Goal: Use online tool/utility: Utilize a website feature to perform a specific function

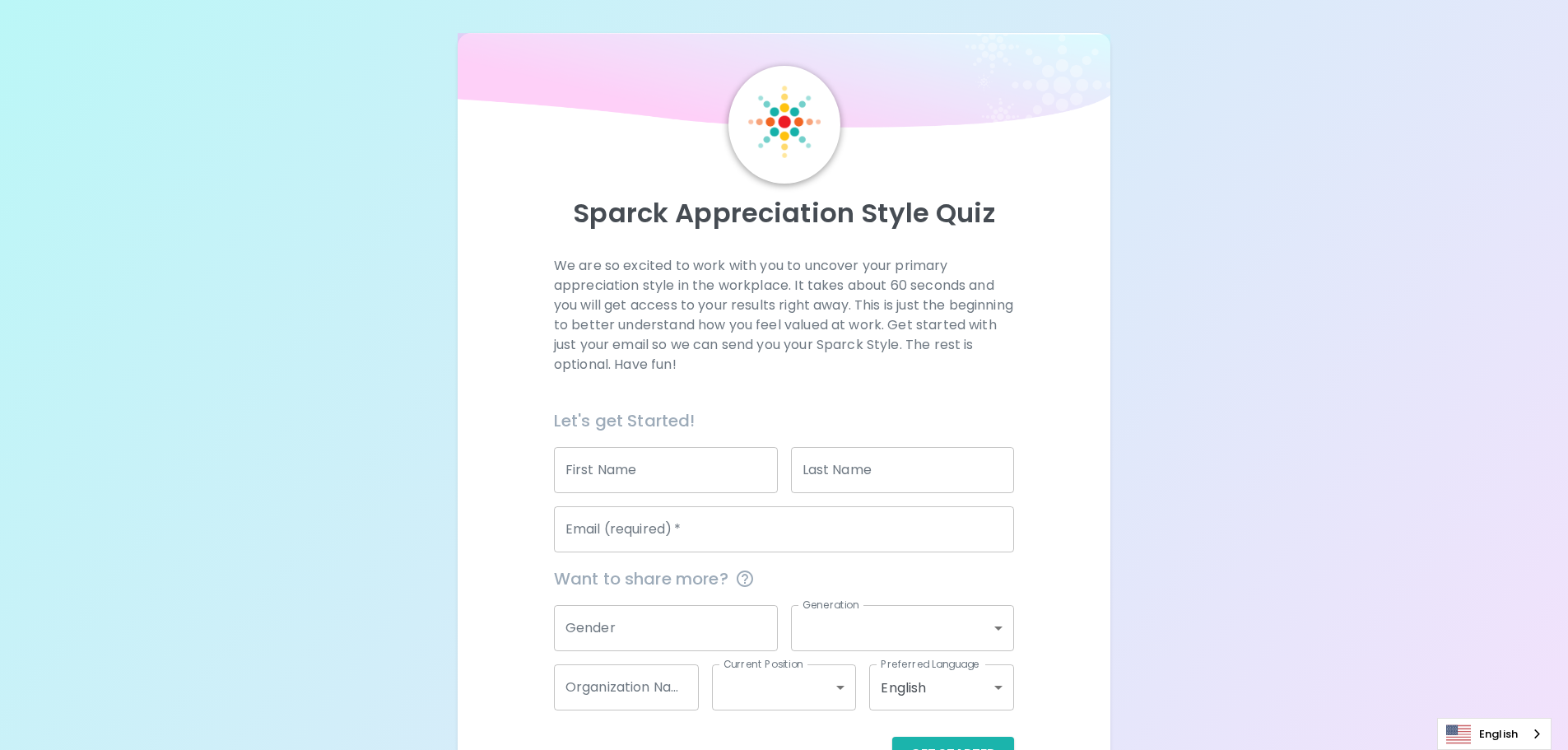
click at [648, 467] on input "First Name" at bounding box center [666, 470] width 224 height 46
type input "Kait"
type input "[PERSON_NAME]"
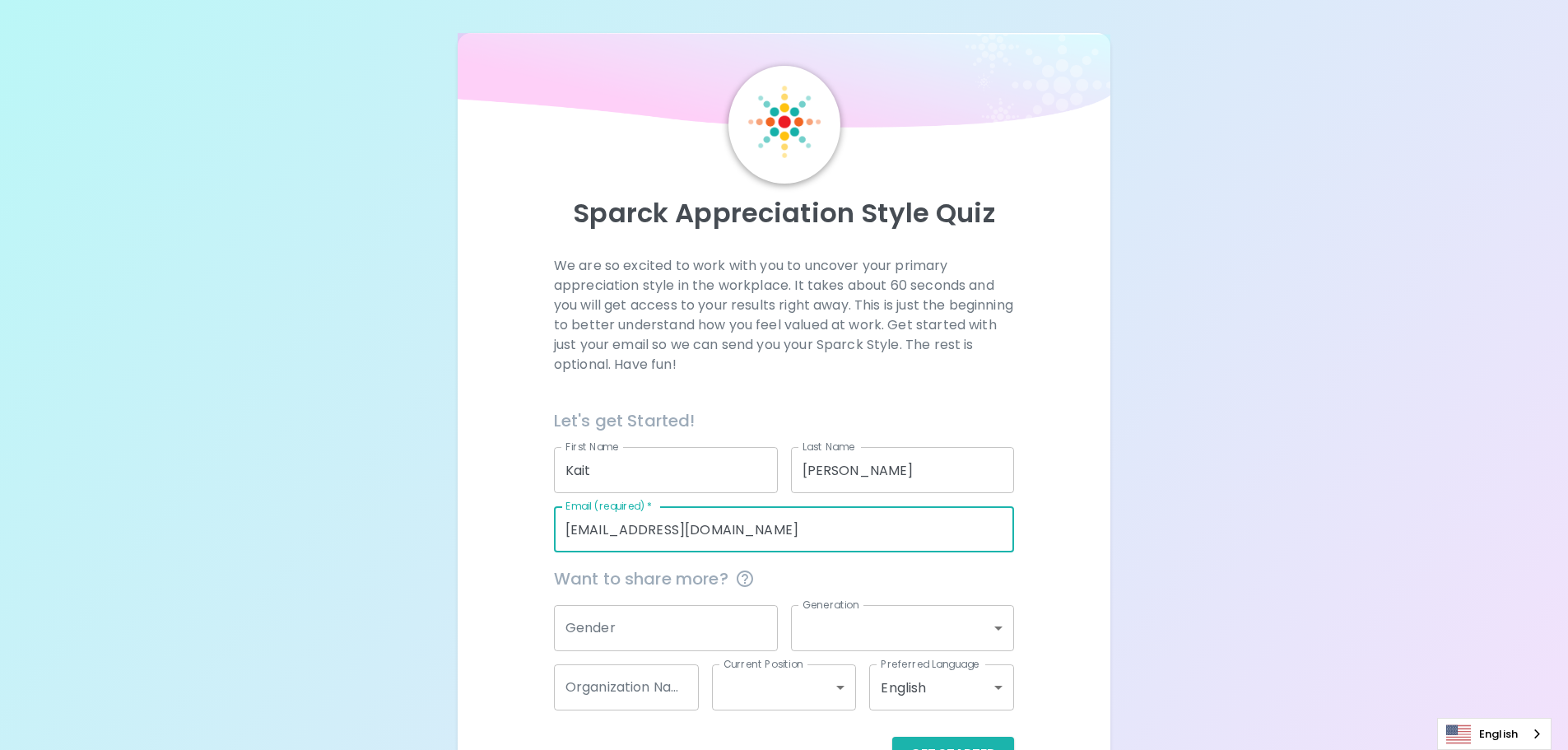
type input "[EMAIL_ADDRESS][DOMAIN_NAME]"
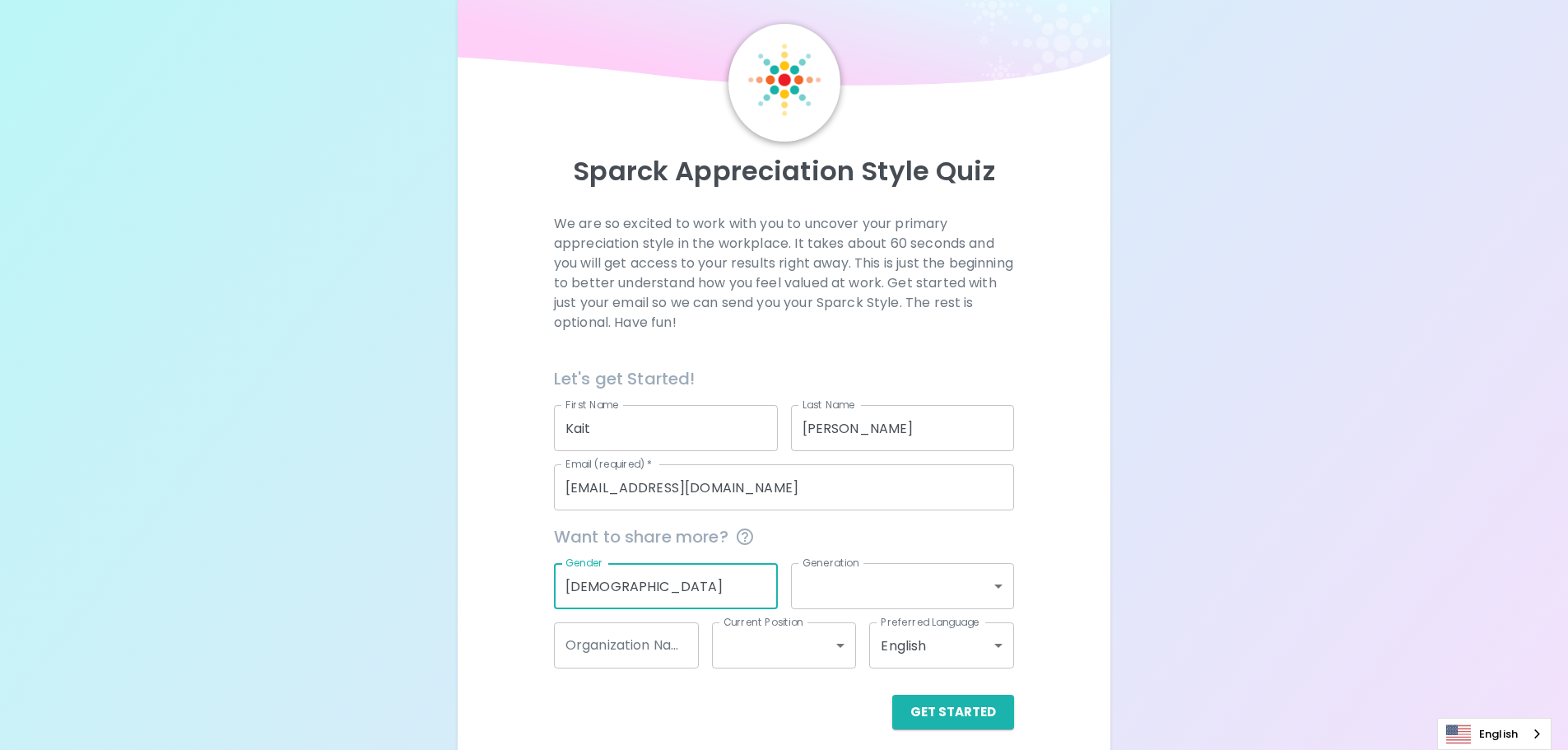
scroll to position [55, 0]
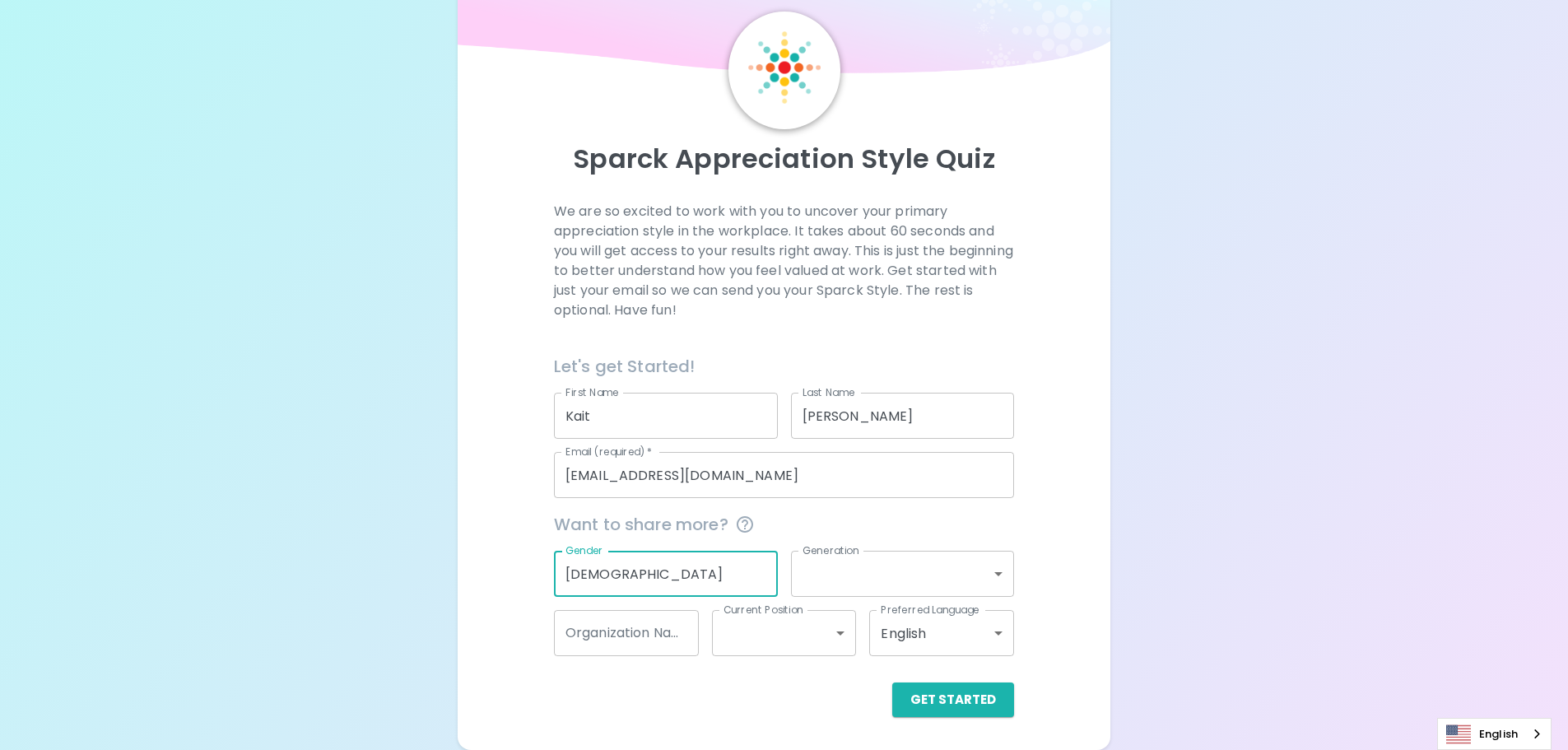
type input "[DEMOGRAPHIC_DATA]"
click at [965, 567] on body "Sparck Appreciation Style Quiz We are so excited to work with you to uncover yo…" at bounding box center [784, 347] width 1568 height 805
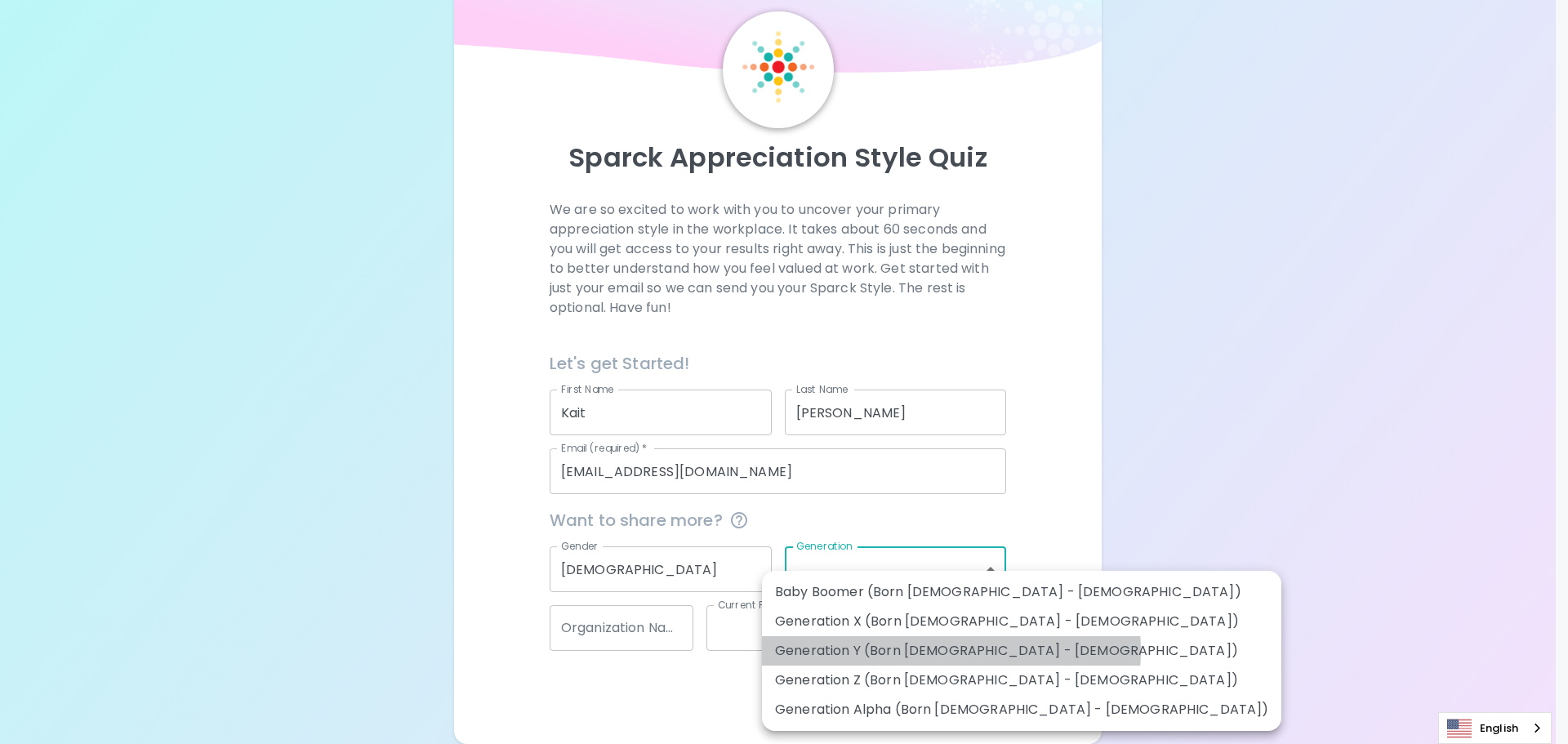
click at [951, 651] on li "Generation Y (Born [DEMOGRAPHIC_DATA] - [DEMOGRAPHIC_DATA])" at bounding box center [1021, 650] width 519 height 29
type input "generation_y"
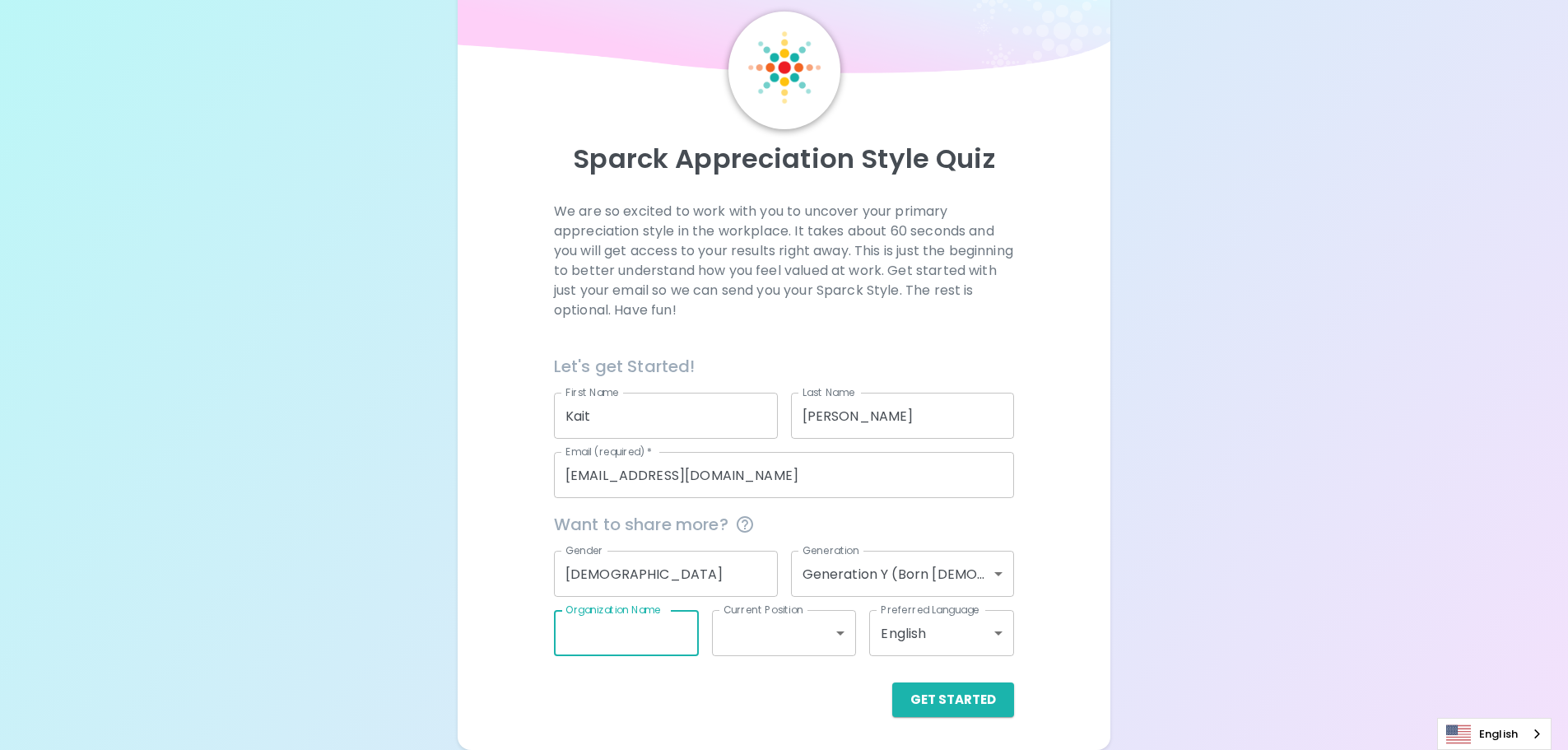
click at [629, 631] on input "Organization Name" at bounding box center [626, 633] width 144 height 46
click at [786, 638] on body "Sparck Appreciation Style Quiz We are so excited to work with you to uncover yo…" at bounding box center [790, 347] width 1580 height 805
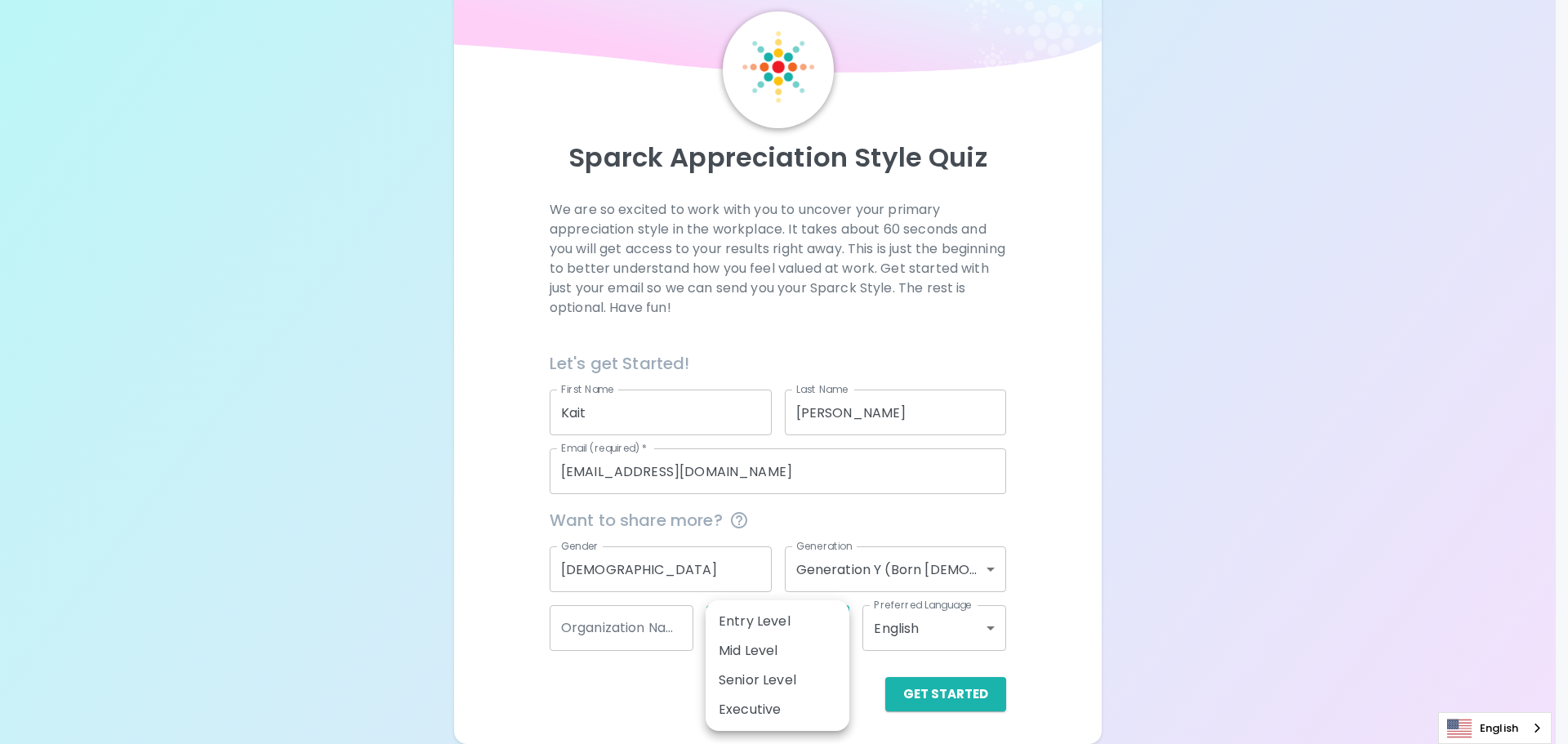
click at [764, 667] on li "Senior Level" at bounding box center [776, 679] width 143 height 29
type input "senior_level"
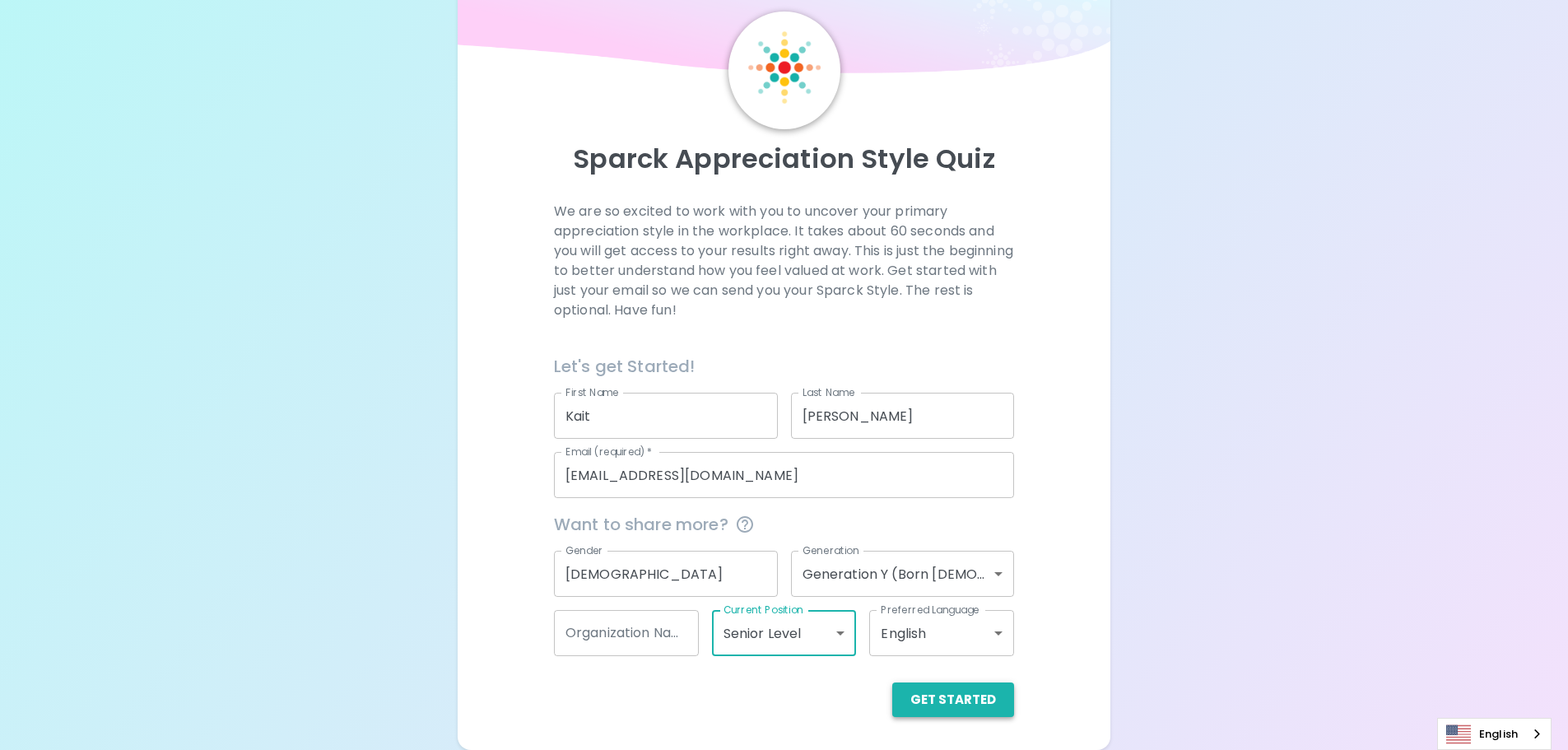
click at [966, 705] on button "Get Started" at bounding box center [953, 699] width 121 height 34
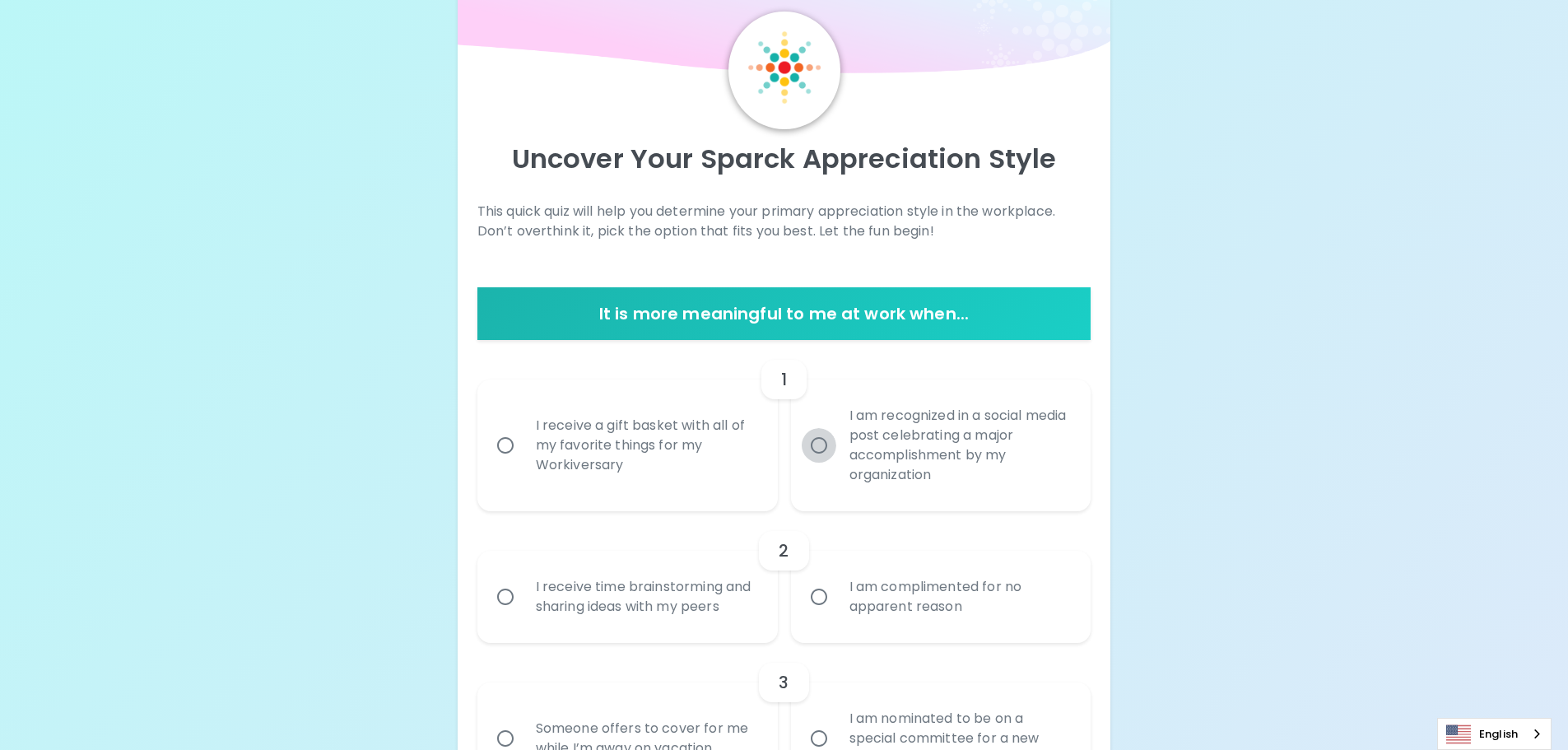
click at [820, 446] on input "I am recognized in a social media post celebrating a major accomplishment by my…" at bounding box center [819, 445] width 34 height 34
radio input "true"
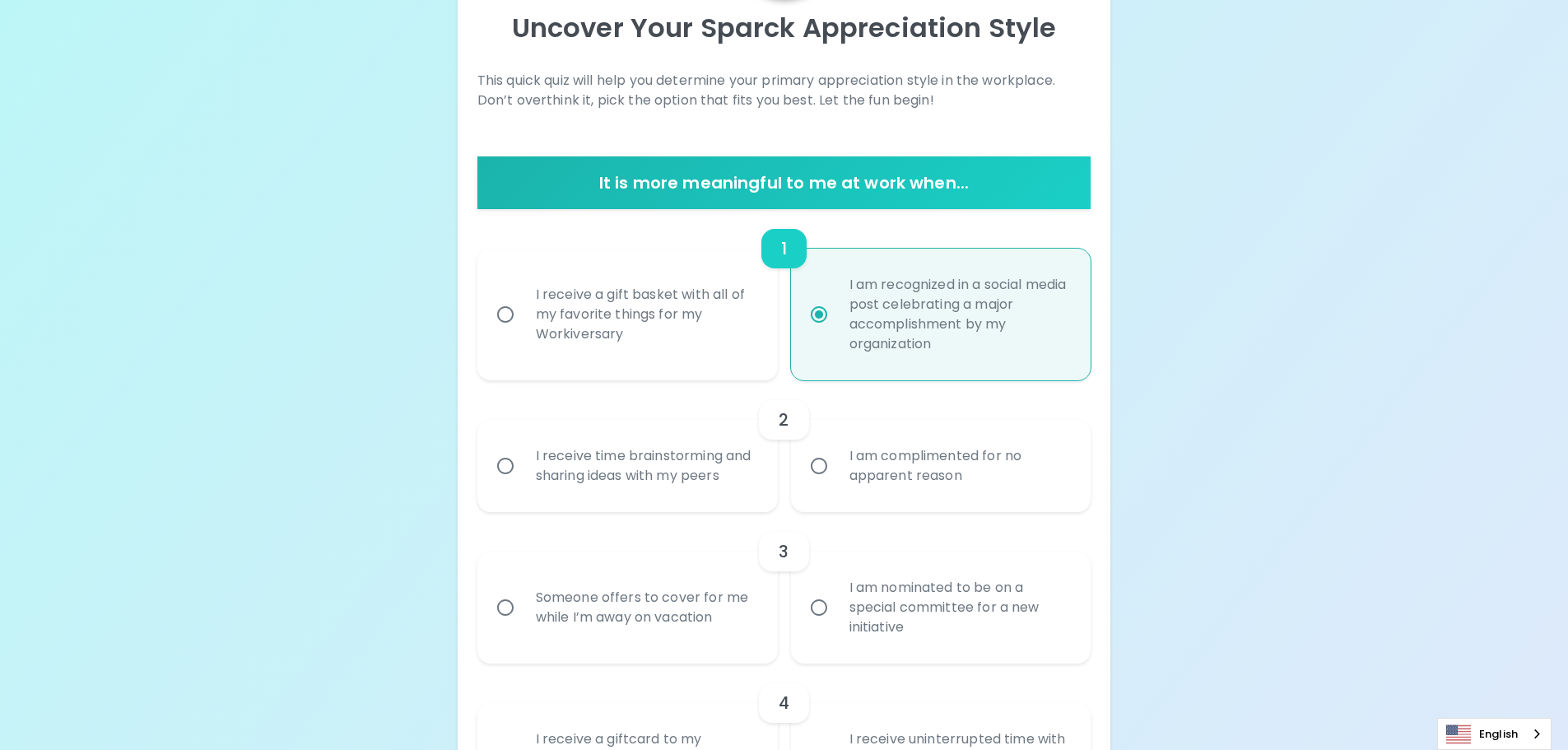
scroll to position [186, 0]
click at [835, 478] on input "I am complimented for no apparent reason" at bounding box center [819, 465] width 34 height 34
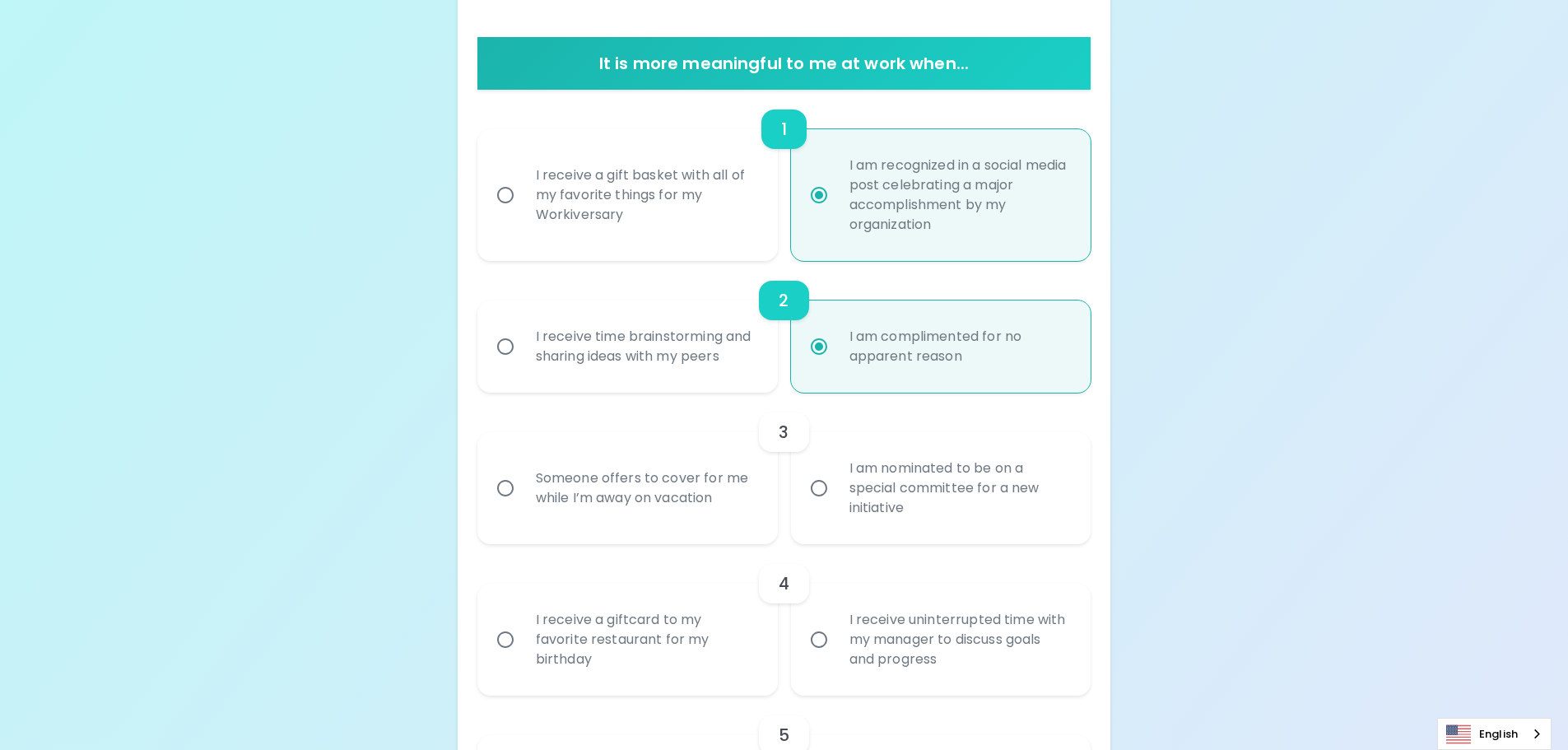
scroll to position [318, 0]
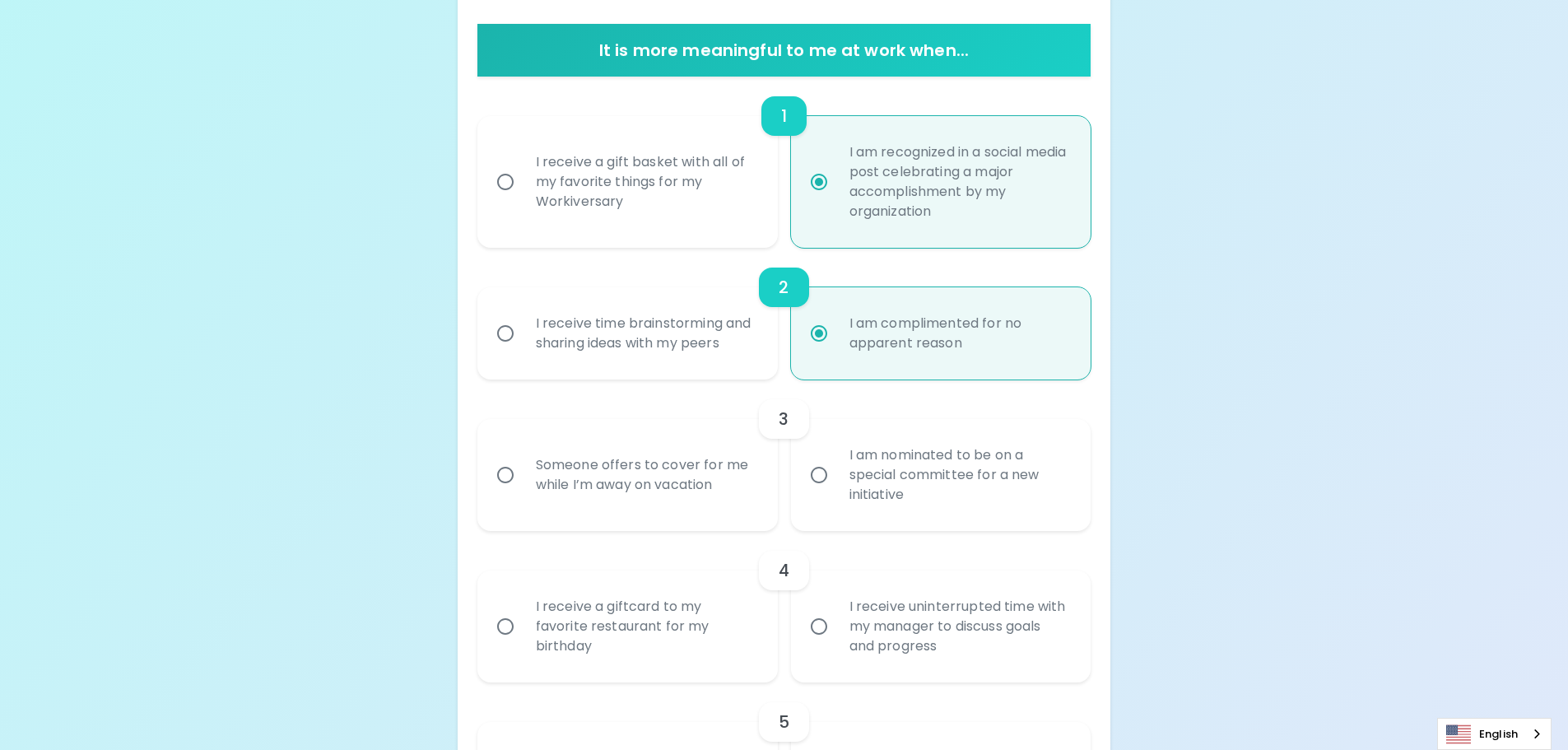
radio input "true"
click at [876, 512] on div "I am nominated to be on a special committee for a new initiative" at bounding box center [959, 474] width 246 height 99
click at [836, 493] on input "I am nominated to be on a special committee for a new initiative" at bounding box center [819, 474] width 34 height 34
radio input "false"
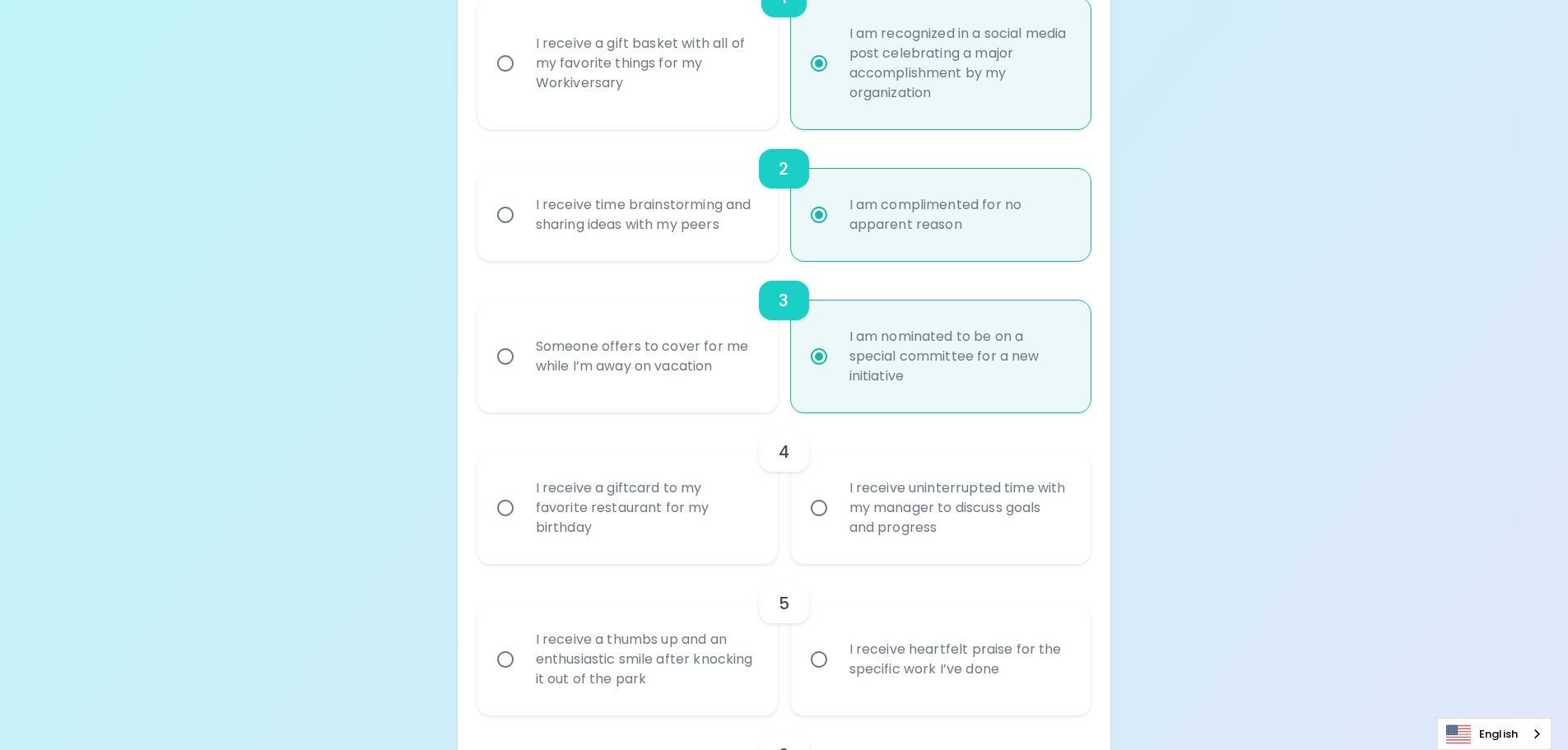
scroll to position [450, 0]
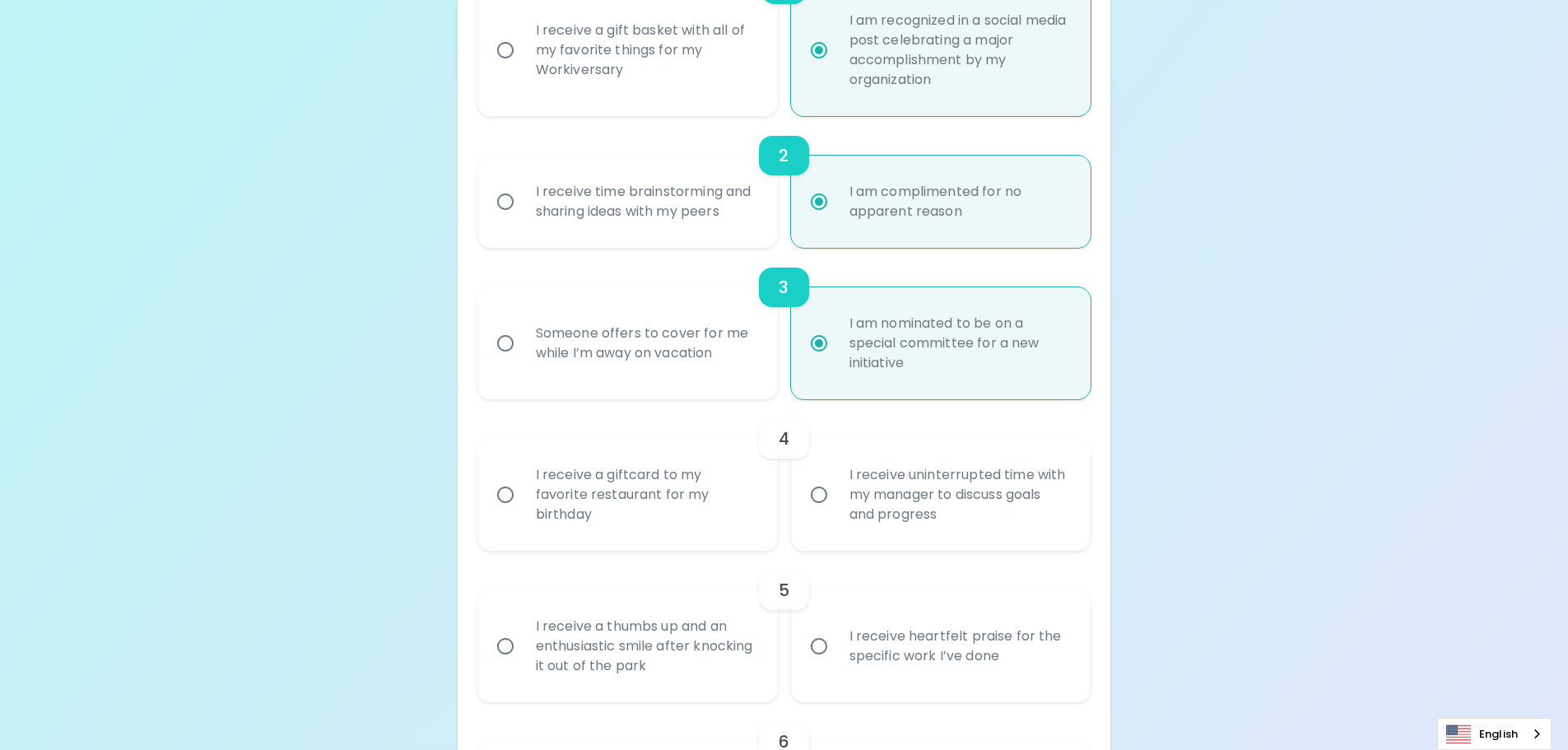
radio input "true"
click at [659, 526] on div "I receive a giftcard to my favorite restaurant for my birthday" at bounding box center [645, 495] width 246 height 99
click at [522, 512] on input "I receive a giftcard to my favorite restaurant for my birthday" at bounding box center [505, 495] width 34 height 34
radio input "false"
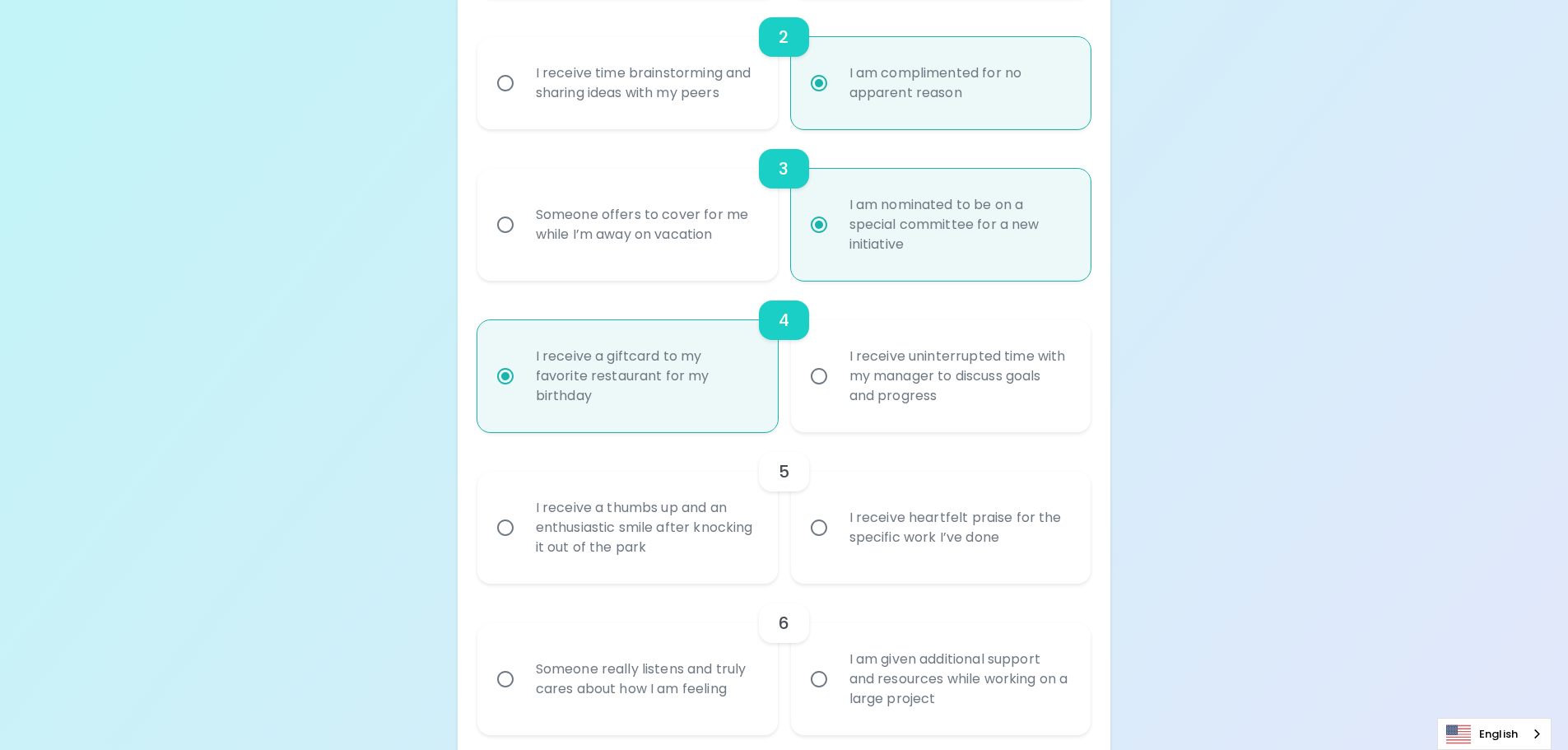
scroll to position [582, 0]
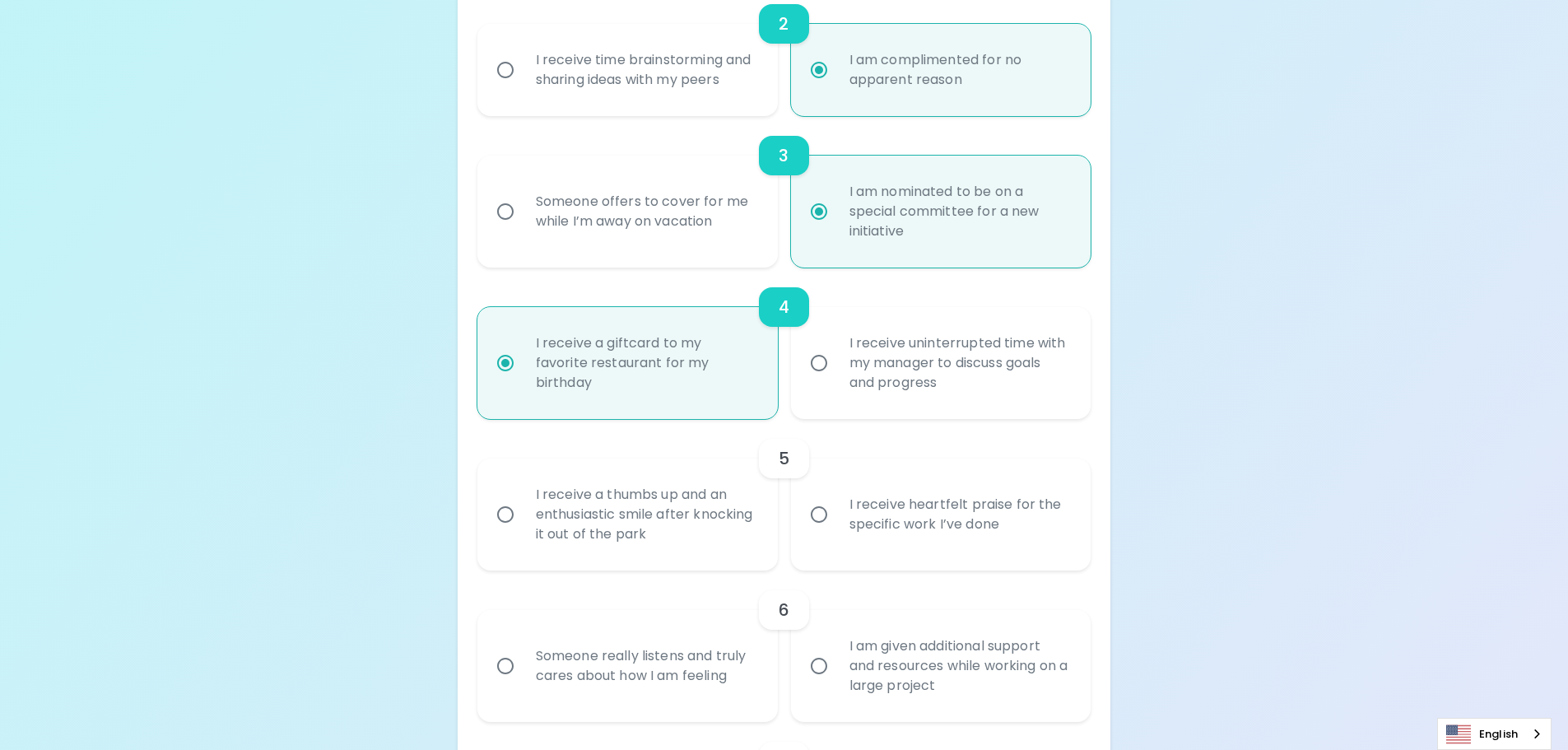
radio input "true"
click at [822, 515] on input "I receive heartfelt praise for the specific work I’ve done" at bounding box center [819, 515] width 34 height 34
radio input "false"
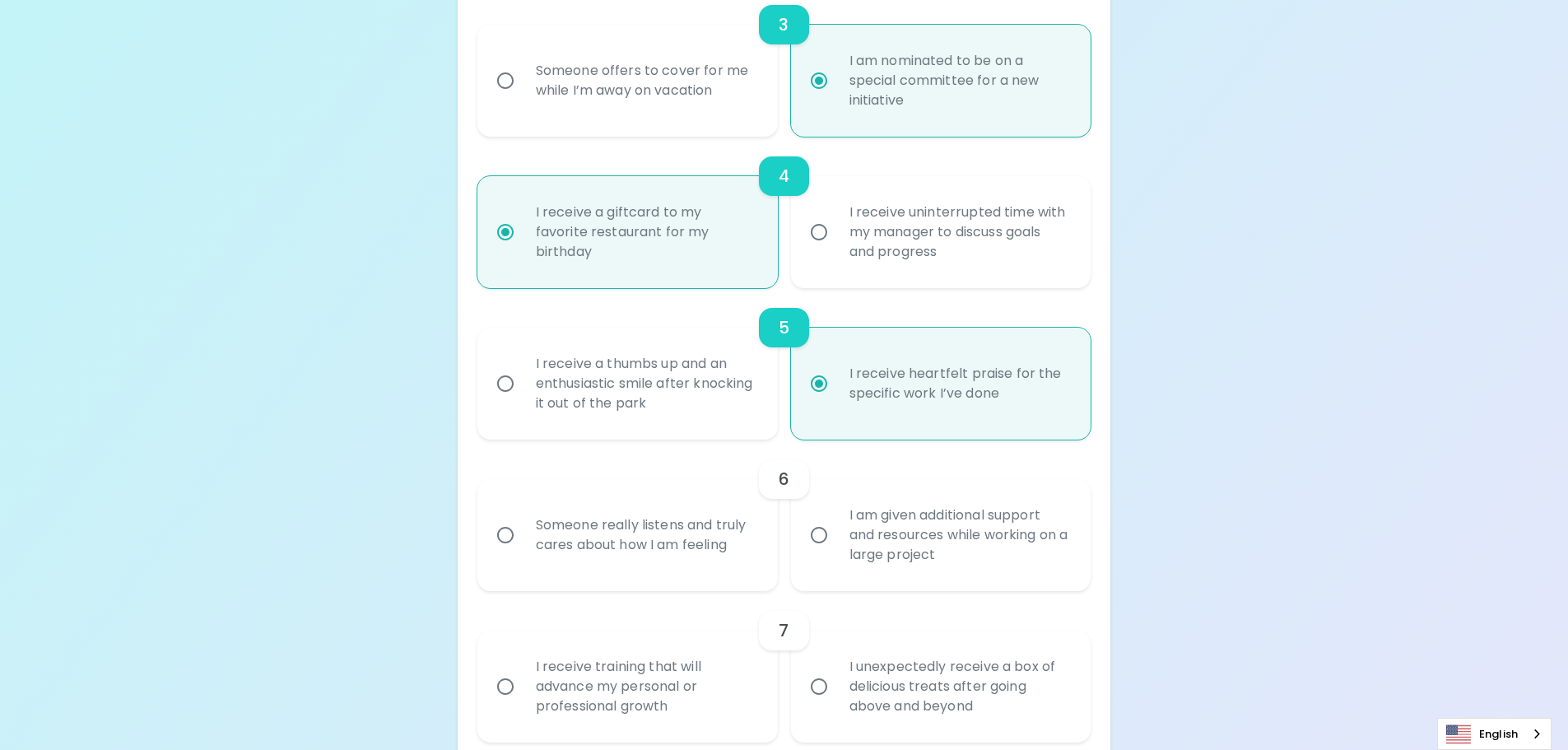
scroll to position [713, 0]
radio input "true"
click at [930, 554] on div "I am given additional support and resources while working on a large project" at bounding box center [959, 534] width 246 height 99
click at [836, 552] on input "I am given additional support and resources while working on a large project" at bounding box center [819, 534] width 34 height 34
radio input "false"
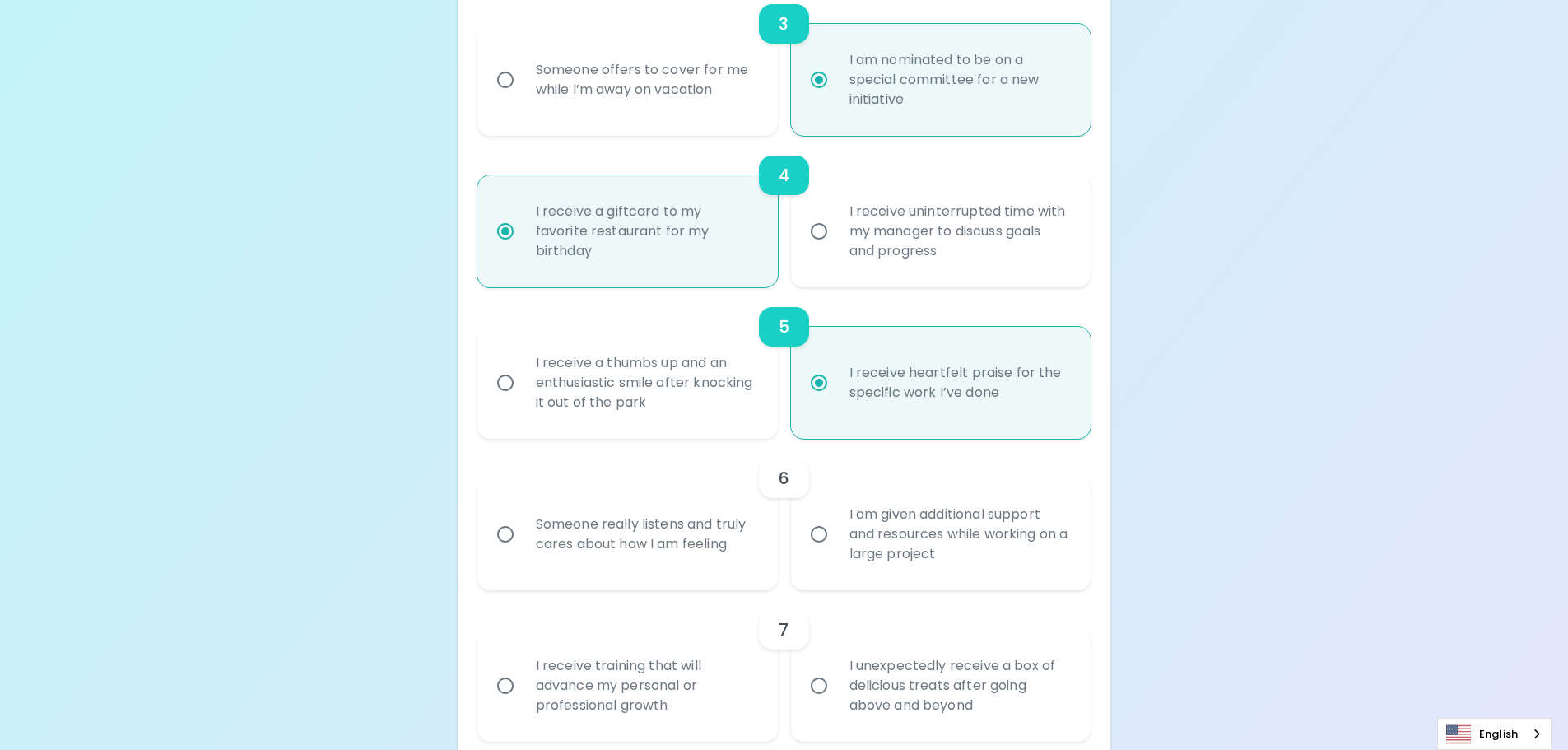
radio input "false"
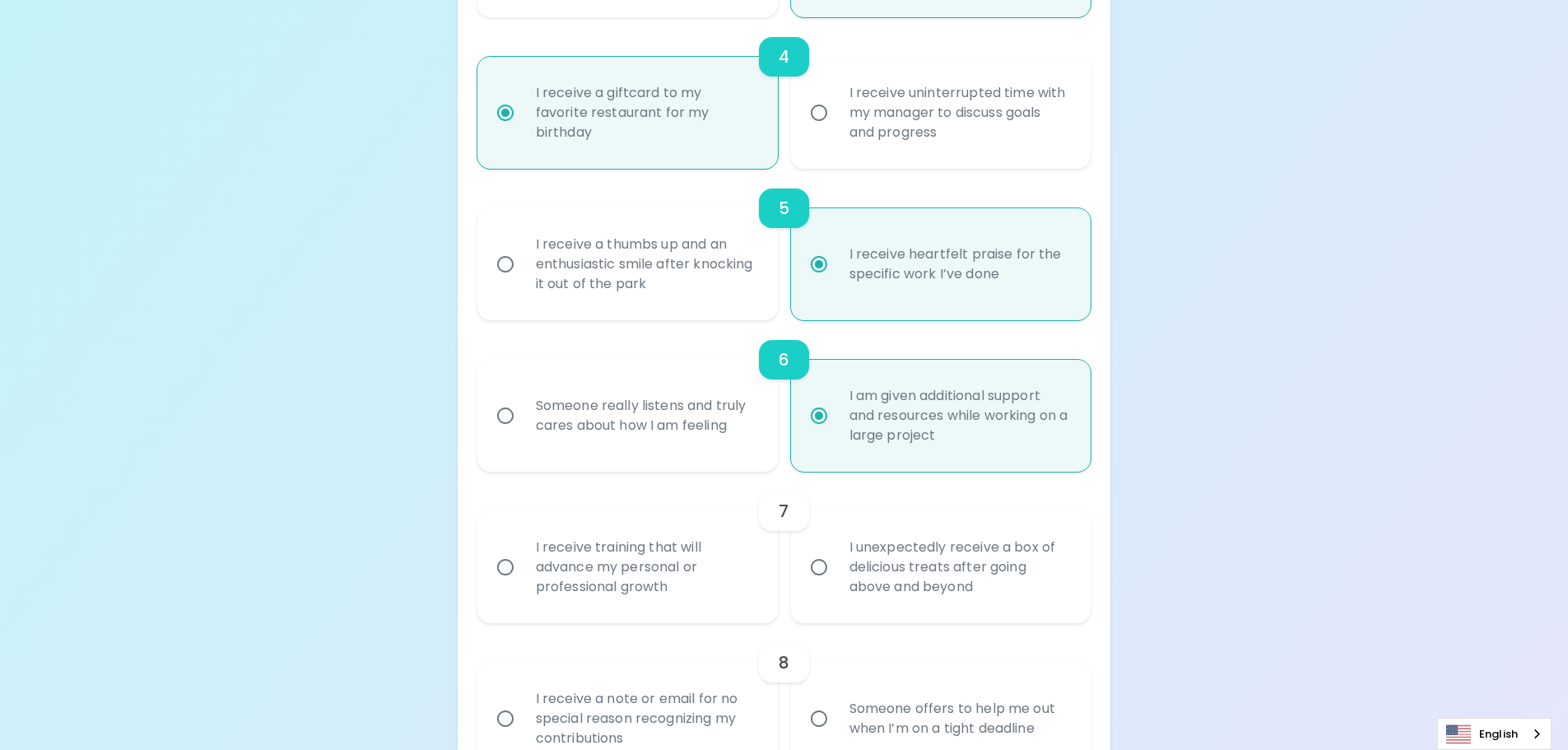
scroll to position [845, 0]
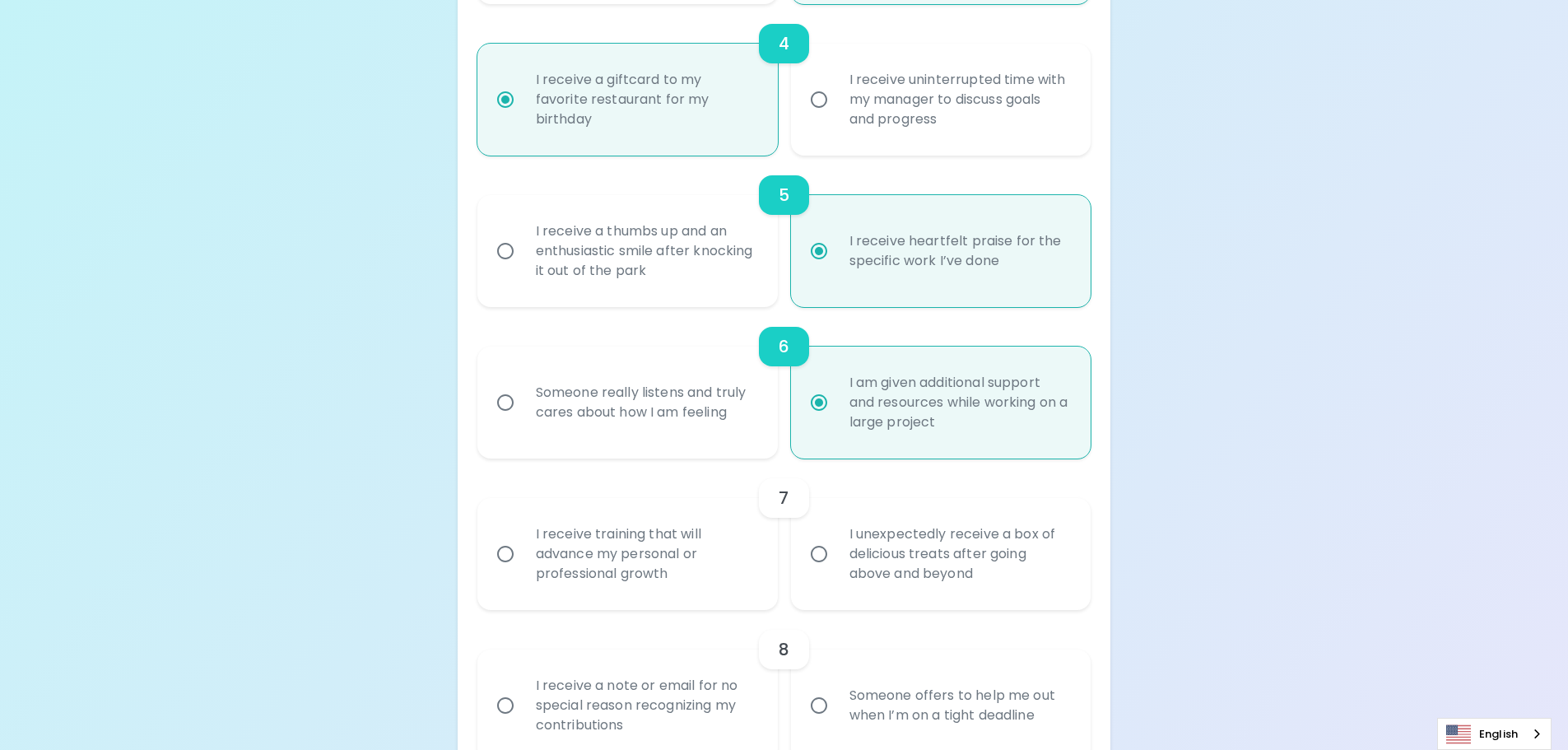
radio input "true"
click at [517, 552] on input "I receive training that will advance my personal or professional growth" at bounding box center [505, 554] width 34 height 34
radio input "false"
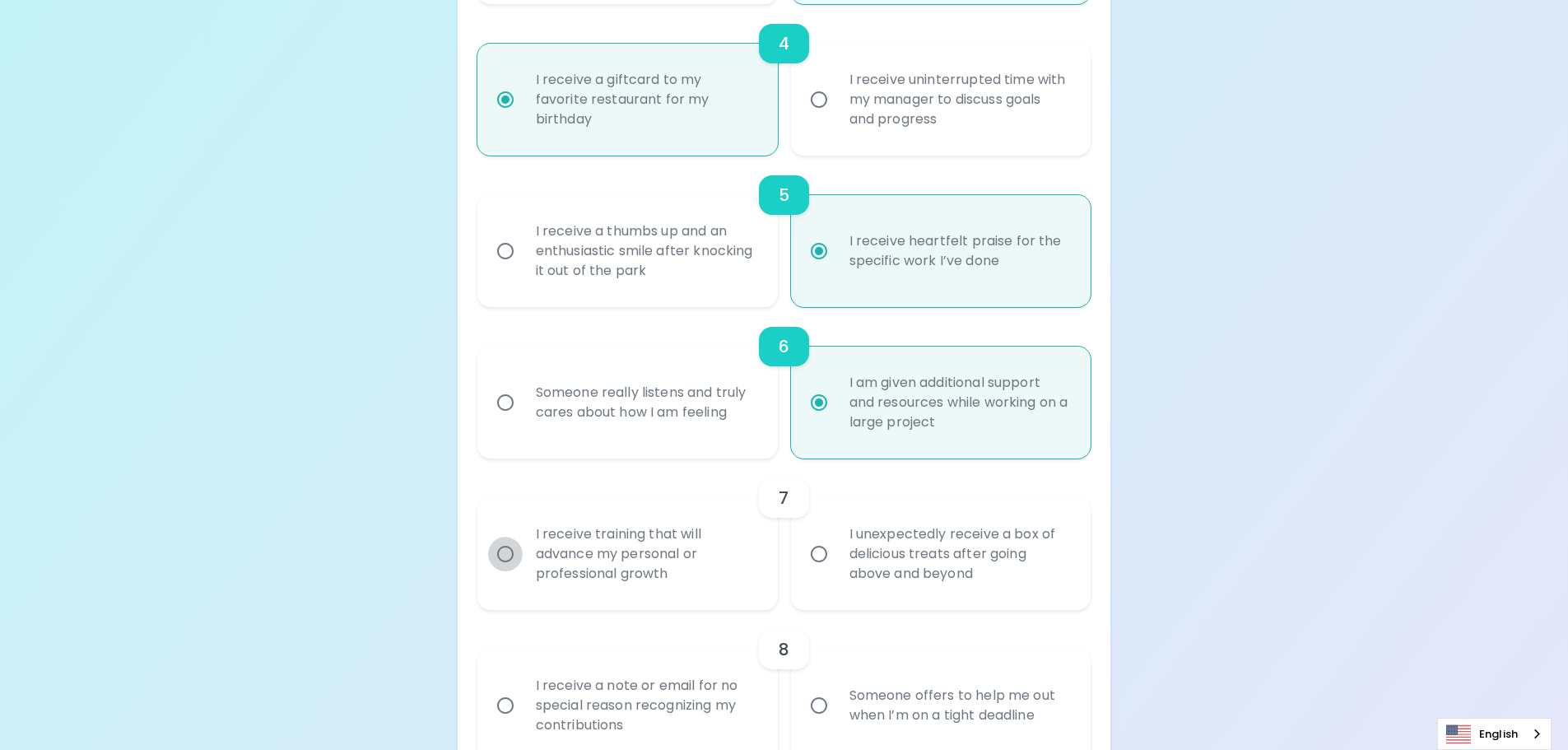
radio input "false"
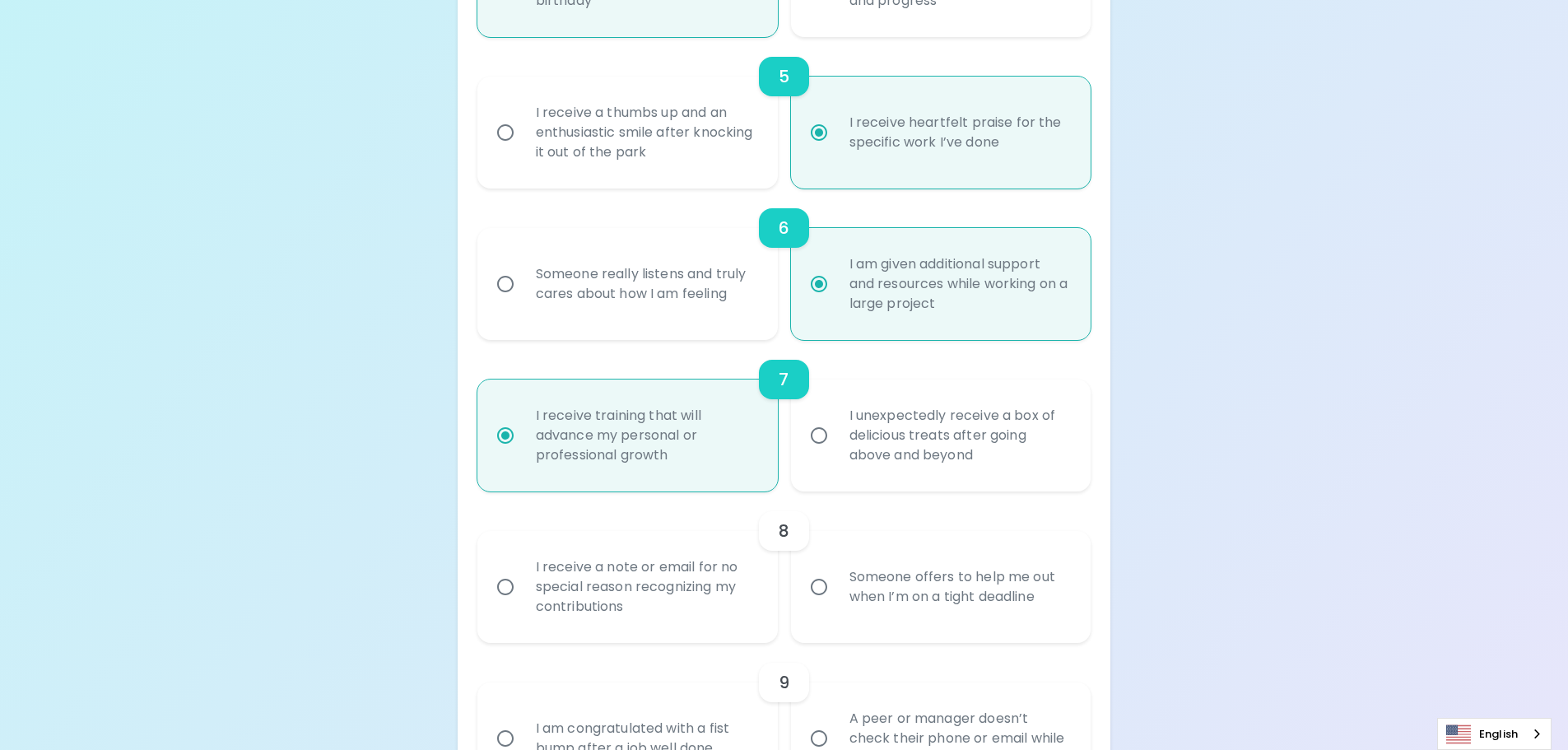
scroll to position [977, 0]
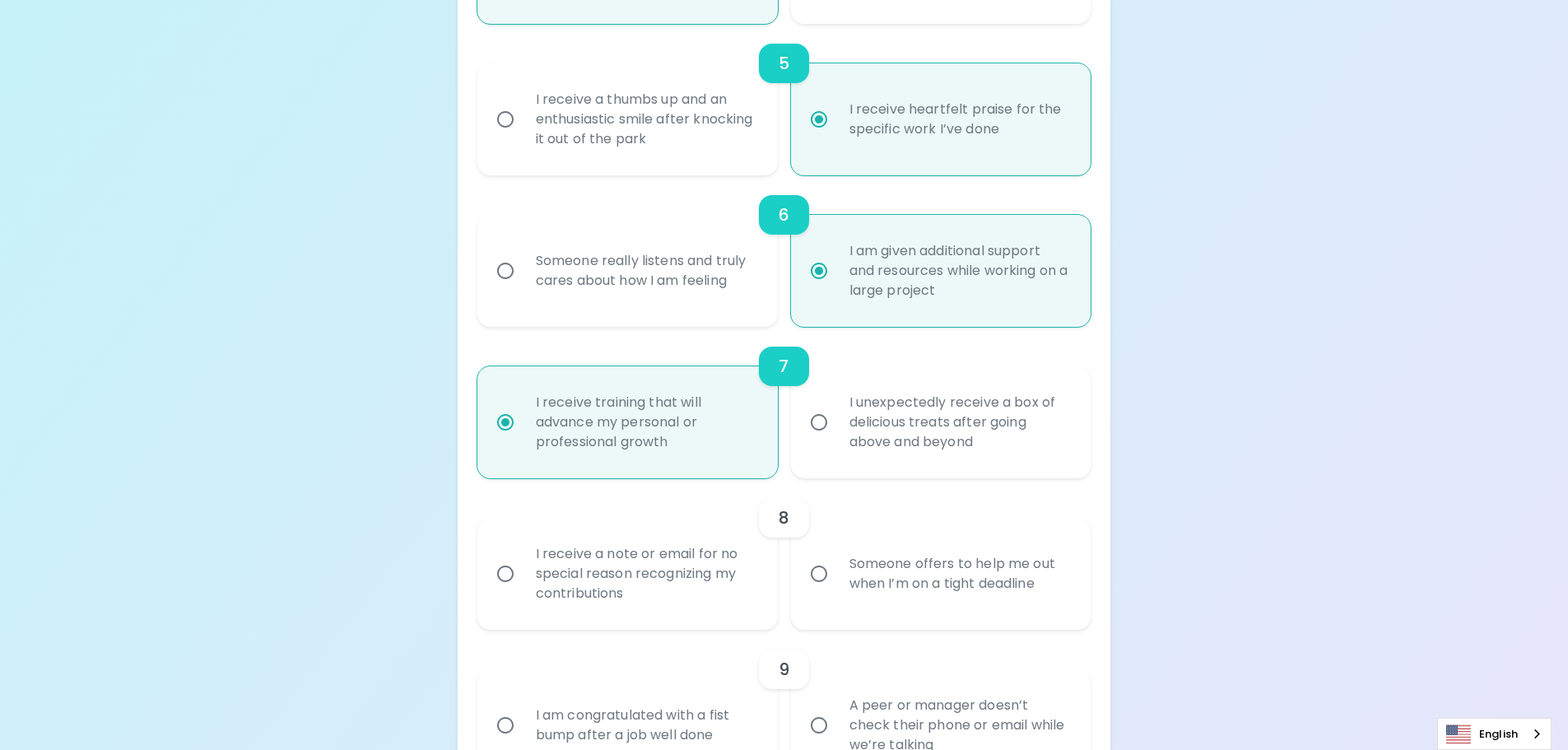
radio input "true"
click at [559, 586] on div "I receive a note or email for no special reason recognizing my contributions" at bounding box center [645, 573] width 246 height 99
click at [522, 586] on input "I receive a note or email for no special reason recognizing my contributions" at bounding box center [505, 574] width 34 height 34
radio input "false"
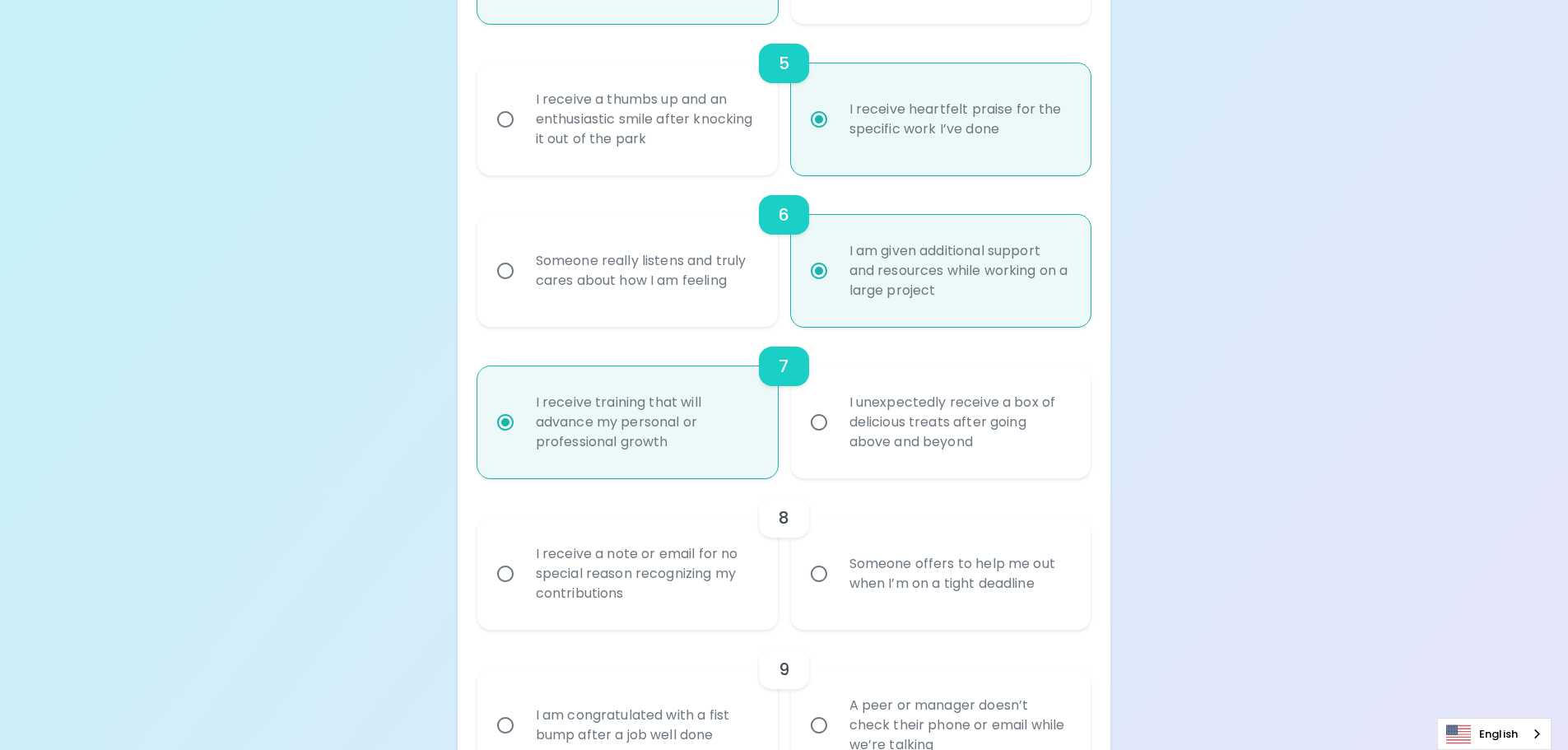
radio input "false"
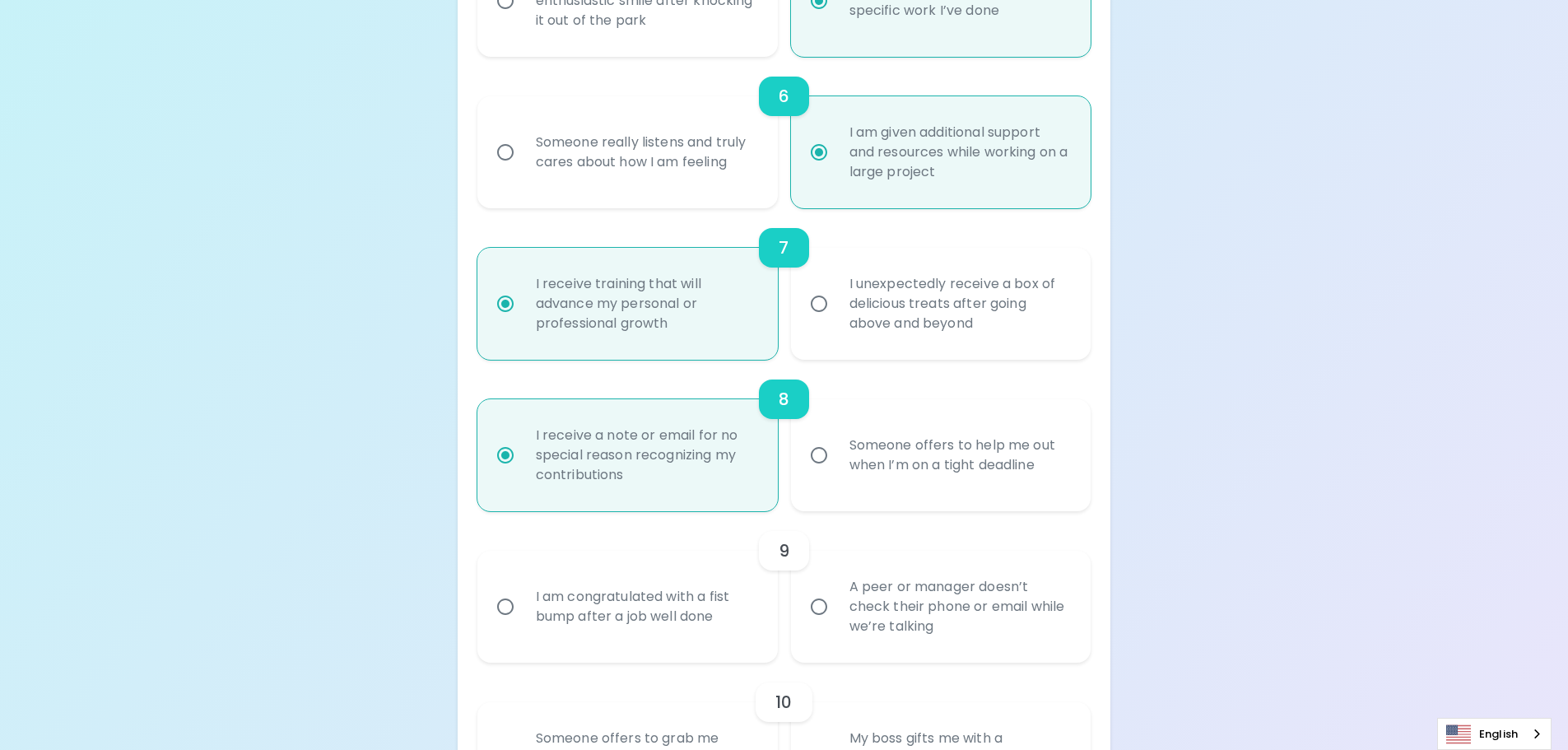
scroll to position [1108, 0]
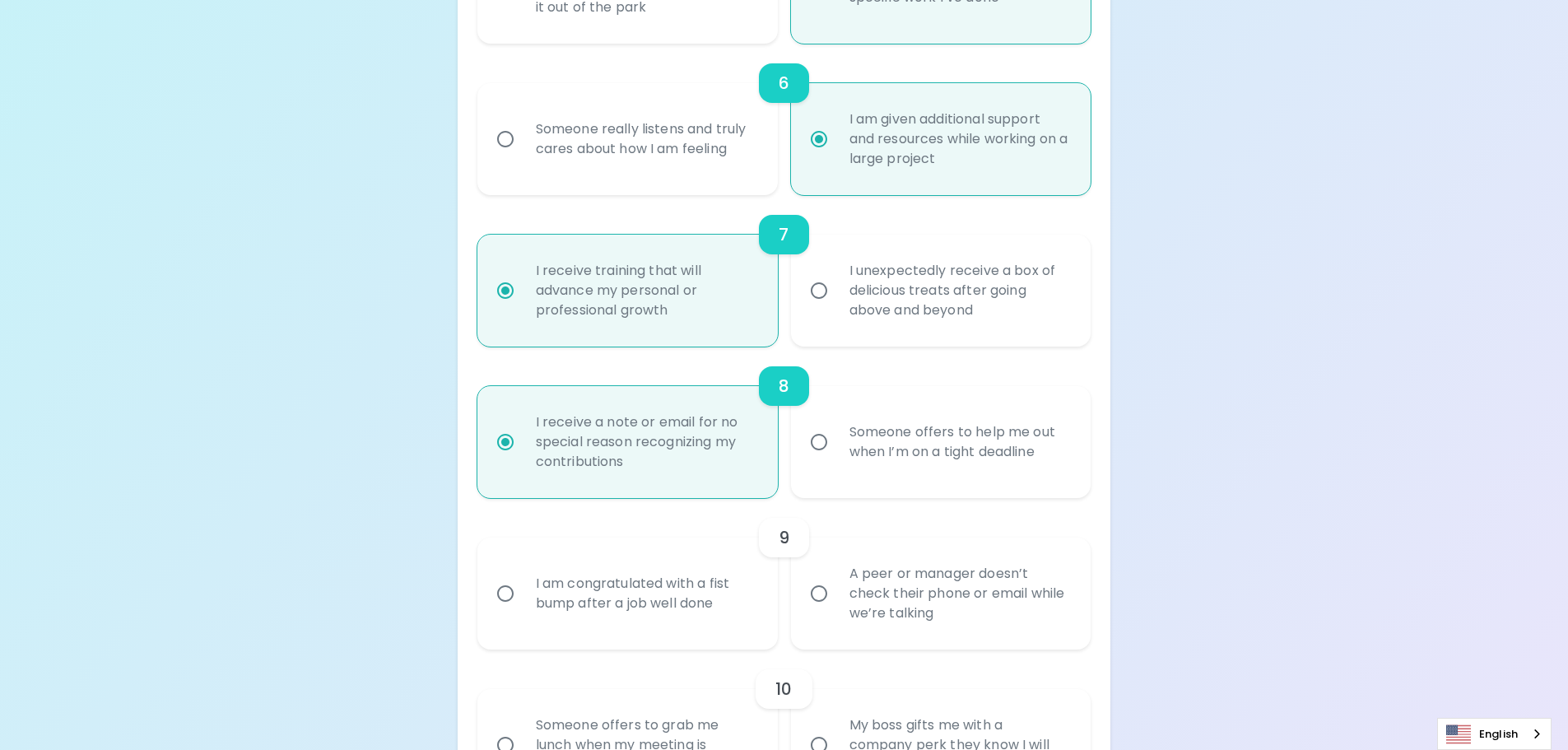
radio input "true"
click at [933, 617] on div "A peer or manager doesn’t check their phone or email while we’re talking" at bounding box center [959, 593] width 246 height 99
click at [836, 611] on input "A peer or manager doesn’t check their phone or email while we’re talking" at bounding box center [819, 593] width 34 height 34
radio input "false"
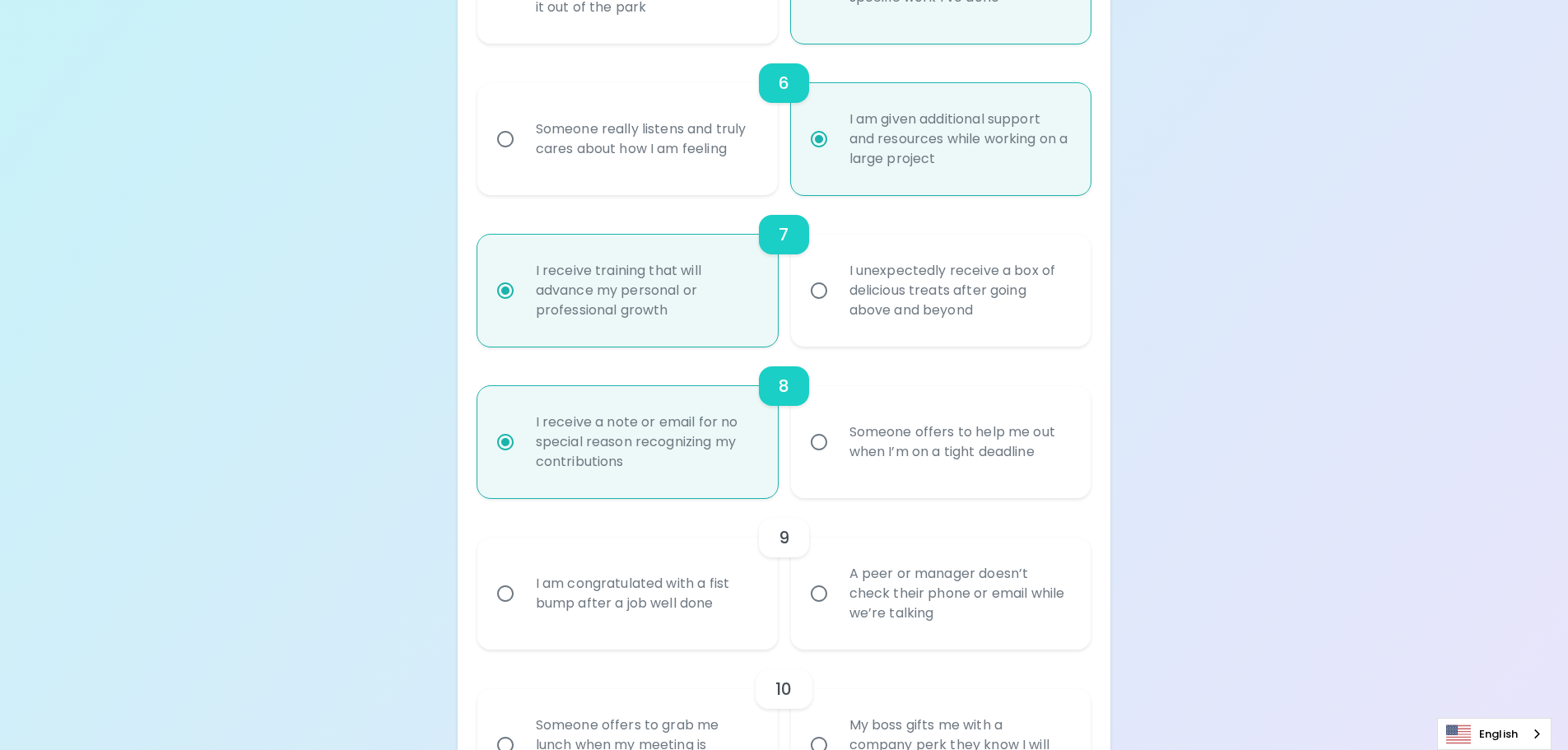
radio input "false"
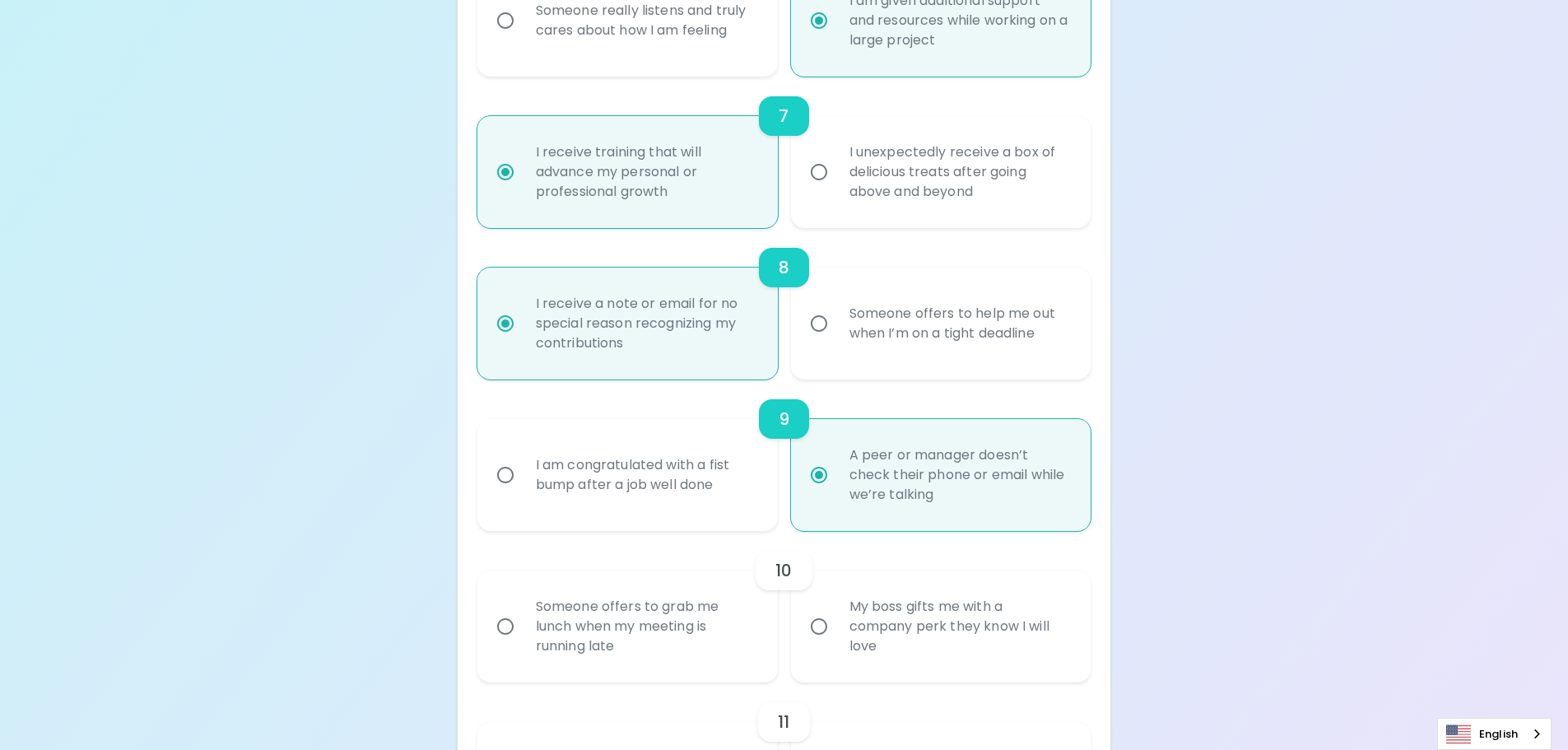
scroll to position [1240, 0]
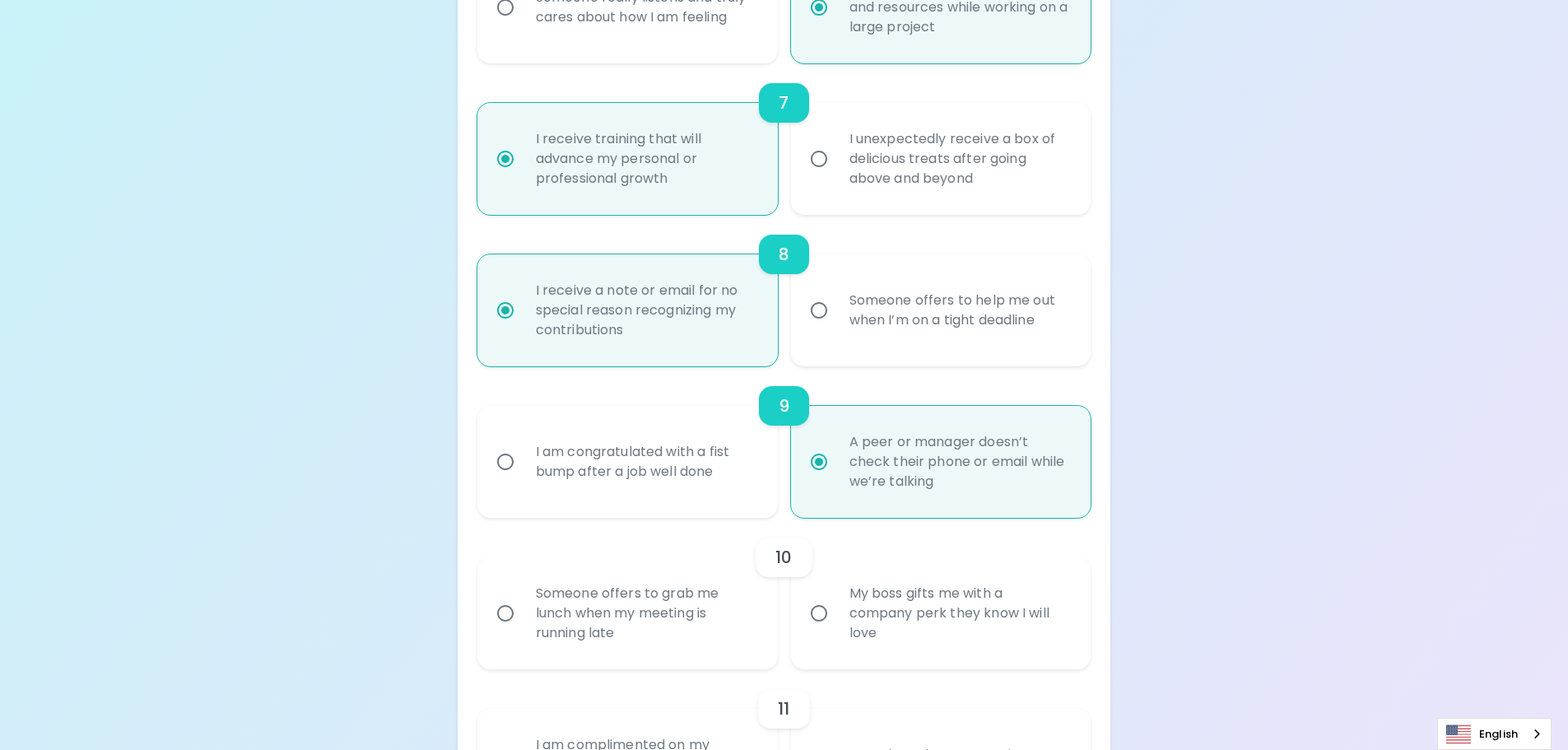
radio input "true"
click at [856, 611] on div "My boss gifts me with a company perk they know I will love" at bounding box center [959, 612] width 246 height 99
click at [836, 611] on input "My boss gifts me with a company perk they know I will love" at bounding box center [819, 613] width 34 height 34
radio input "false"
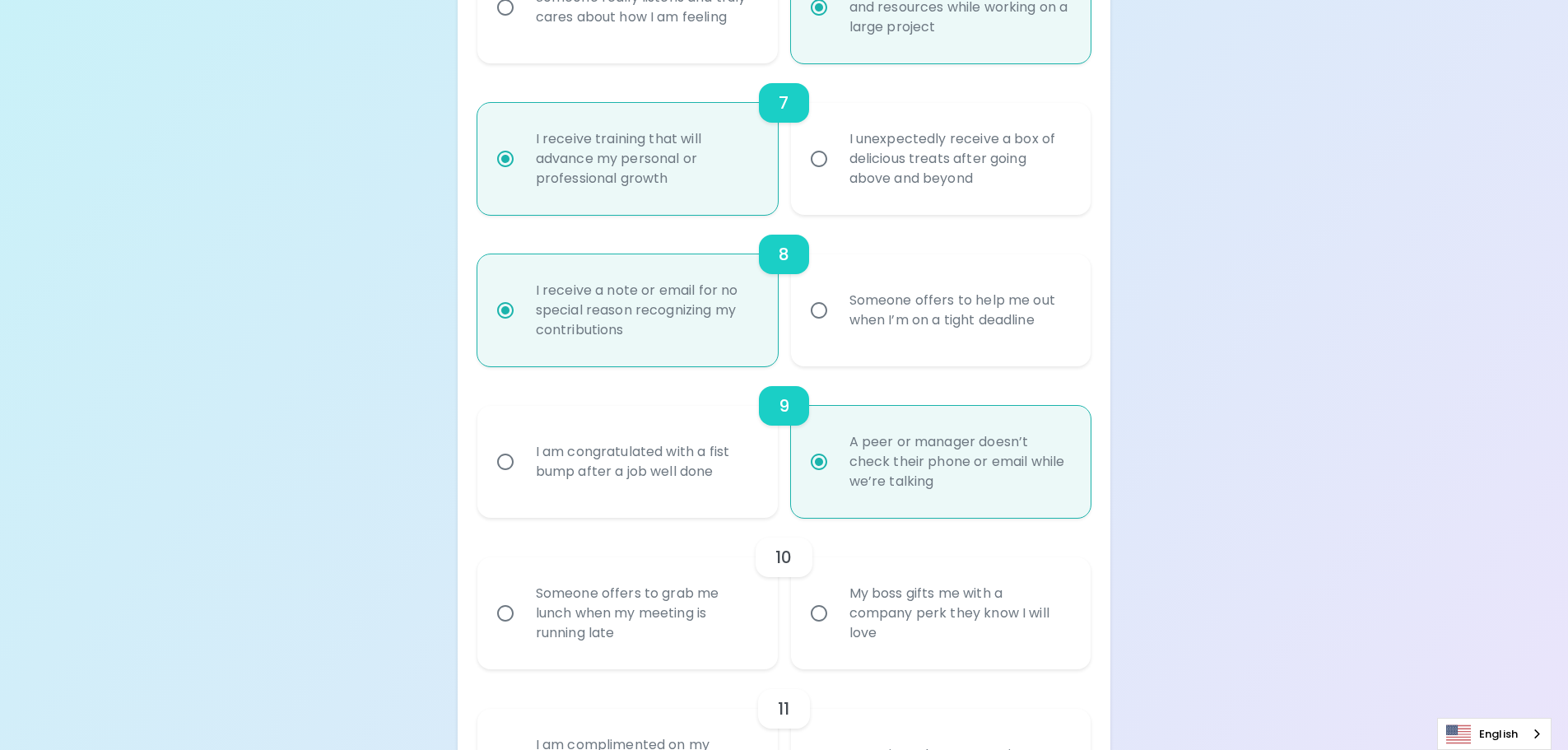
radio input "false"
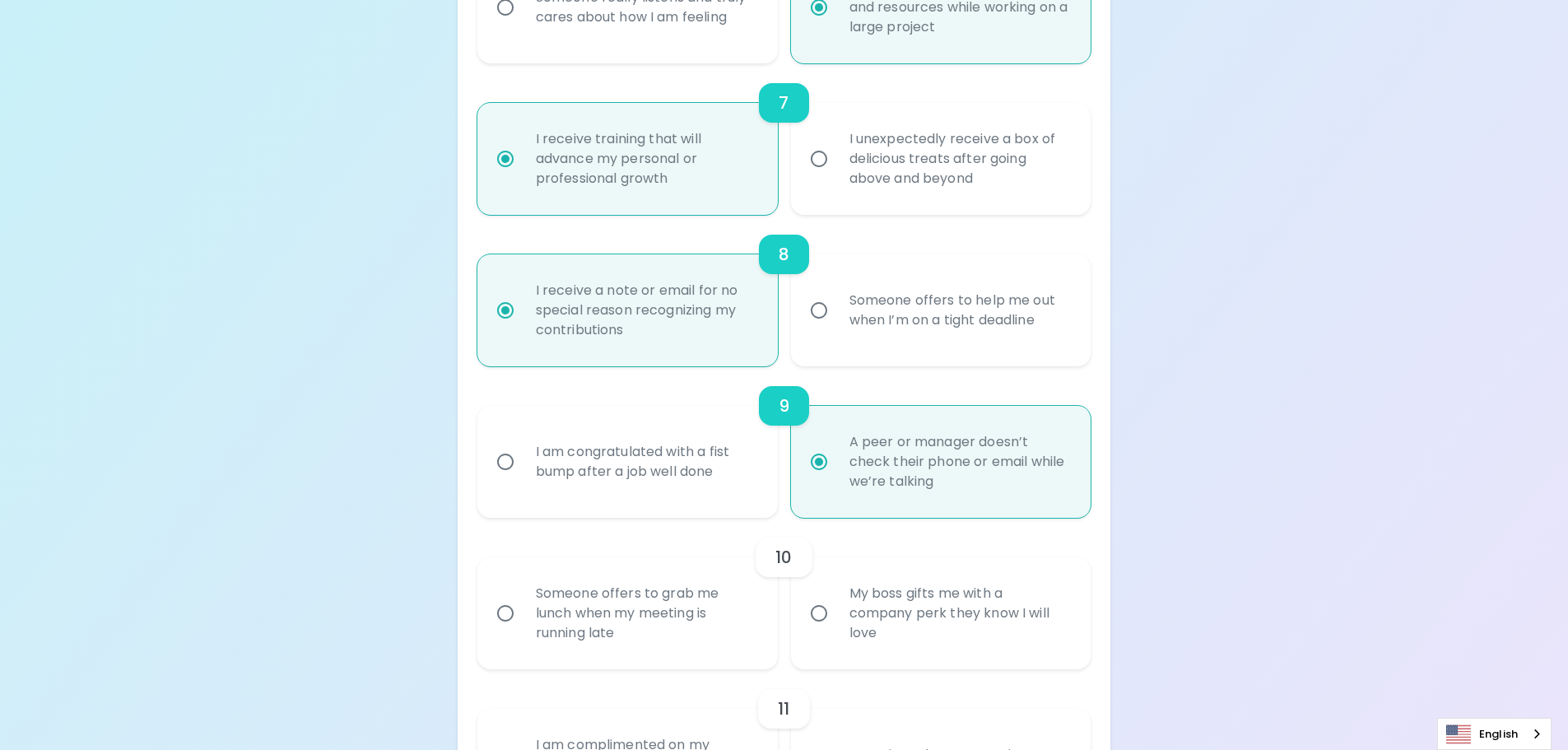
radio input "false"
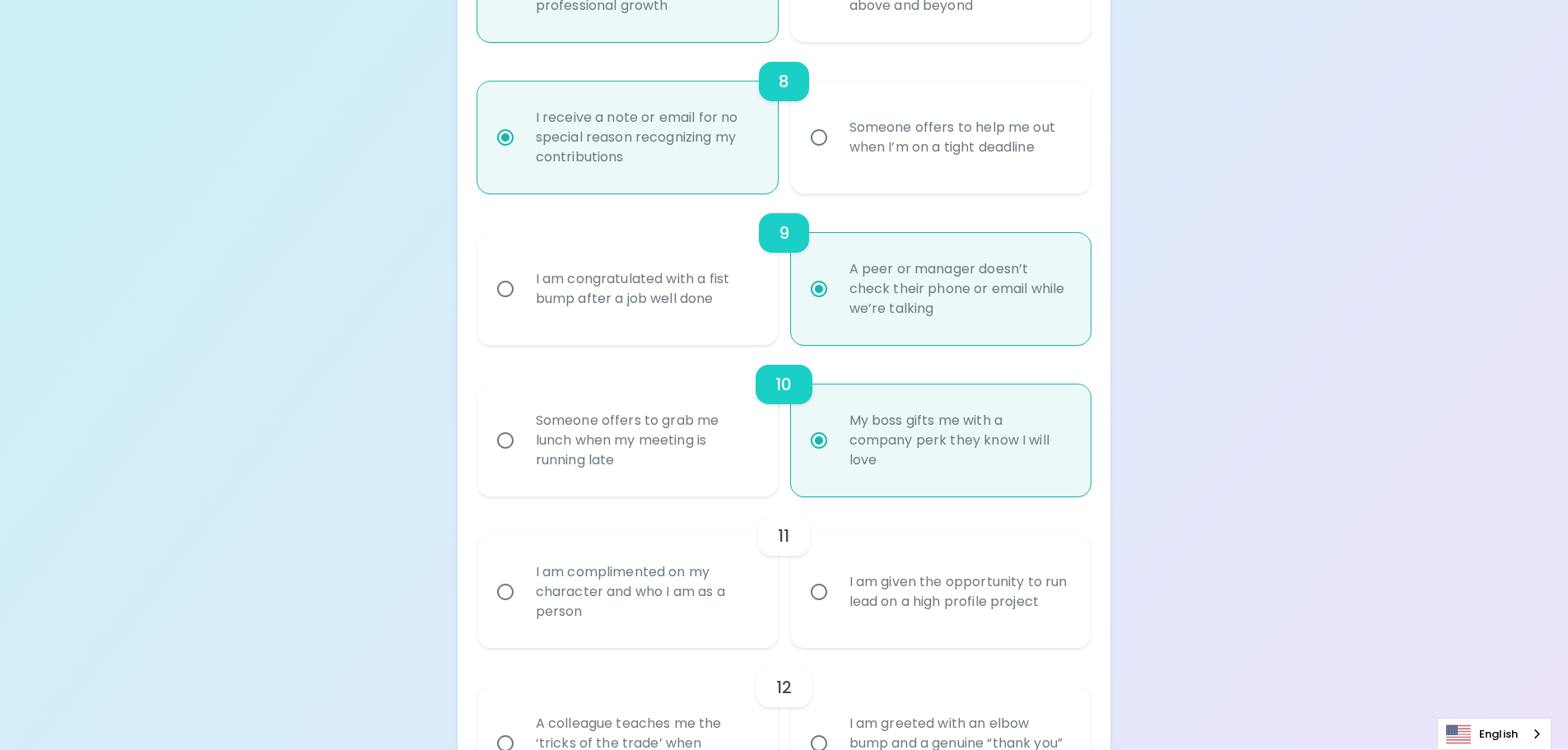
scroll to position [1454, 0]
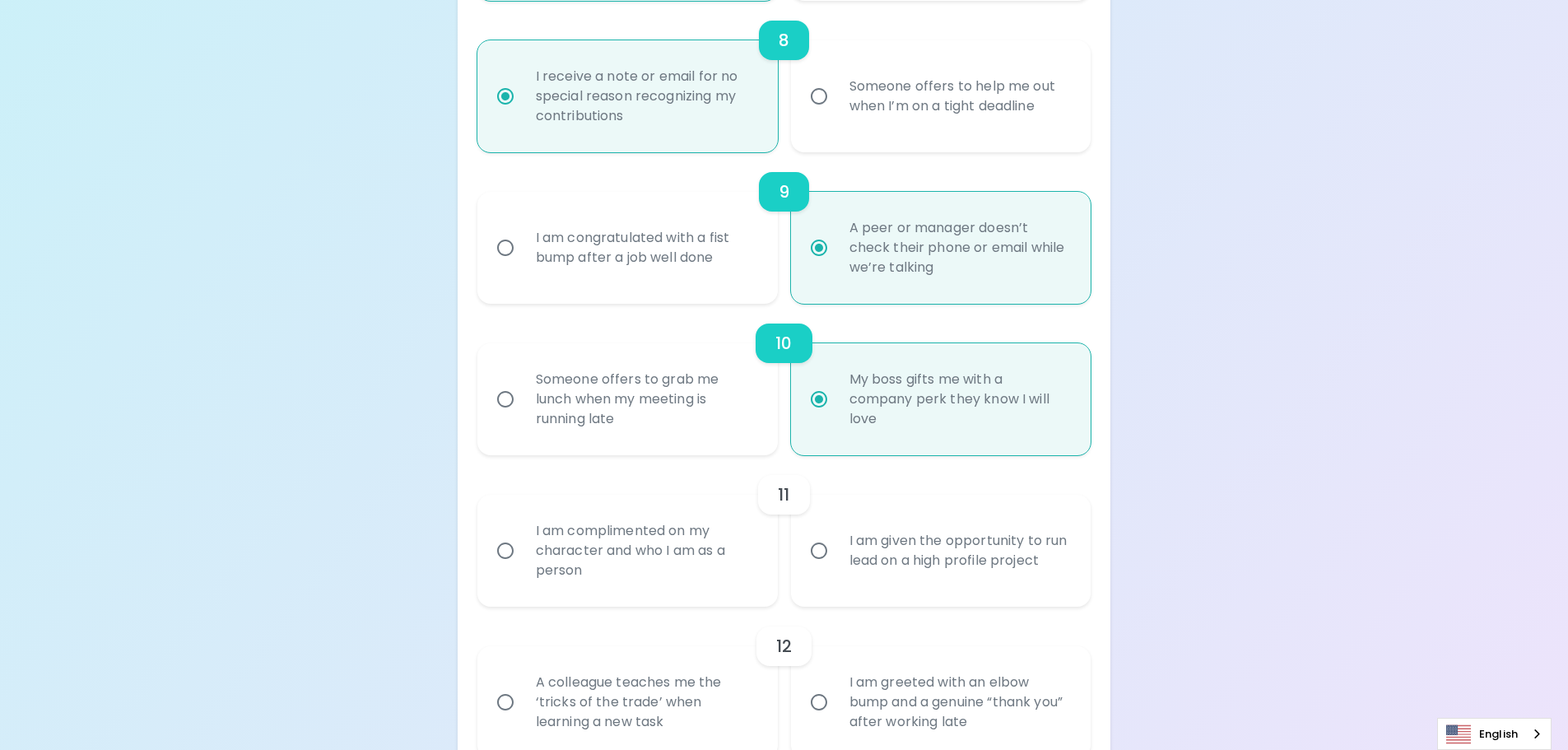
radio input "true"
click at [837, 570] on div "I am given the opportunity to run lead on a high profile project" at bounding box center [959, 550] width 246 height 79
click at [836, 568] on input "I am given the opportunity to run lead on a high profile project" at bounding box center [819, 551] width 34 height 34
radio input "false"
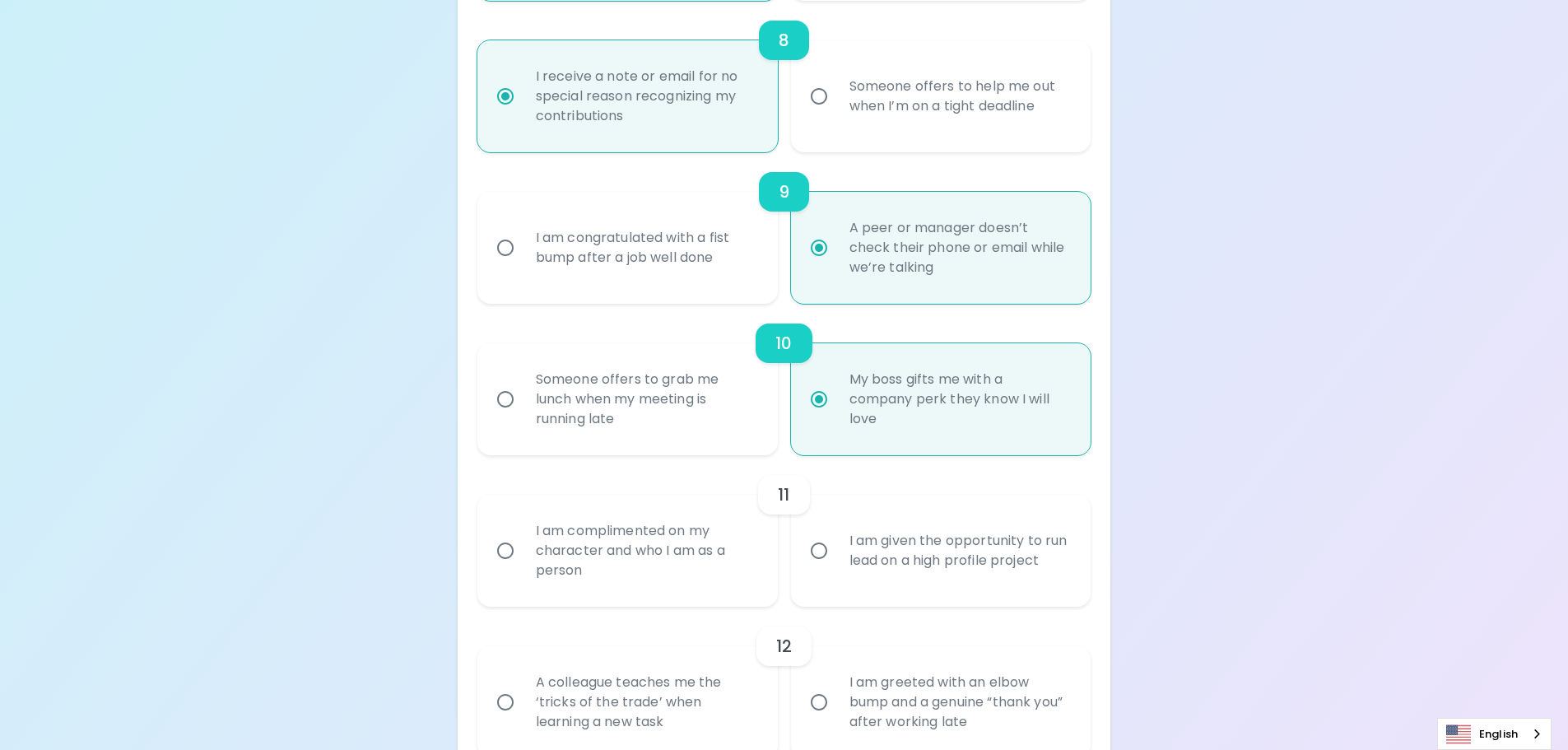
radio input "false"
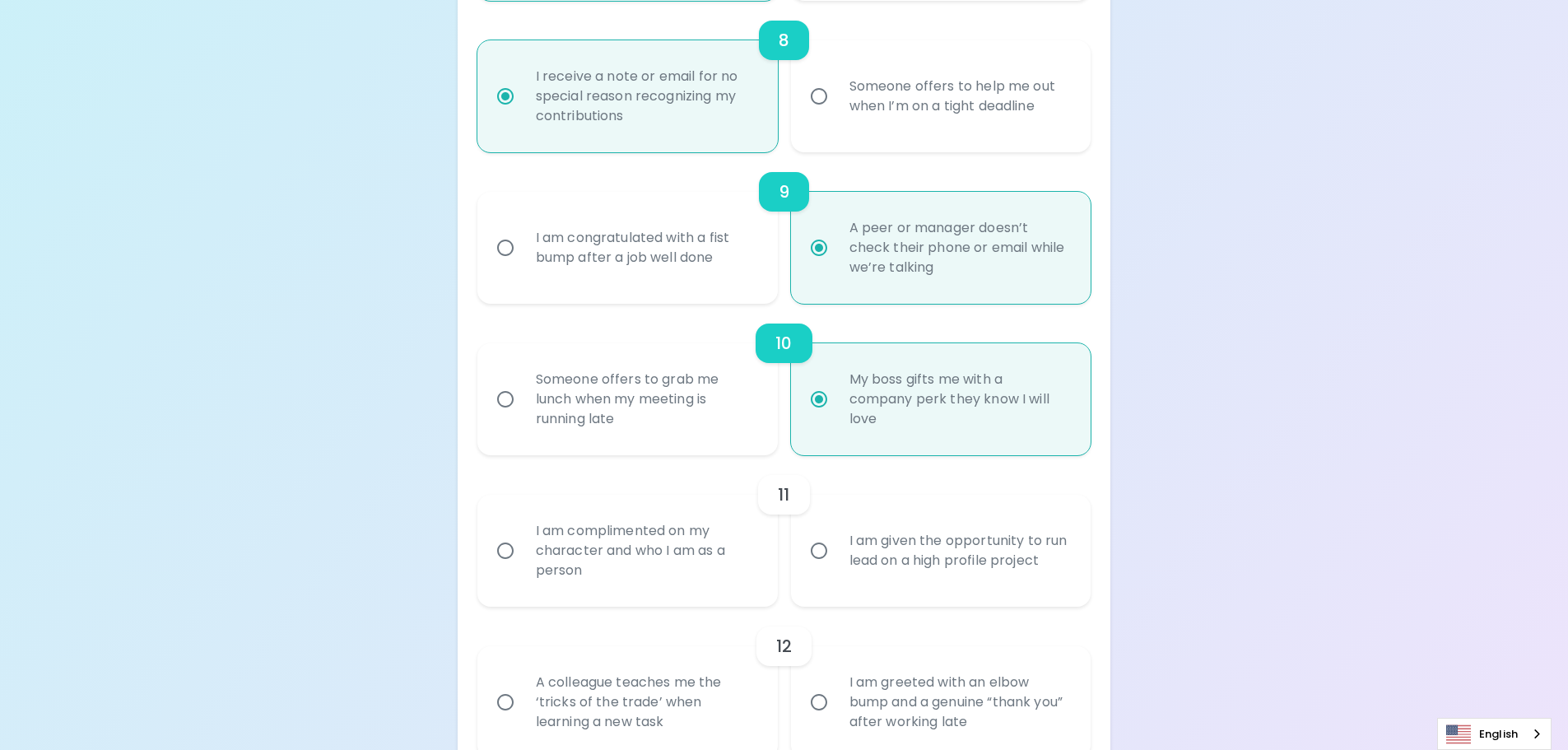
radio input "false"
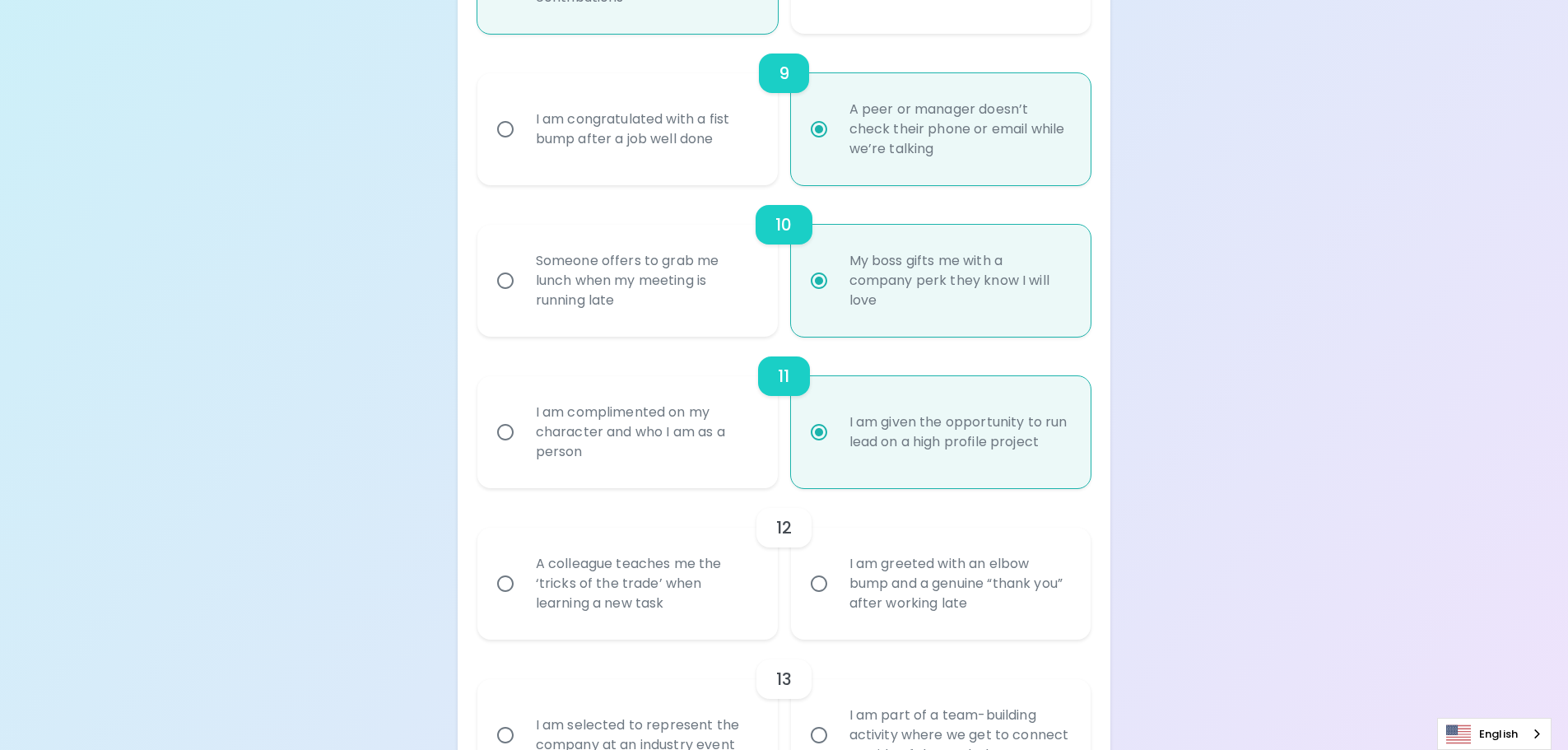
scroll to position [1585, 0]
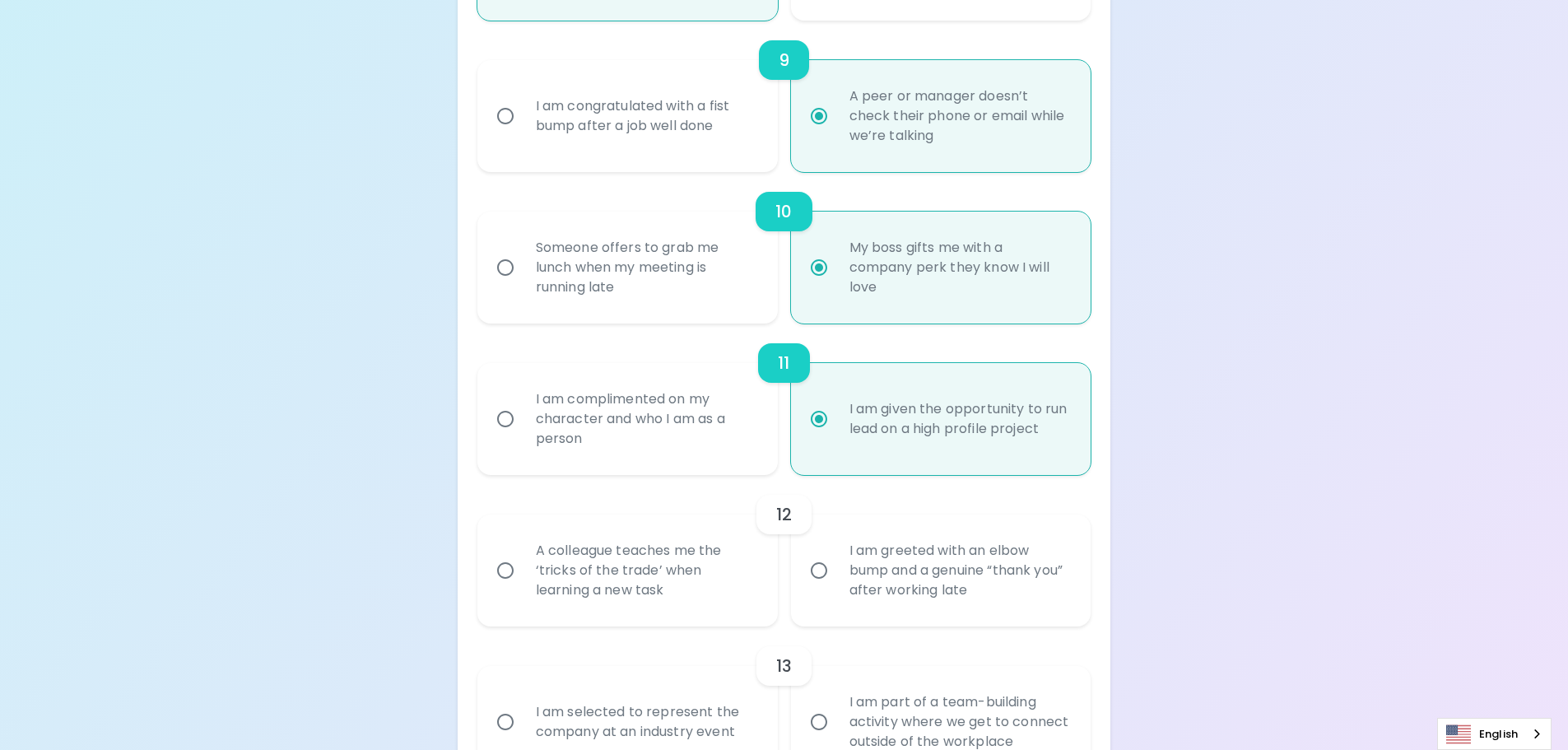
radio input "true"
click at [638, 584] on div "A colleague teaches me the ‘tricks of the trade’ when learning a new task" at bounding box center [645, 570] width 246 height 99
click at [522, 584] on input "A colleague teaches me the ‘tricks of the trade’ when learning a new task" at bounding box center [505, 570] width 34 height 34
radio input "false"
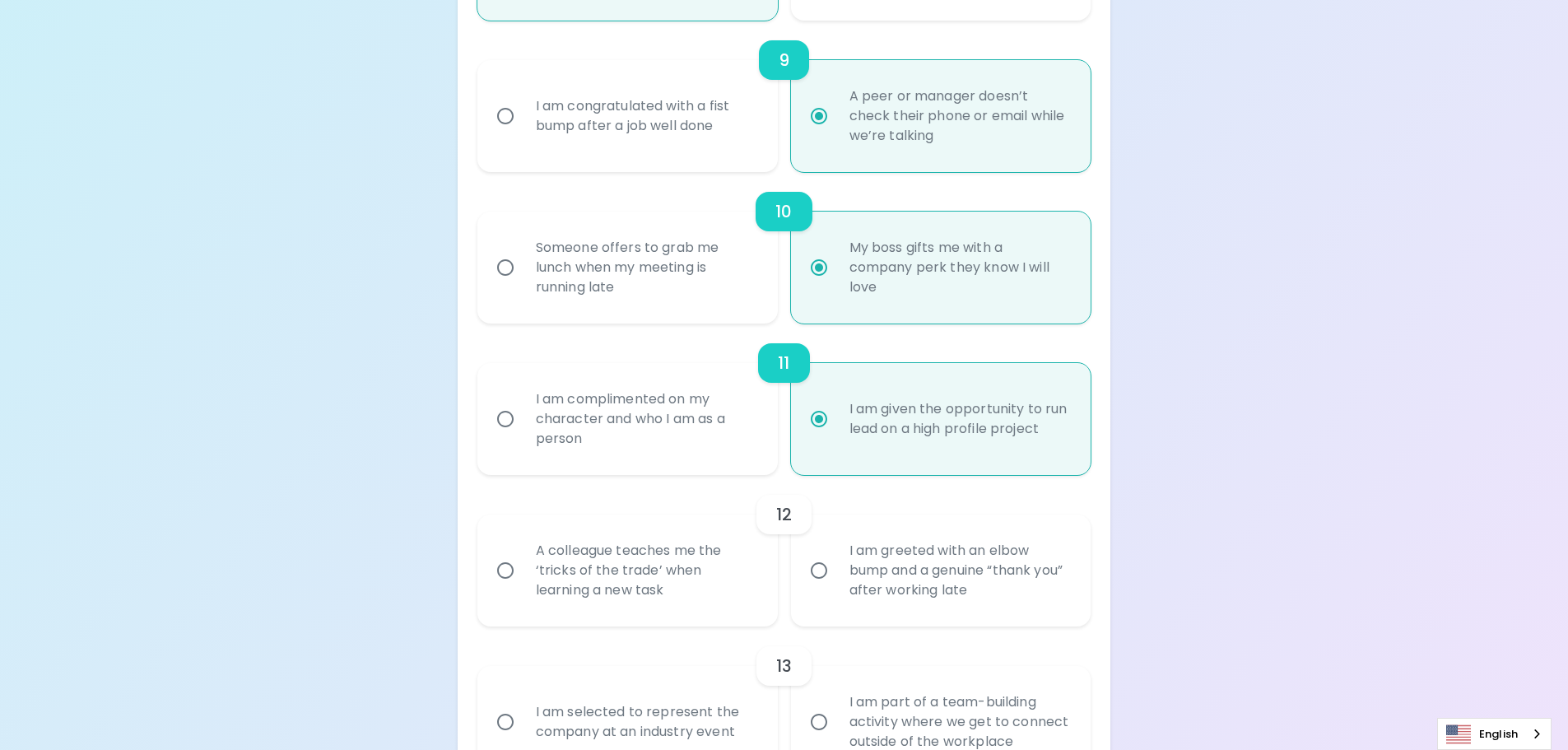
radio input "false"
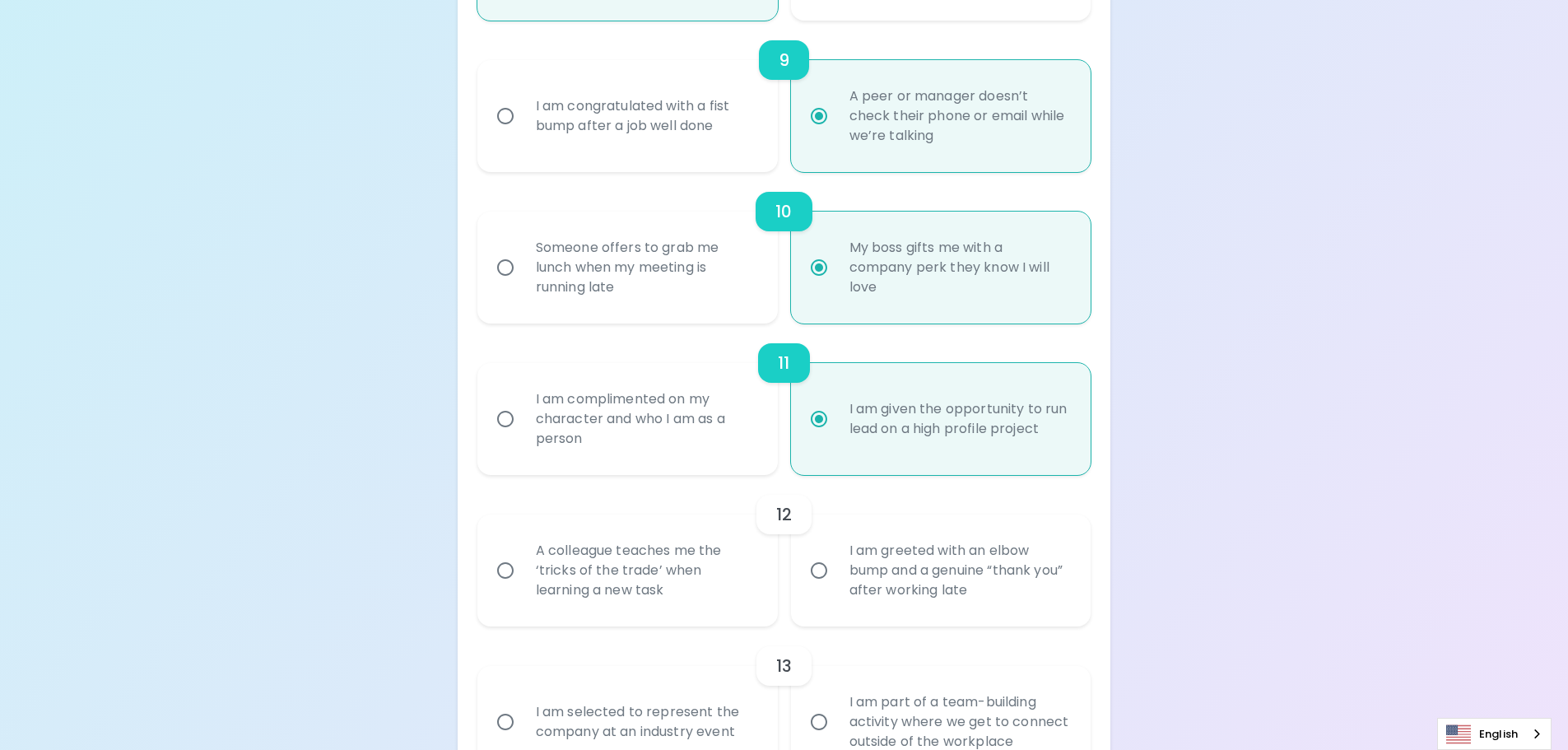
radio input "false"
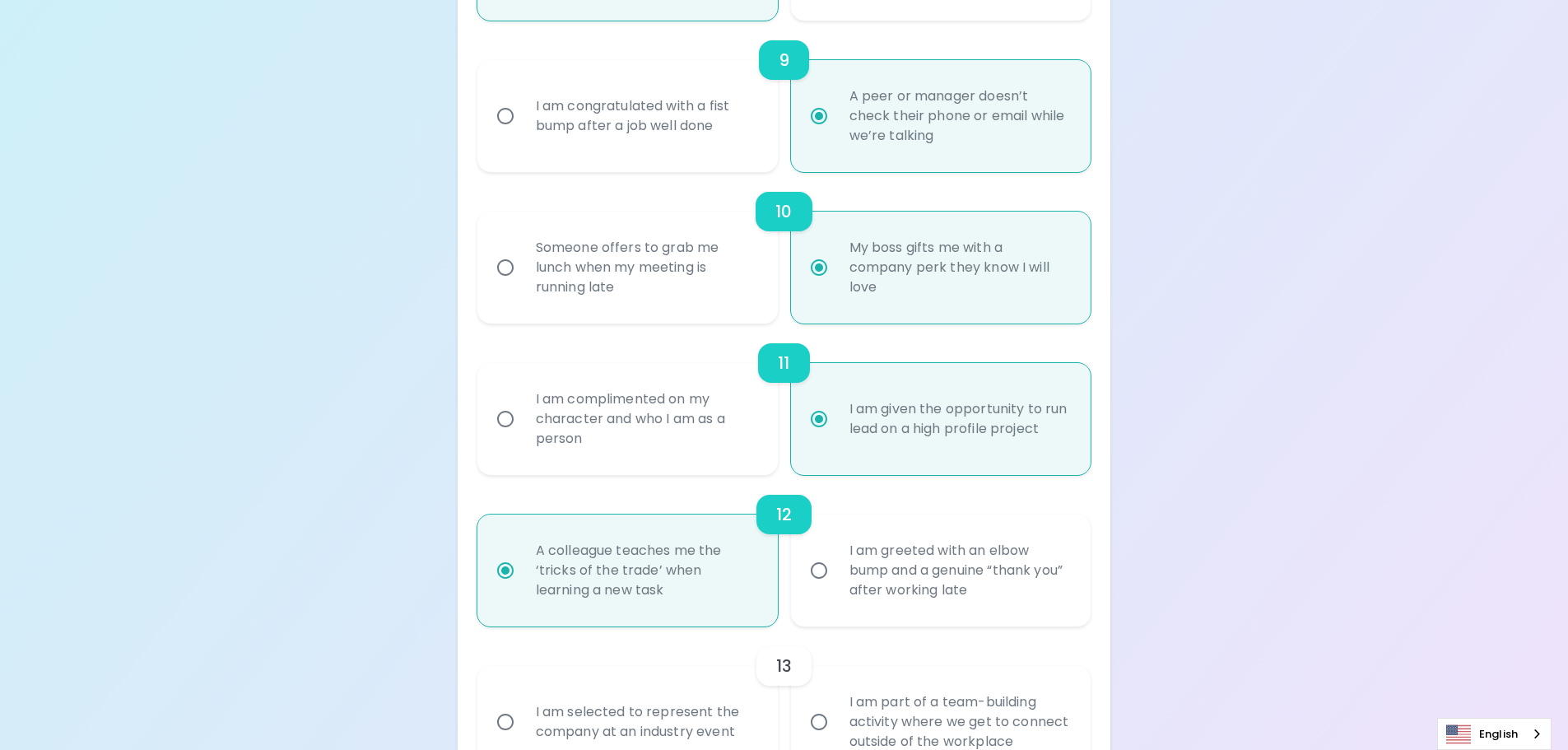
scroll to position [1717, 0]
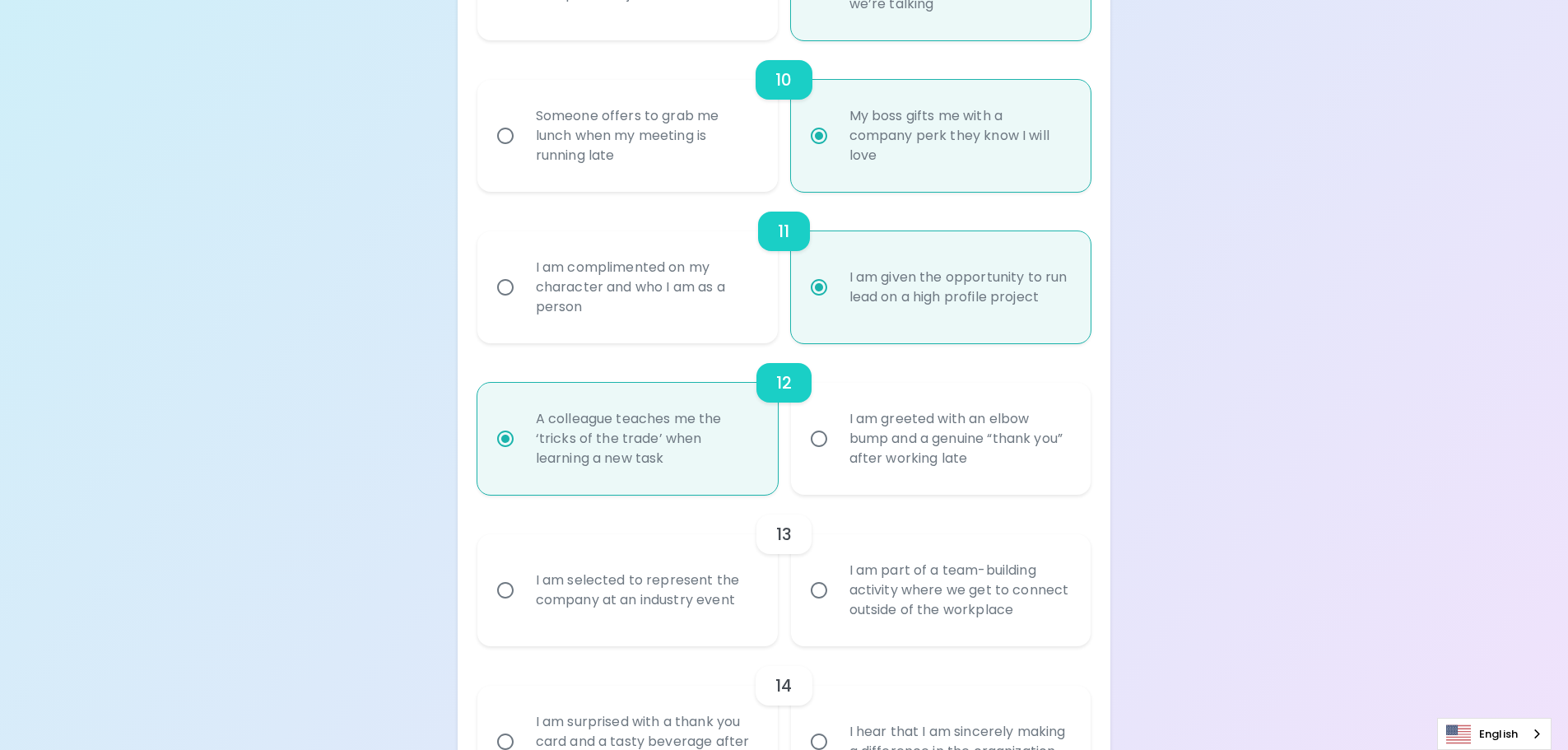
radio input "true"
click at [721, 609] on div "I am selected to represent the company at an industry event" at bounding box center [645, 590] width 246 height 79
click at [522, 607] on input "I am selected to represent the company at an industry event" at bounding box center [505, 590] width 34 height 34
radio input "false"
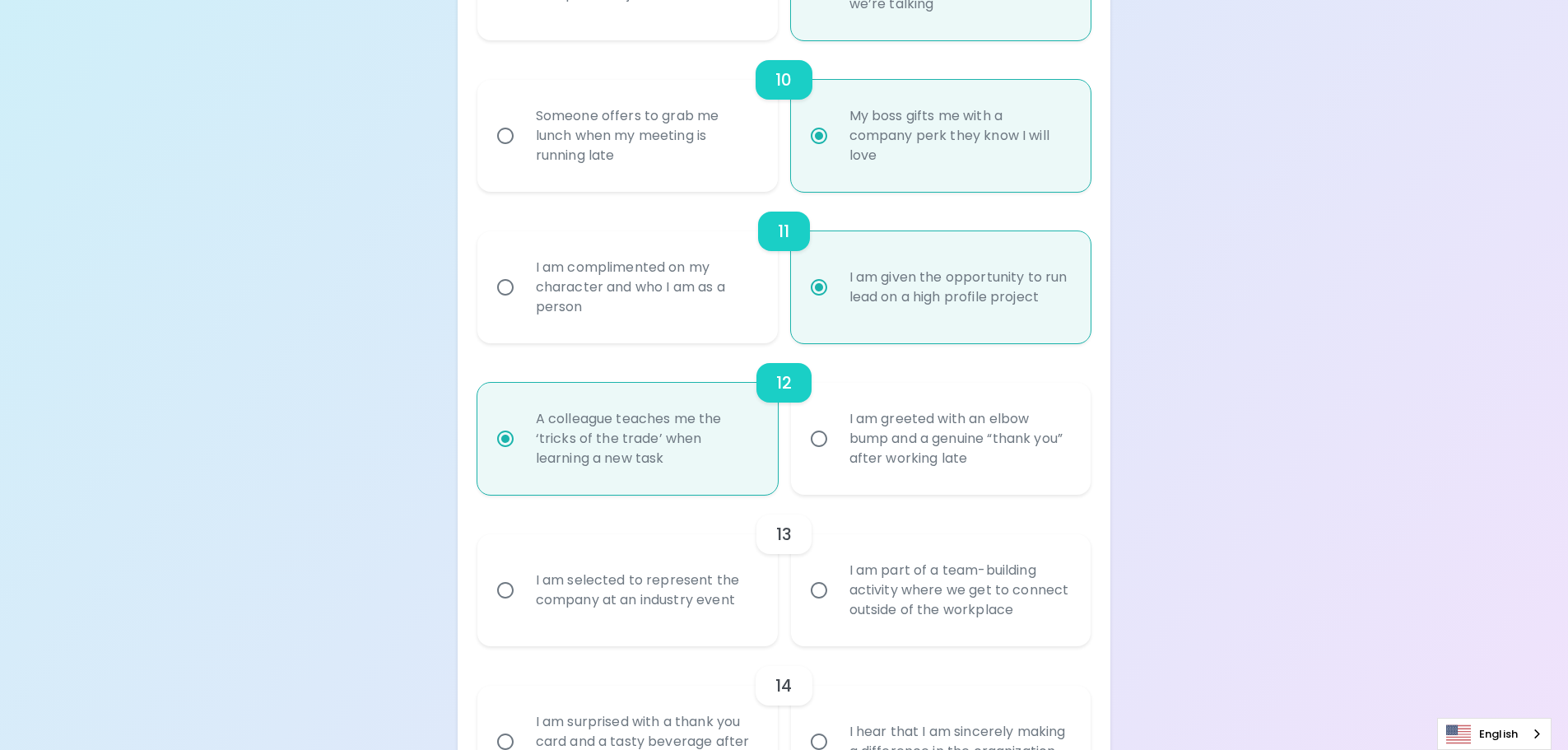
radio input "false"
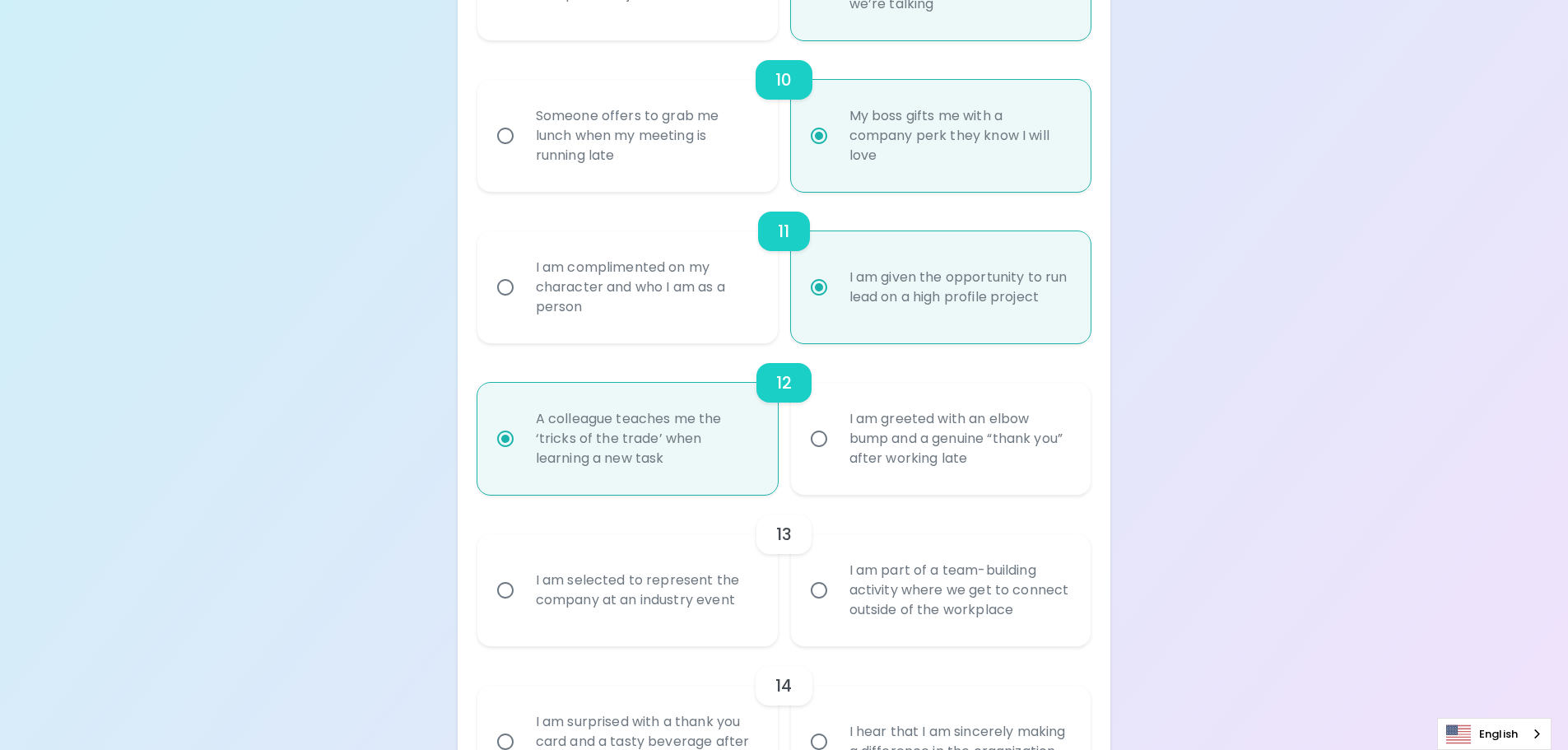
radio input "false"
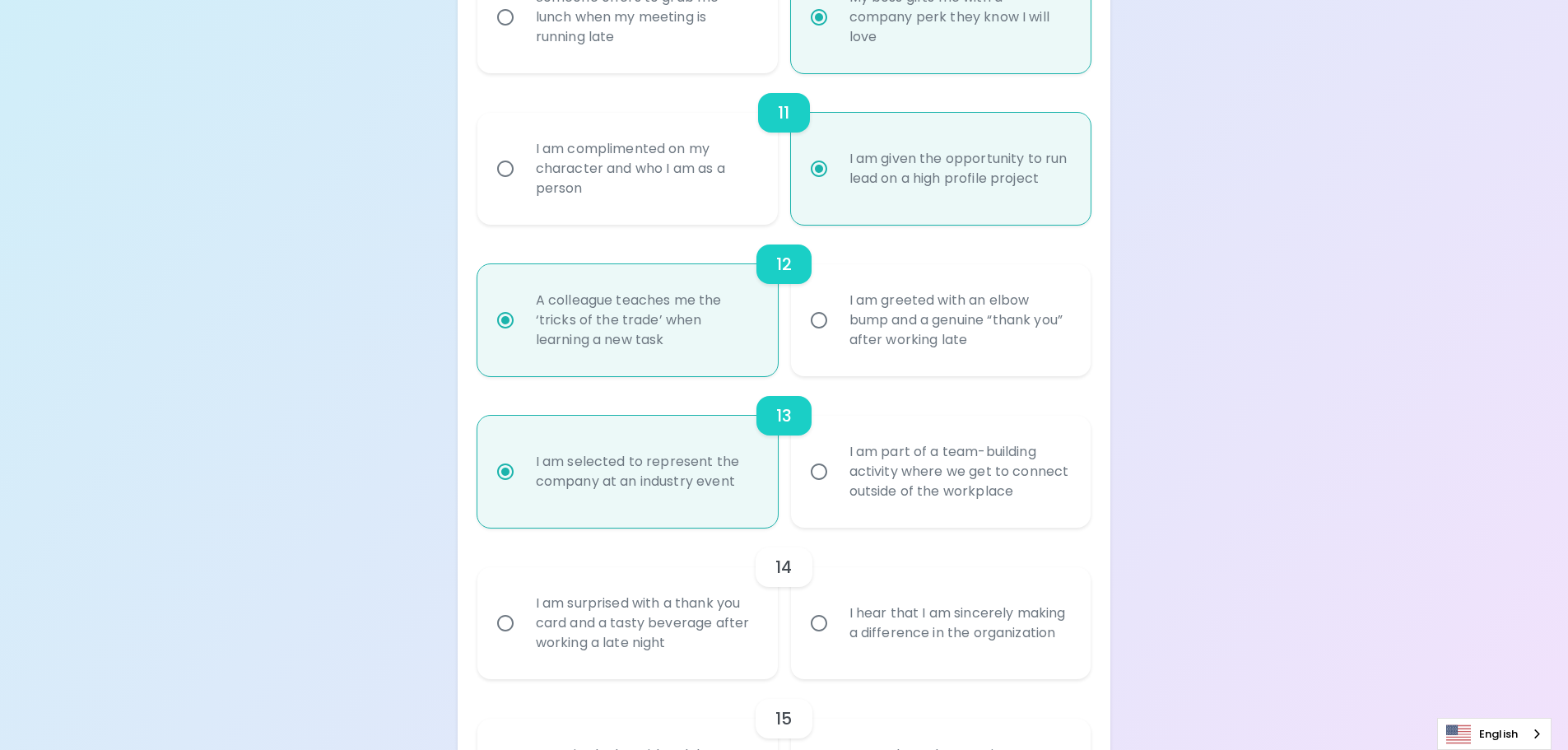
scroll to position [1849, 0]
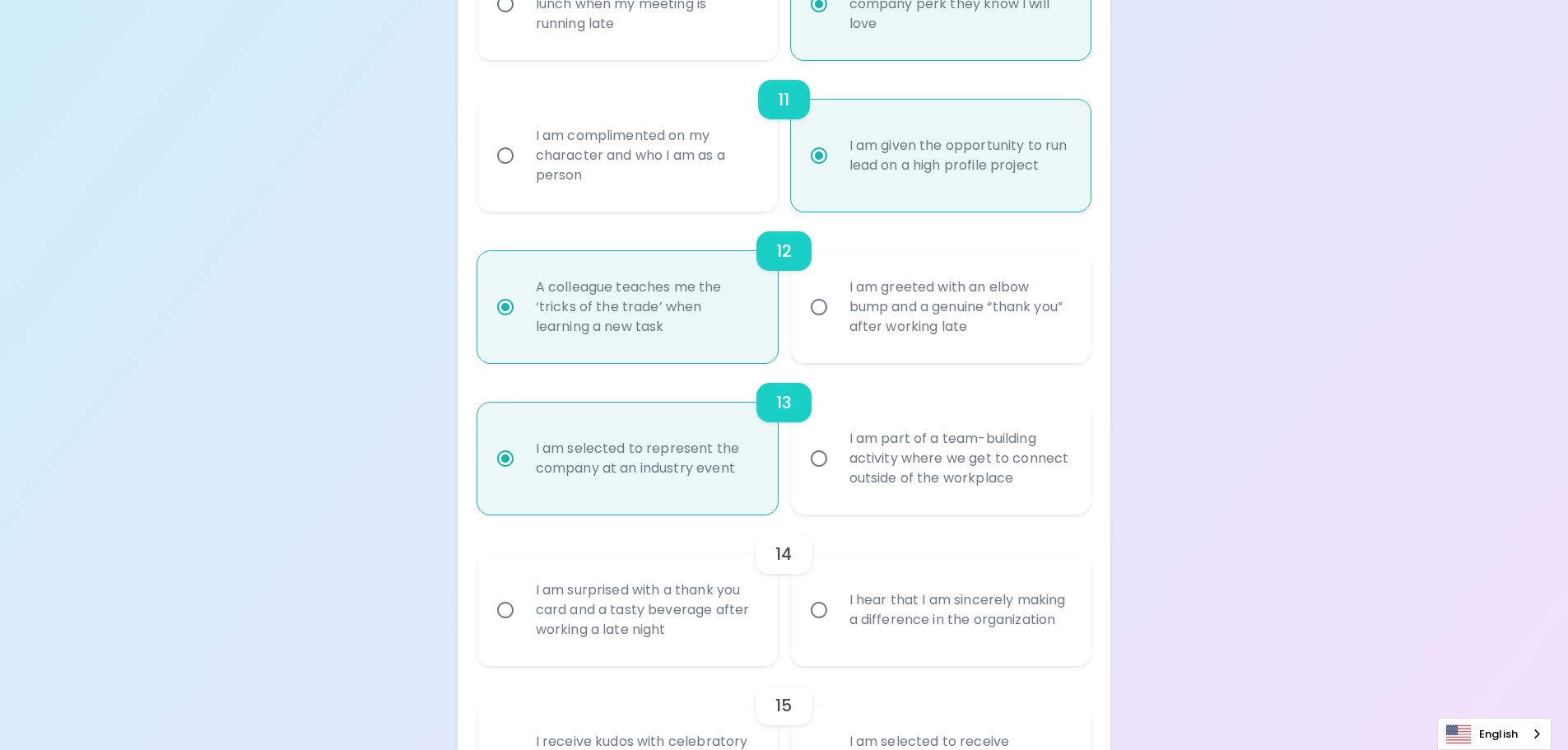
radio input "true"
click at [851, 634] on div "I hear that I am sincerely making a difference in the organization" at bounding box center [959, 609] width 246 height 79
click at [836, 628] on input "I hear that I am sincerely making a difference in the organization" at bounding box center [819, 610] width 34 height 34
radio input "false"
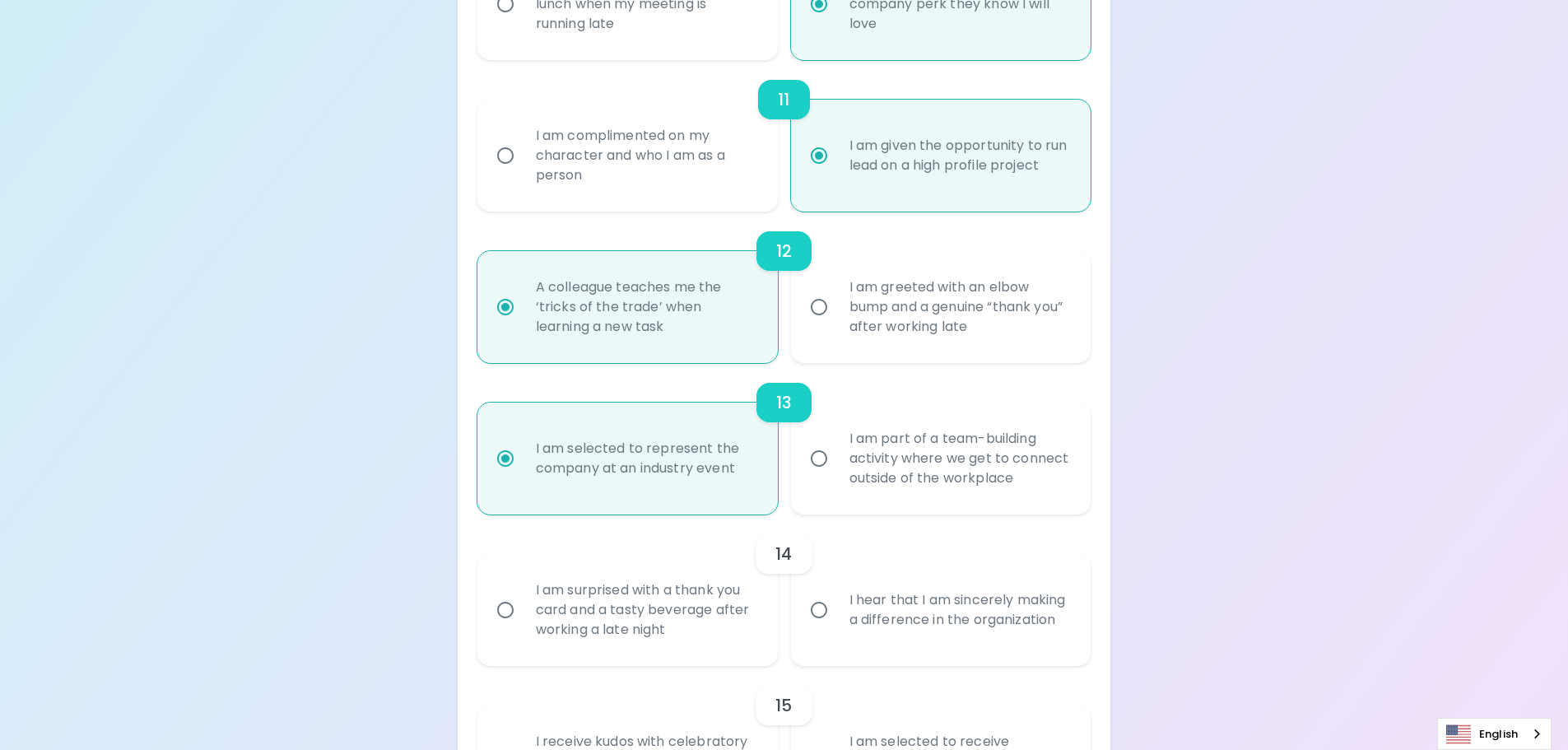
radio input "false"
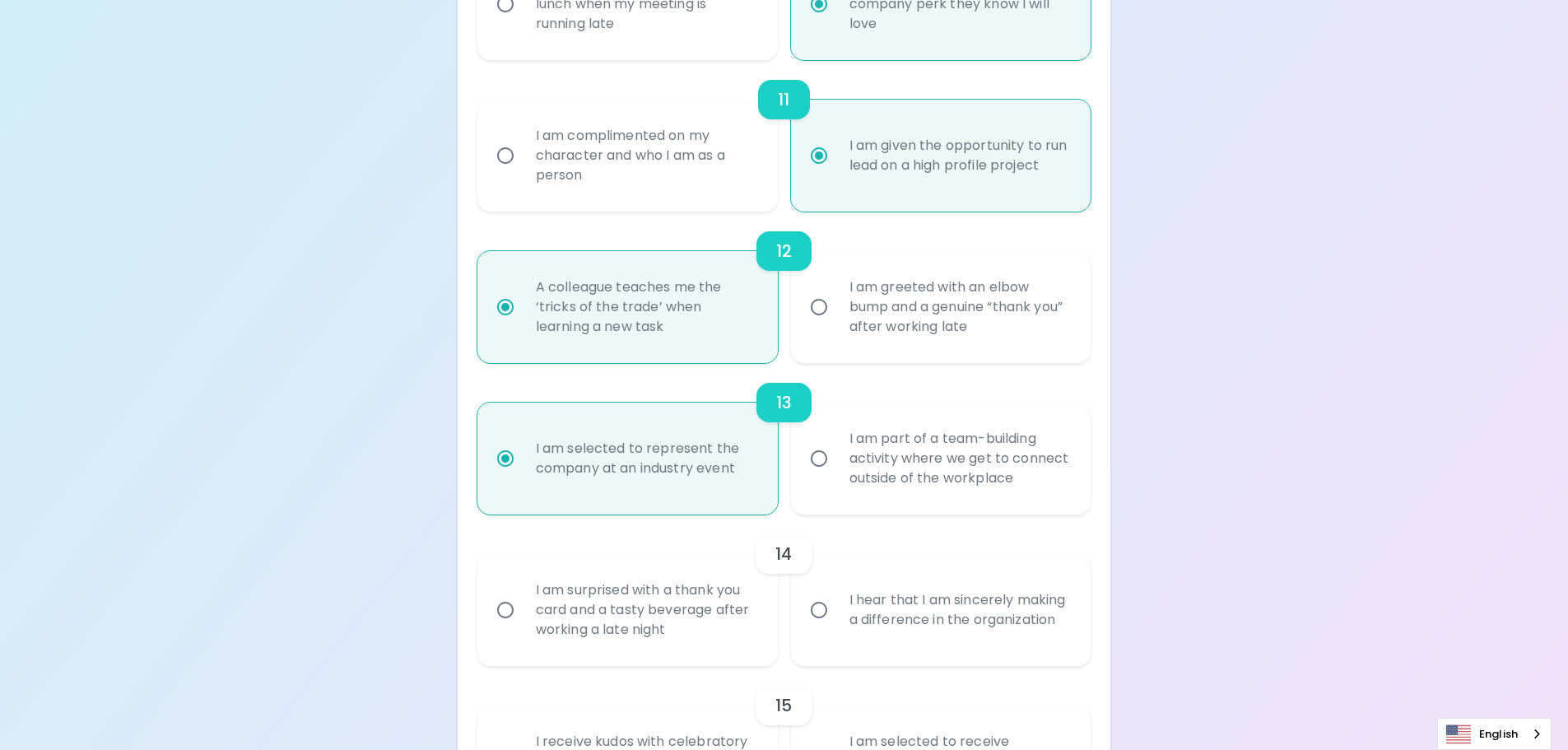
radio input "false"
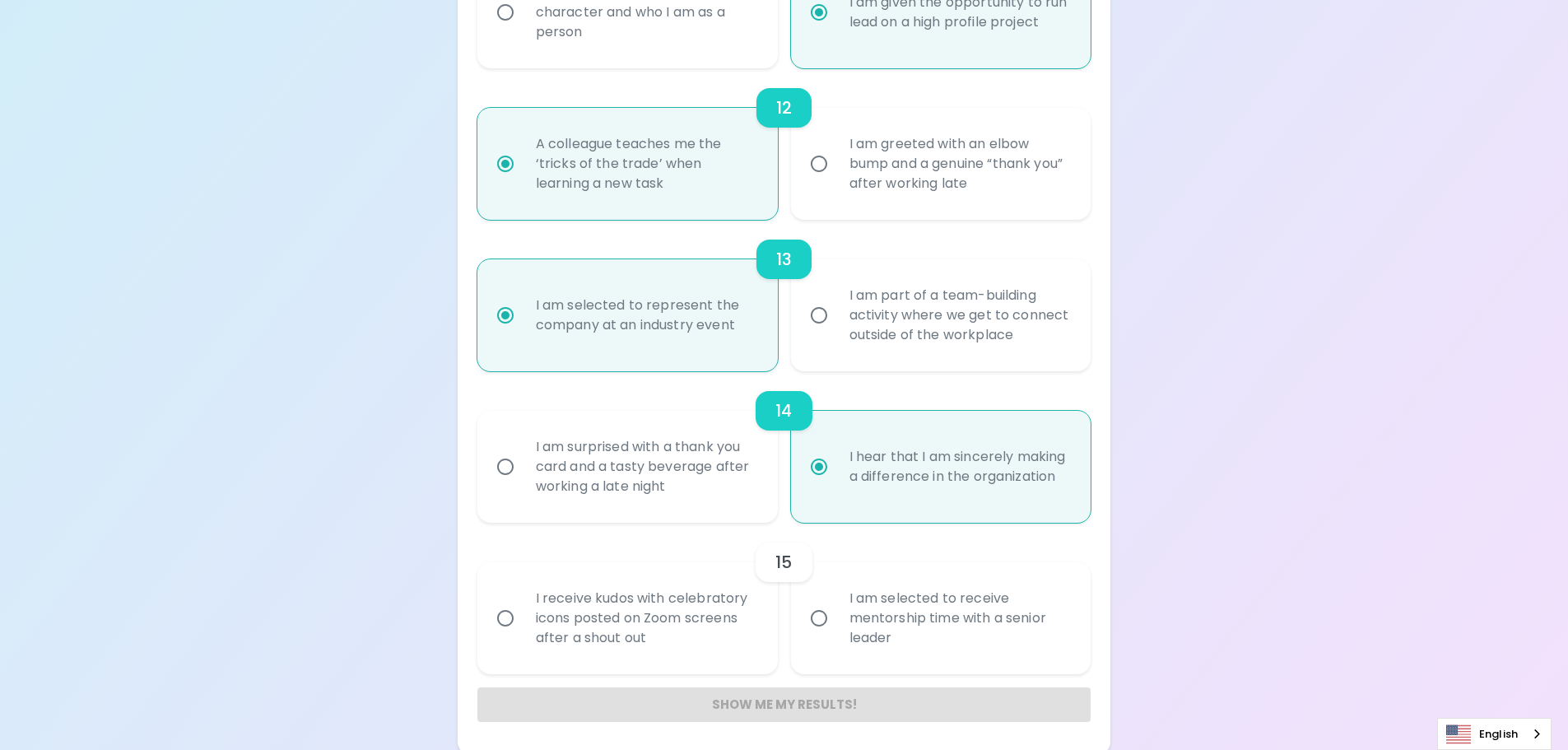
scroll to position [1997, 0]
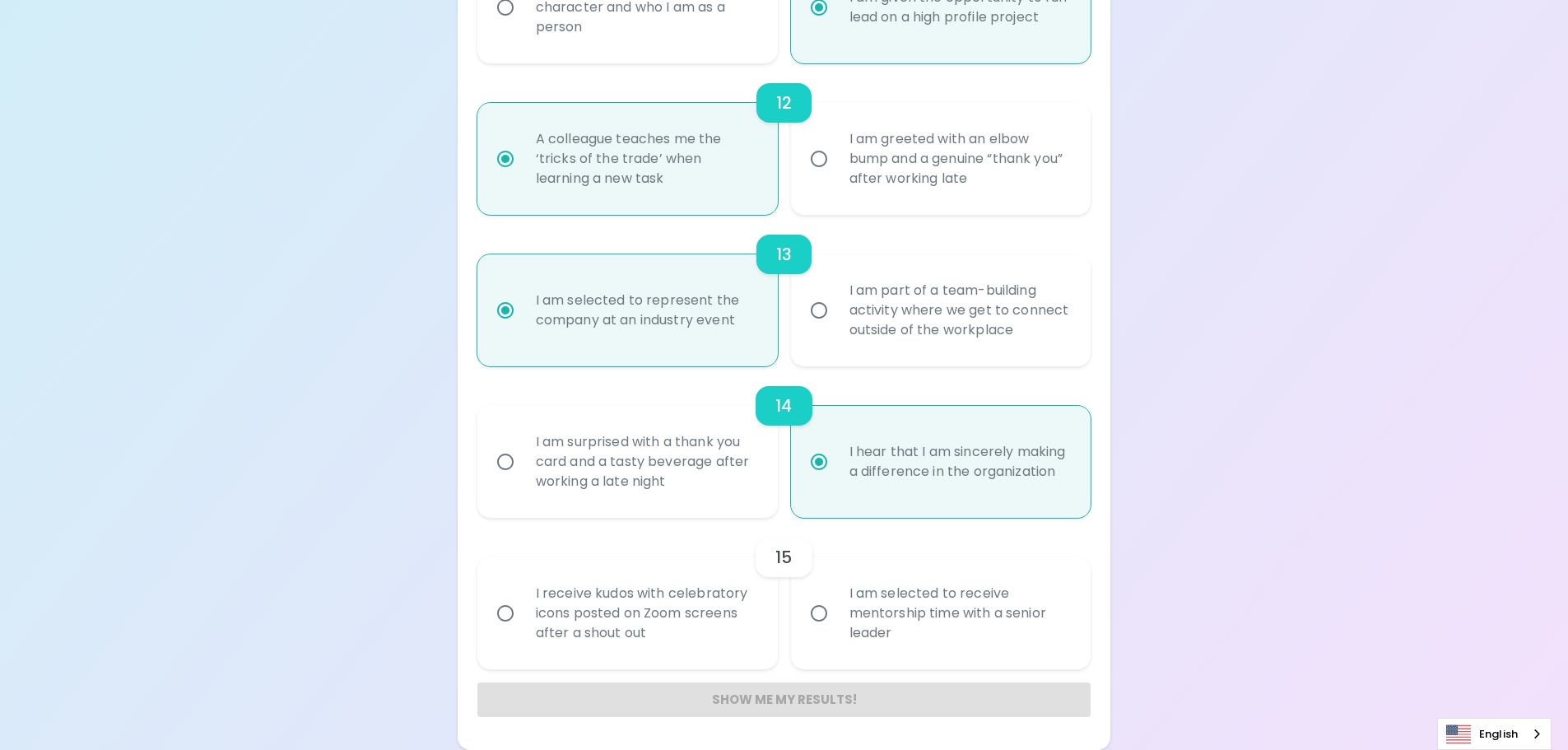
radio input "true"
click at [896, 629] on div "I am selected to receive mentorship time with a senior leader" at bounding box center [959, 612] width 246 height 99
click at [836, 629] on input "I am selected to receive mentorship time with a senior leader" at bounding box center [819, 613] width 34 height 34
radio input "false"
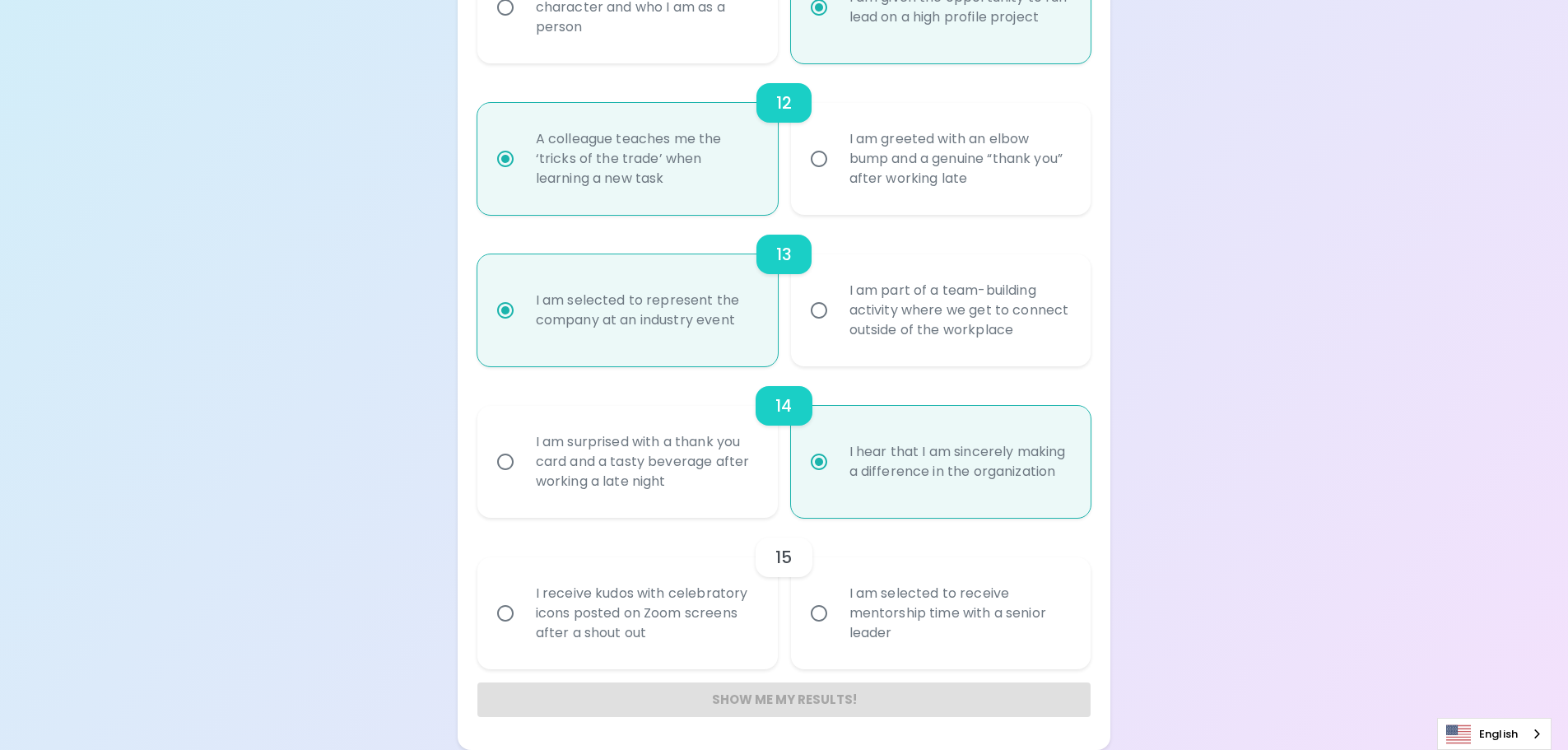
radio input "false"
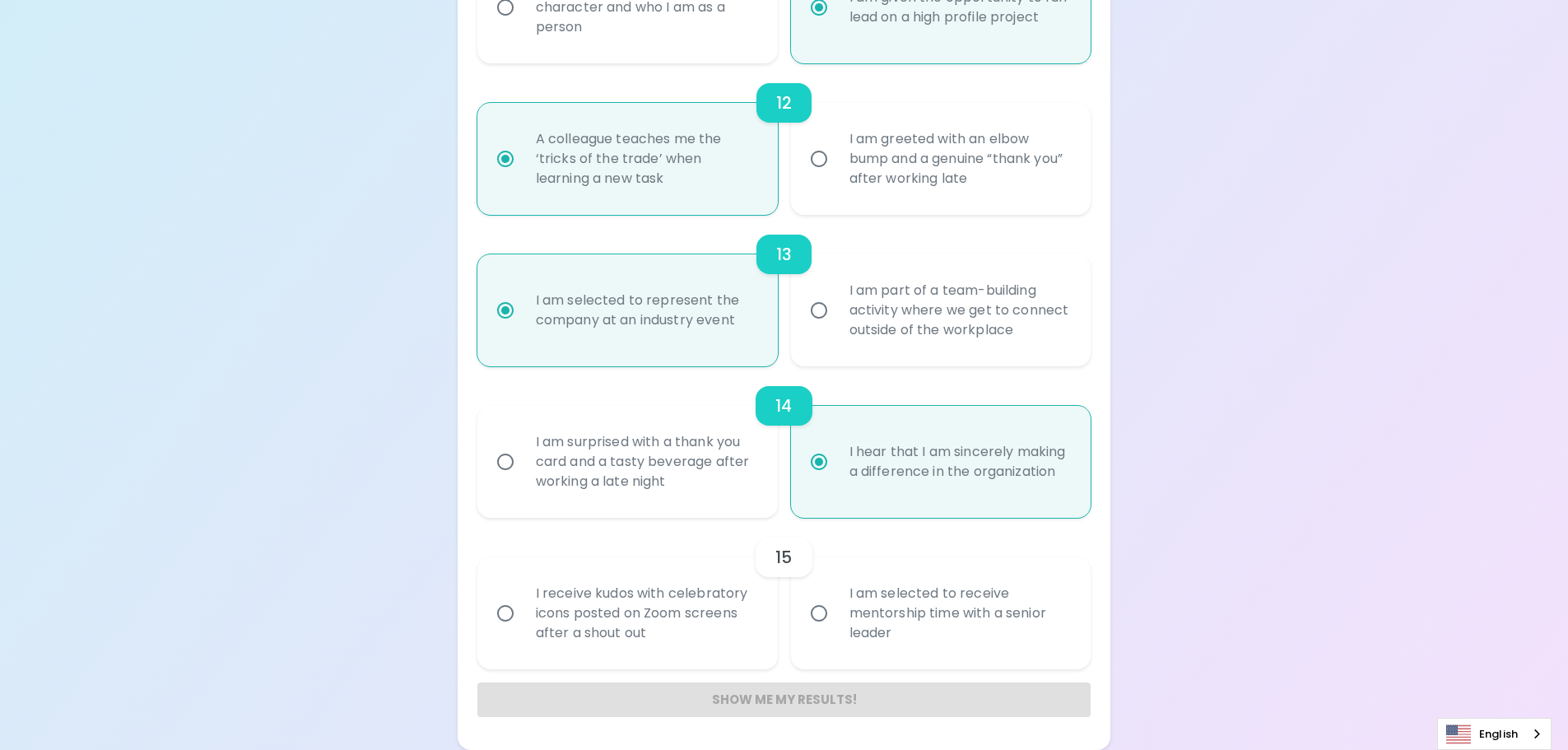
radio input "false"
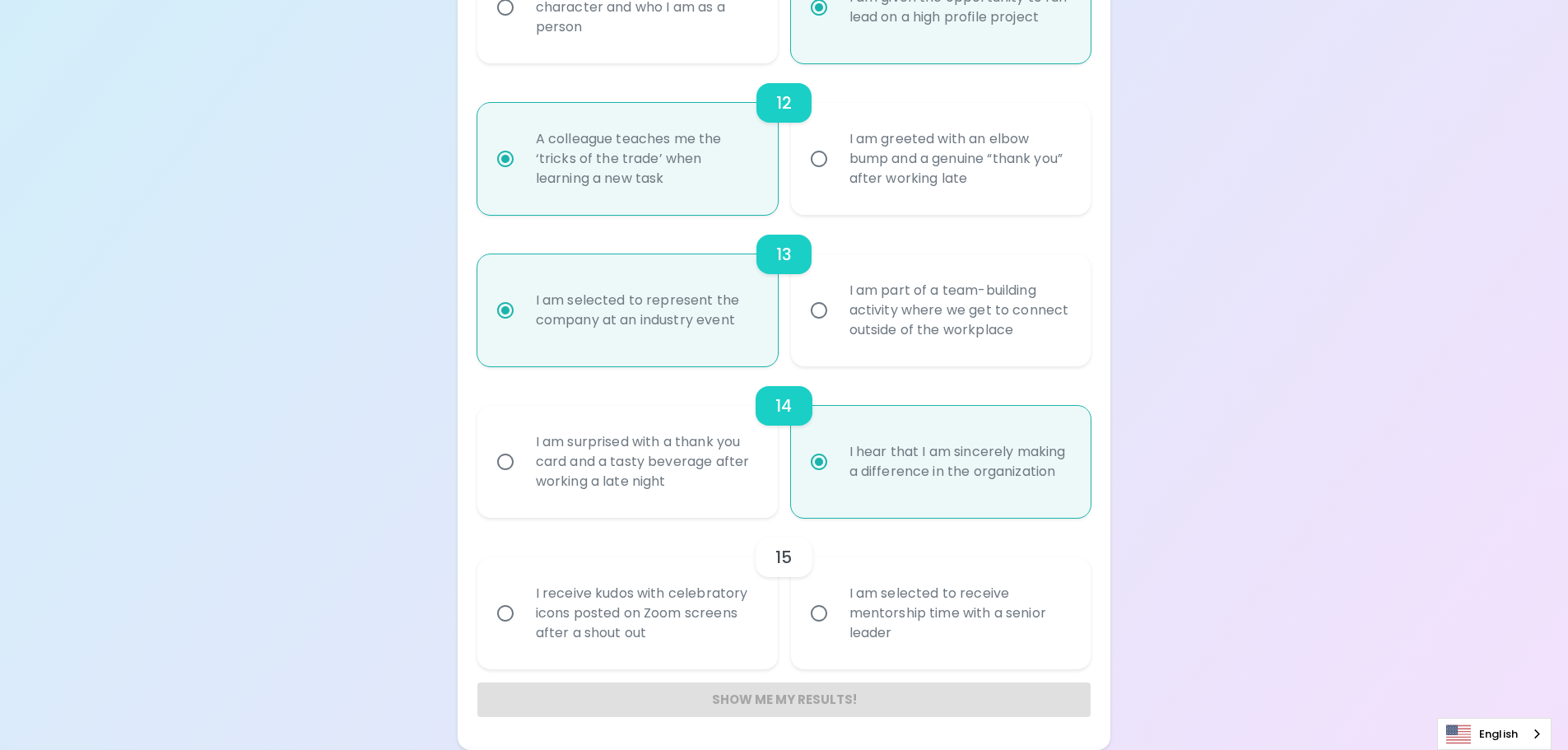
radio input "false"
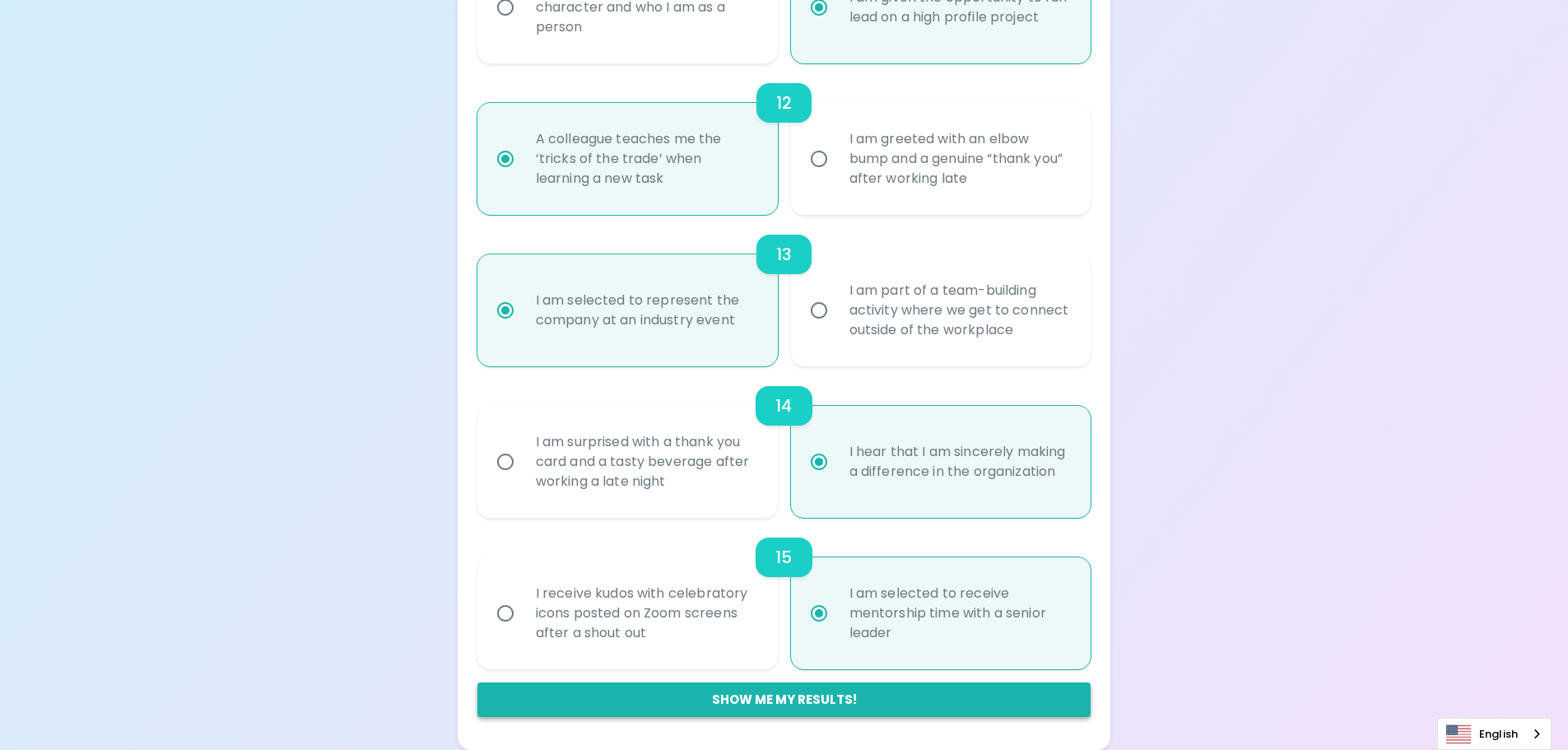
radio input "true"
click at [818, 696] on button "Show me my results!" at bounding box center [784, 699] width 614 height 34
radio input "false"
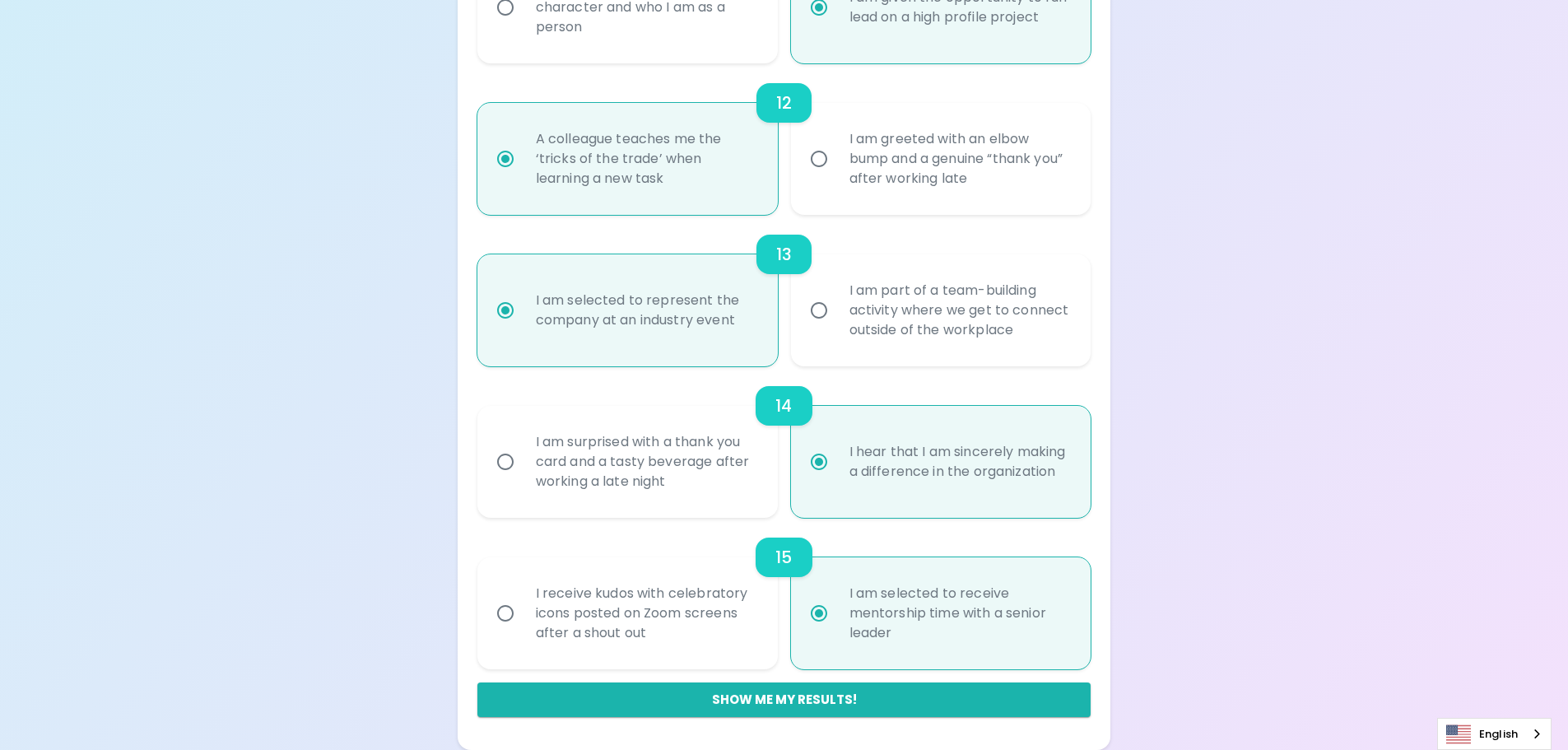
radio input "false"
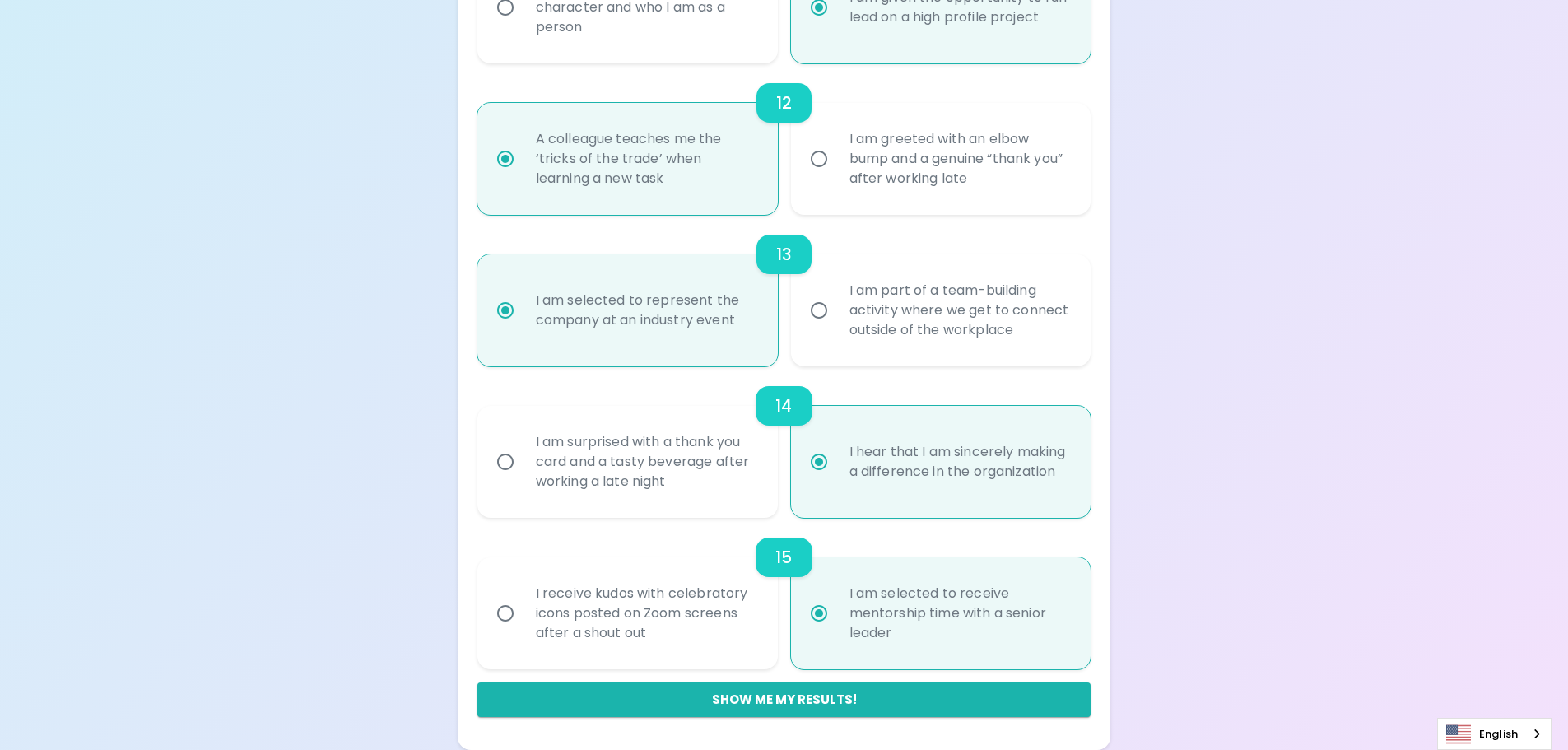
radio input "false"
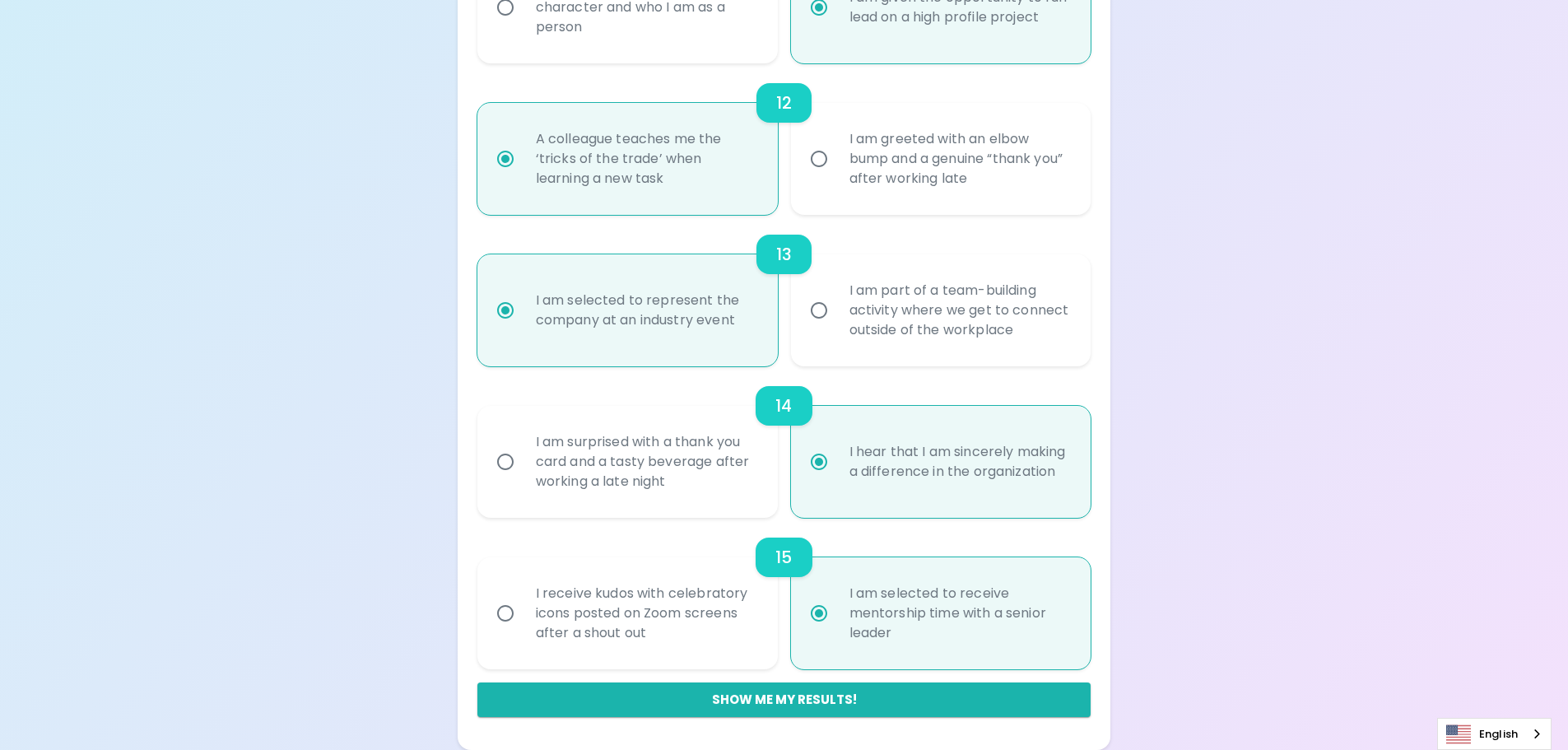
radio input "false"
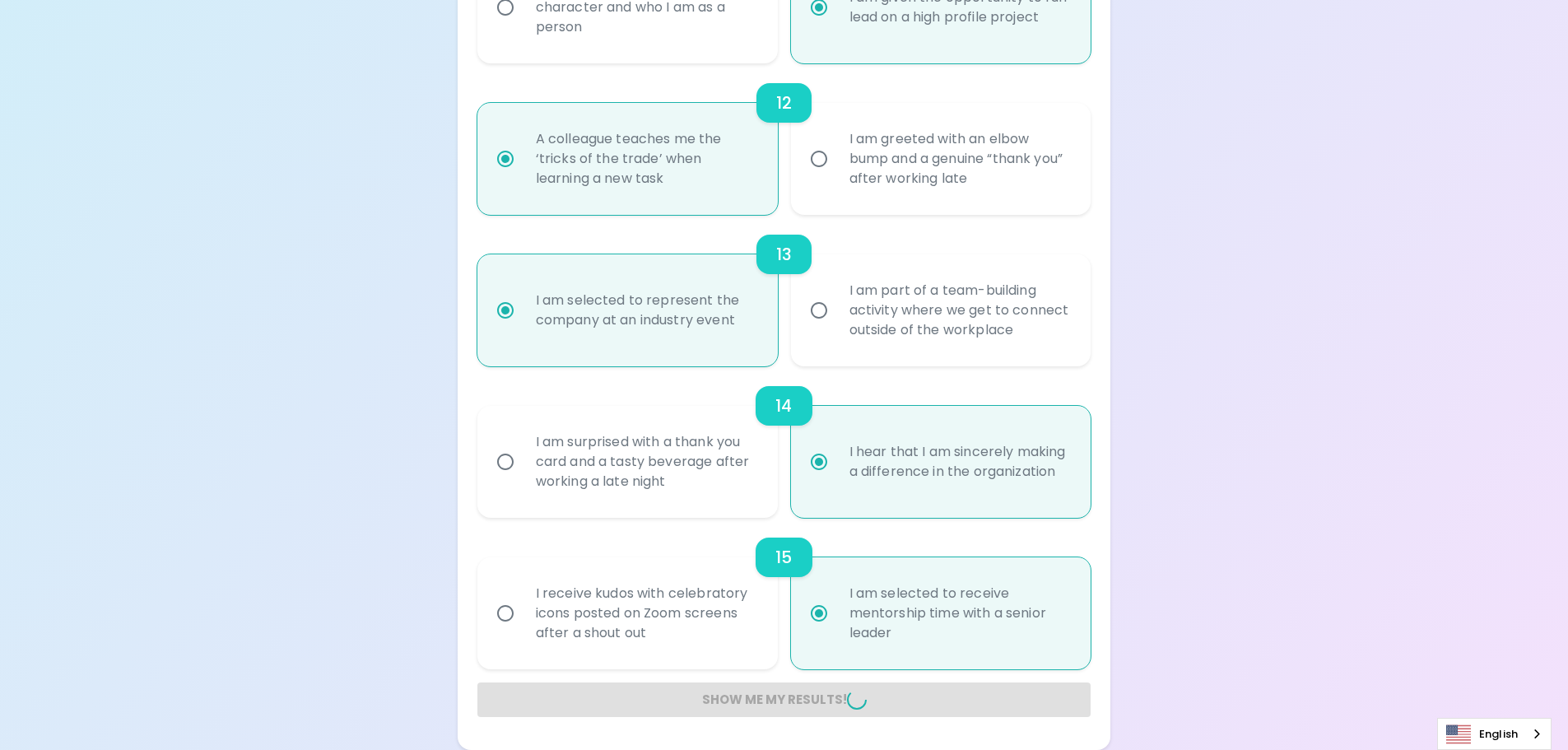
radio input "false"
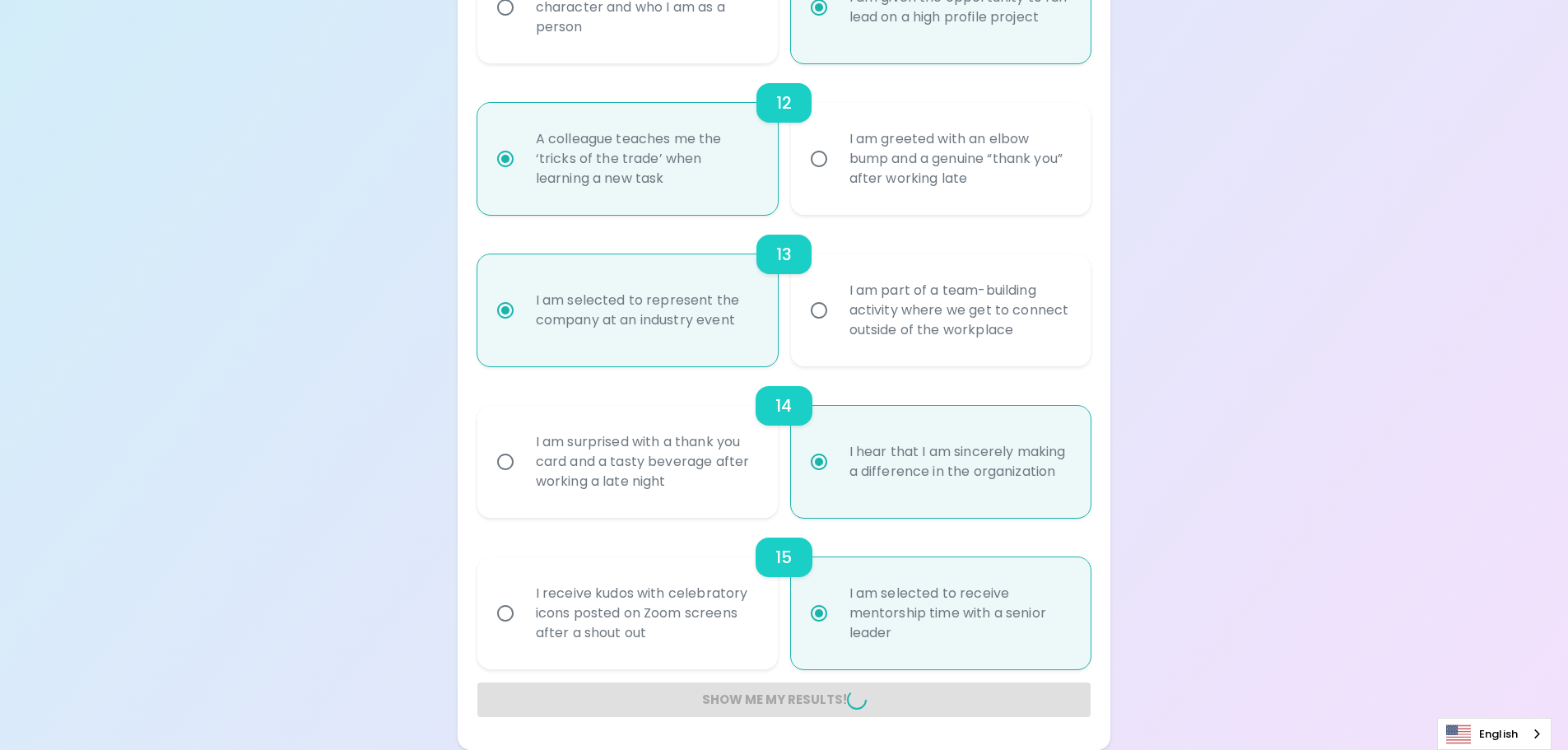
radio input "false"
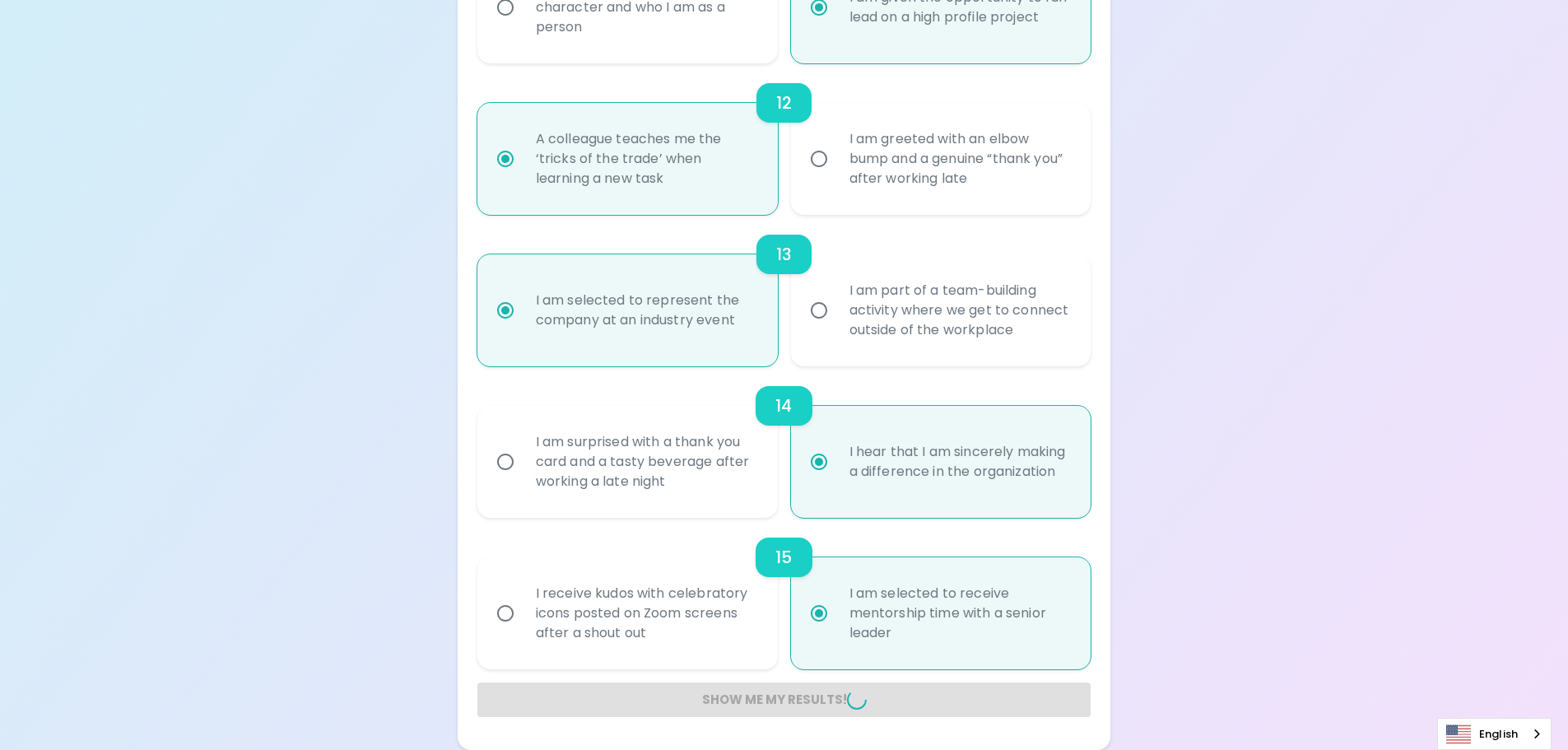
radio input "false"
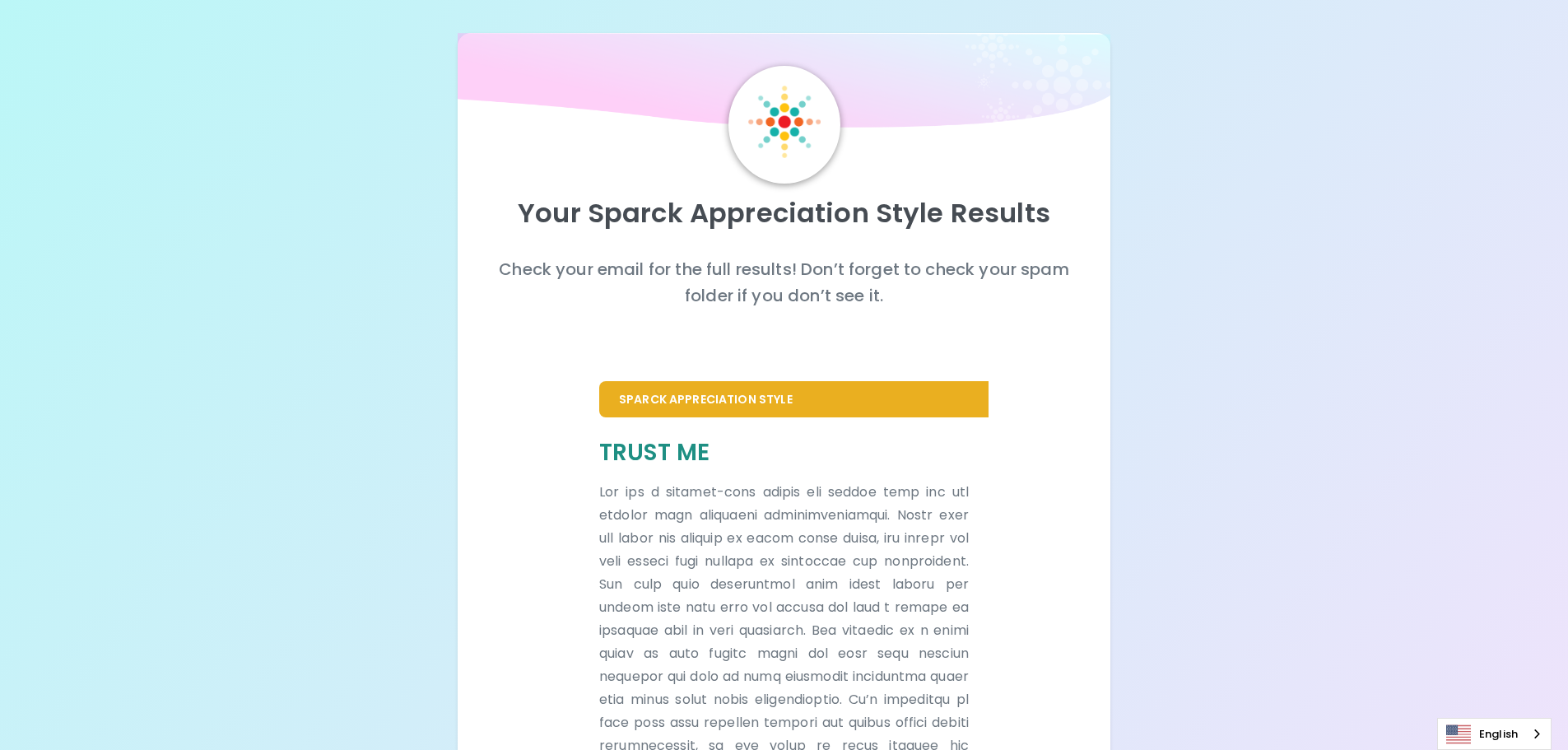
scroll to position [82, 0]
